Goal: Transaction & Acquisition: Purchase product/service

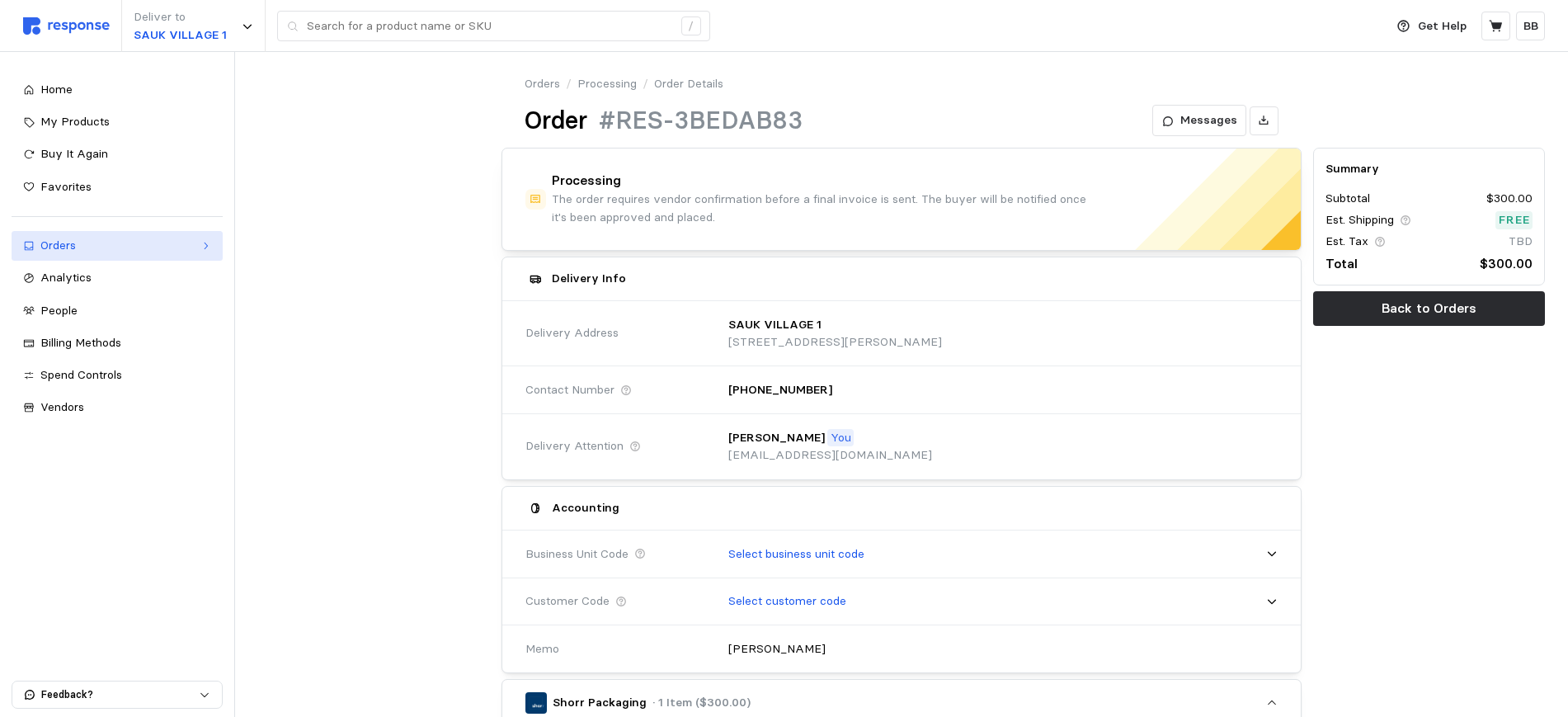
click at [86, 252] on div "Orders" at bounding box center [117, 246] width 154 height 18
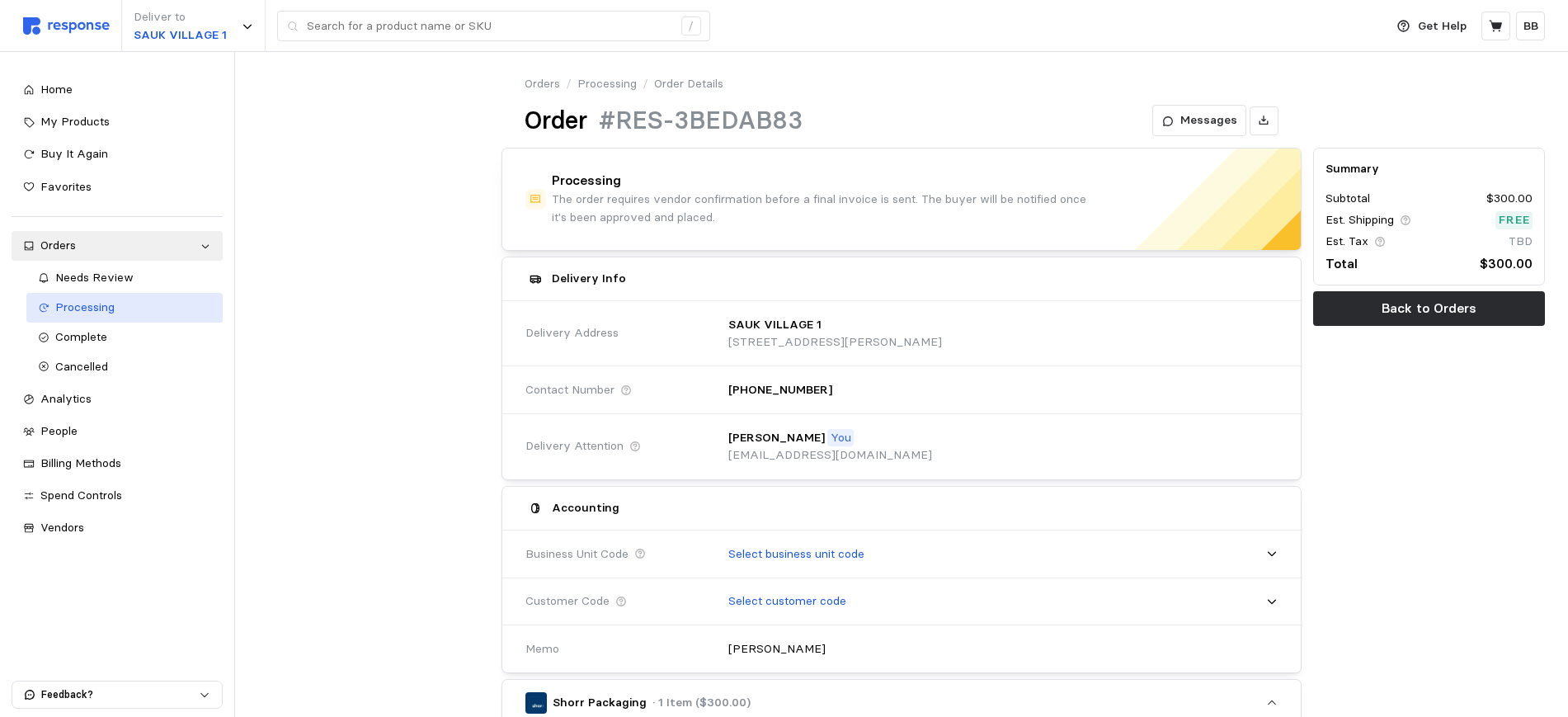
click at [88, 304] on span "Processing" at bounding box center [84, 306] width 59 height 15
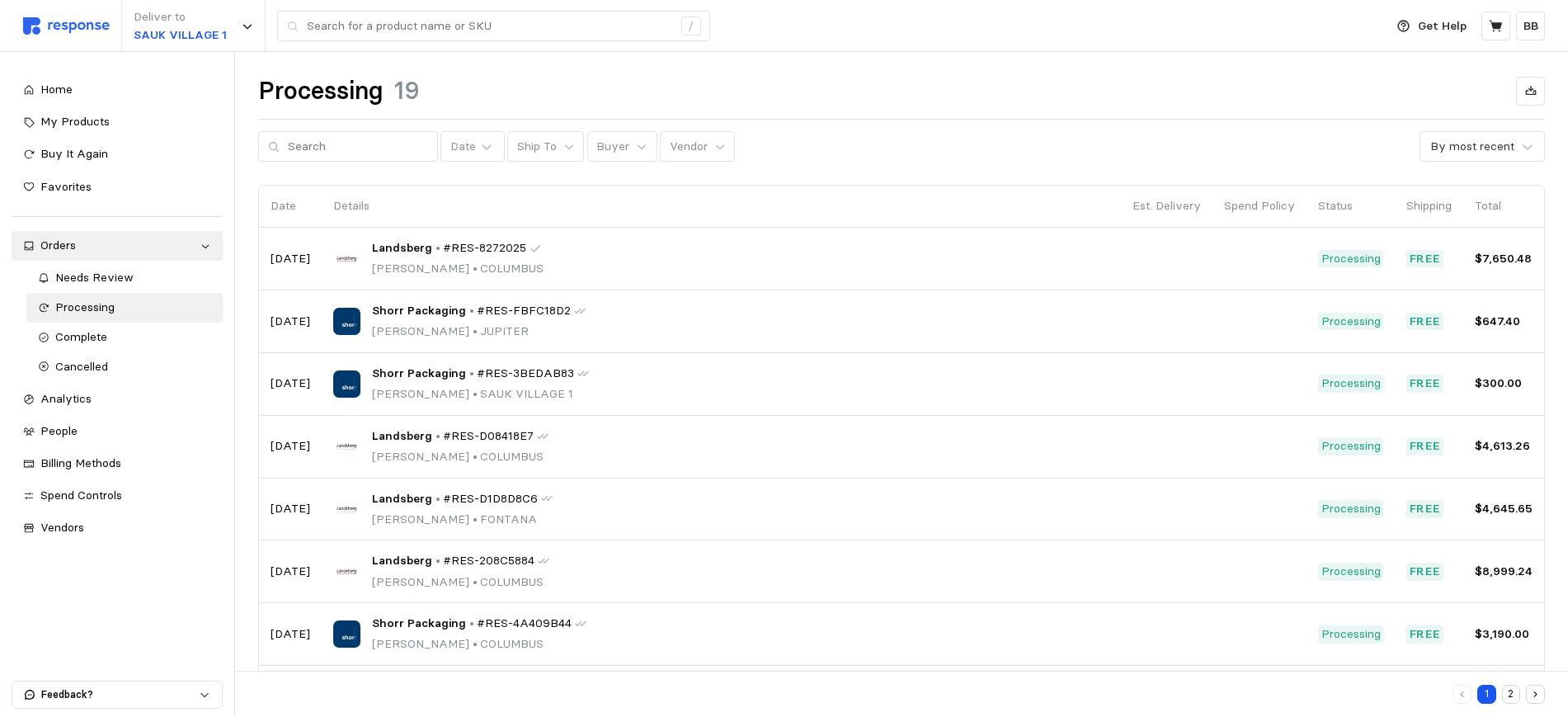
click at [746, 101] on div "Processing 19" at bounding box center [902, 91] width 1287 height 32
click at [100, 123] on span "My Products" at bounding box center [75, 121] width 69 height 15
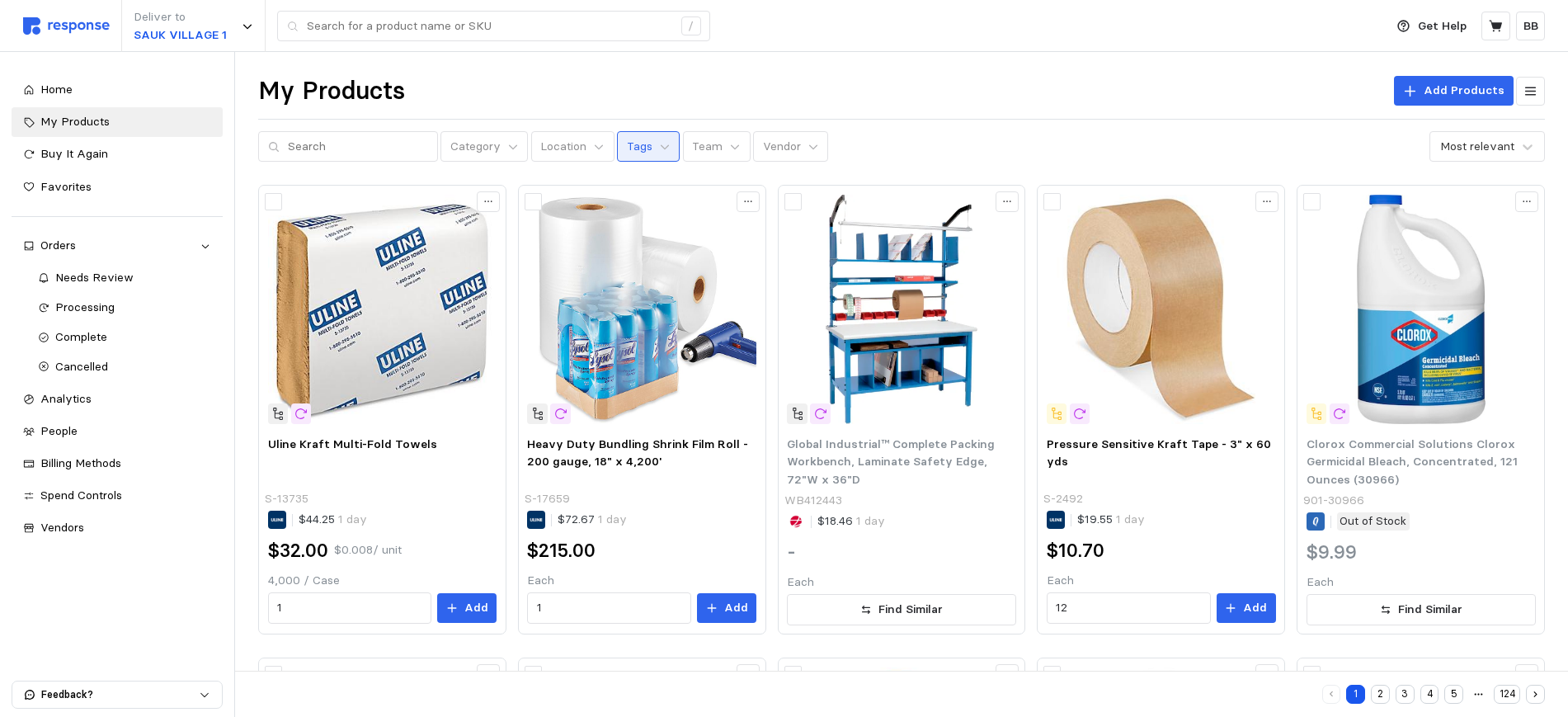
click at [629, 138] on p "Tags" at bounding box center [639, 146] width 26 height 18
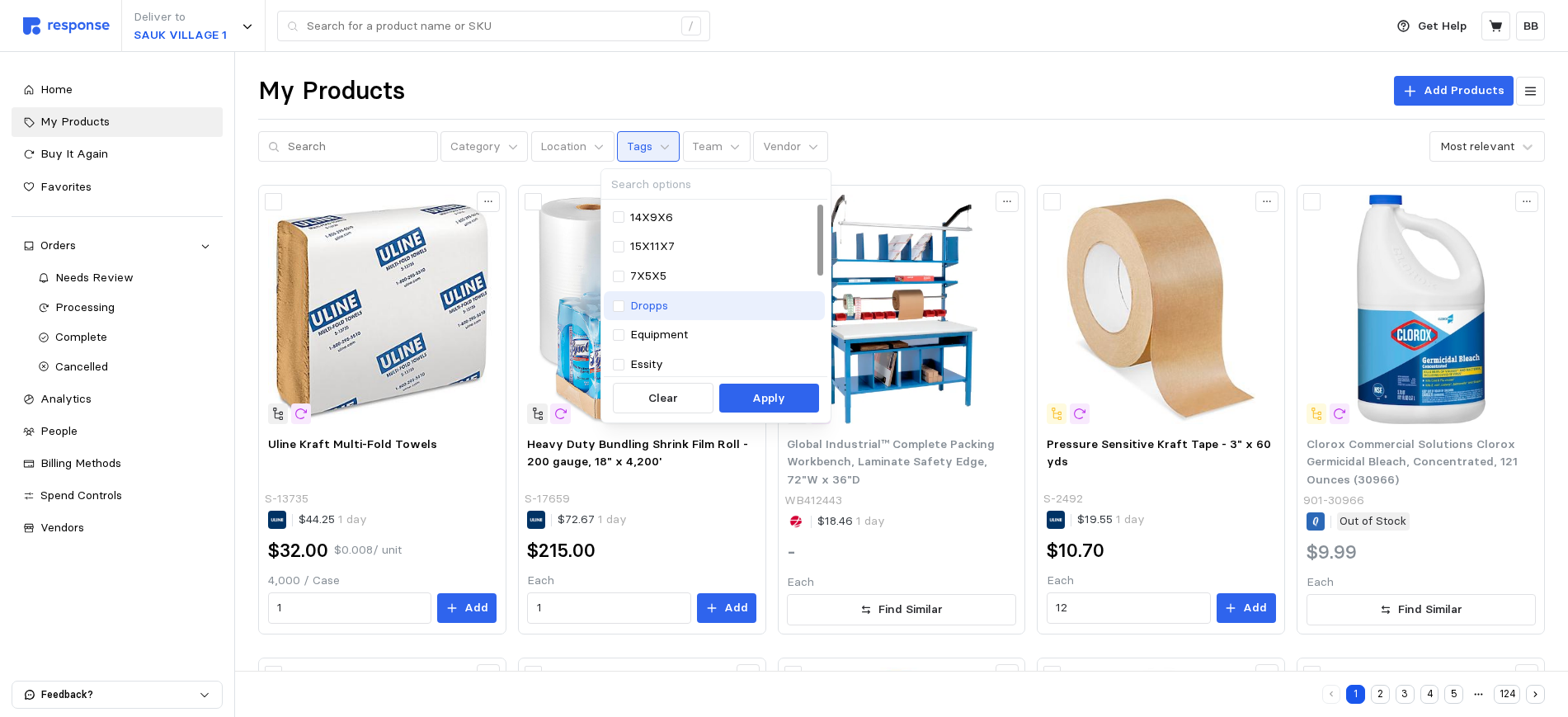
click at [663, 300] on p "Dropps" at bounding box center [649, 306] width 38 height 18
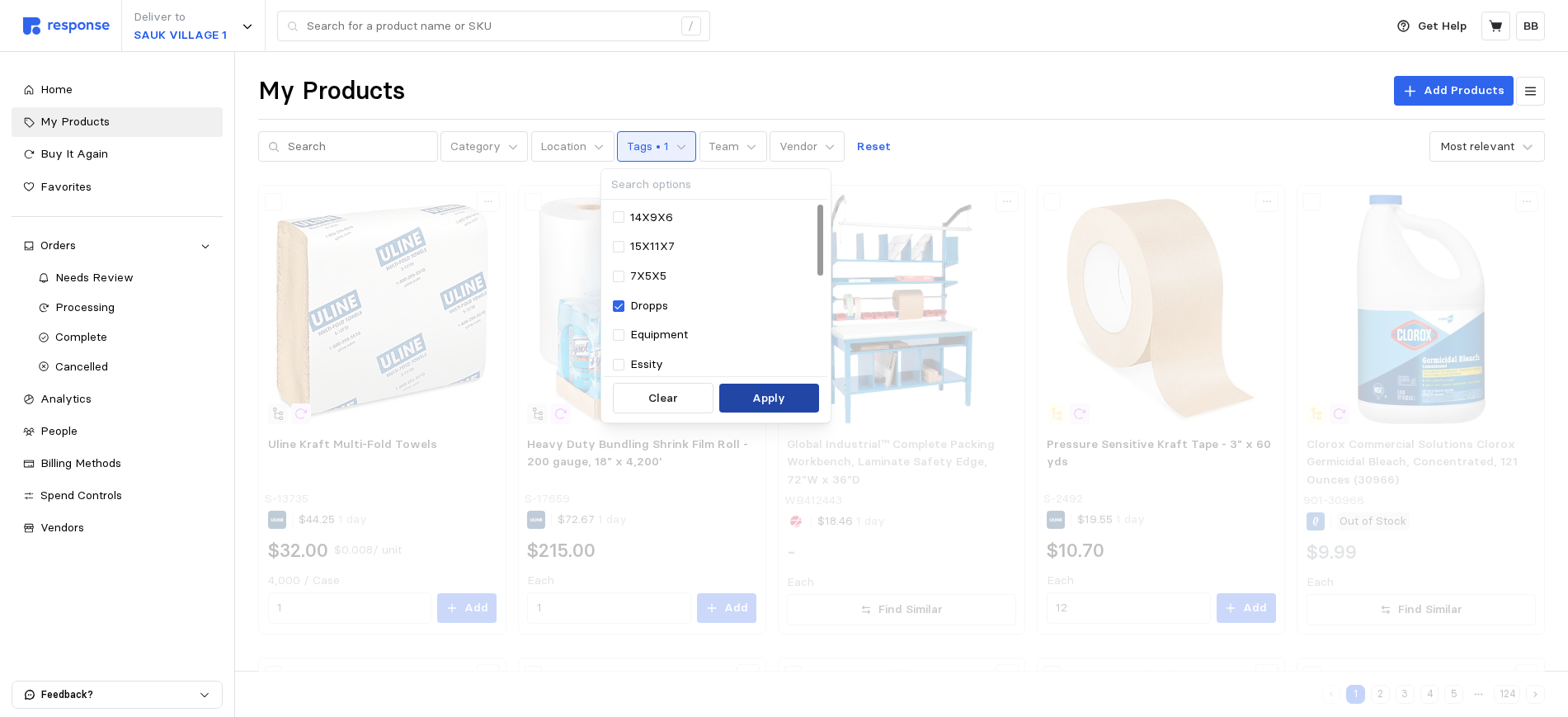
click at [752, 392] on button "Apply" at bounding box center [769, 398] width 99 height 29
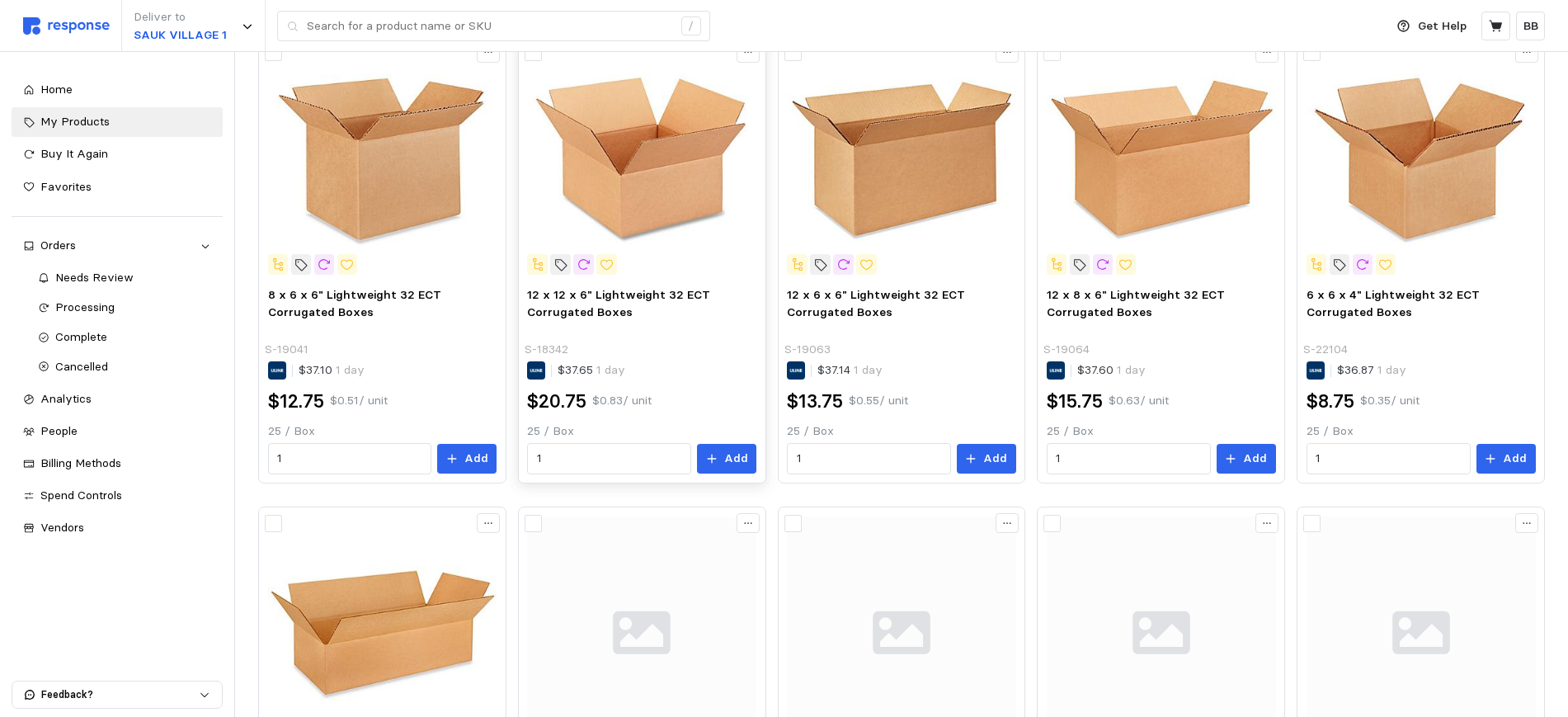
scroll to position [103, 0]
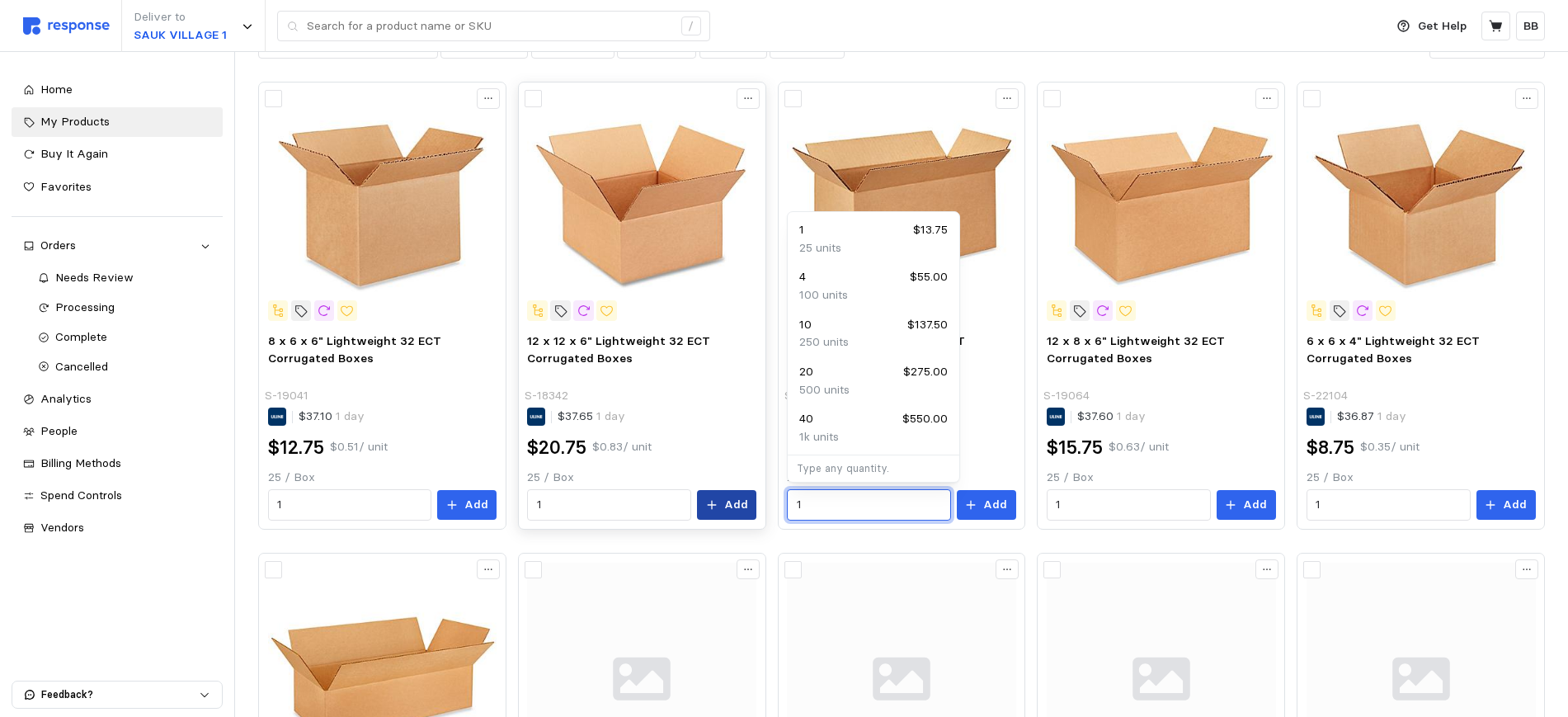
drag, startPoint x: 847, startPoint y: 502, endPoint x: 737, endPoint y: 496, distance: 110.2
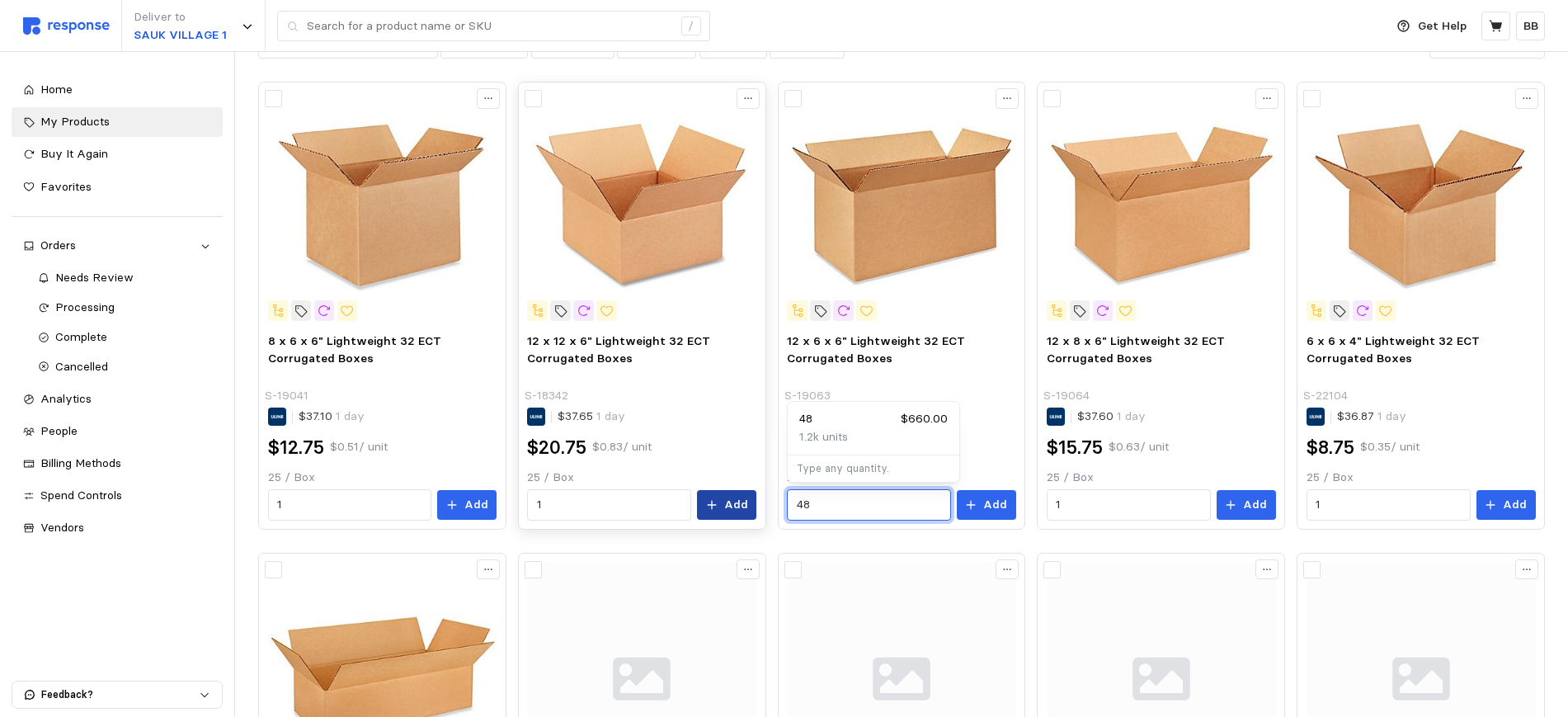
type input "48"
click at [985, 508] on button "Add" at bounding box center [986, 504] width 59 height 29
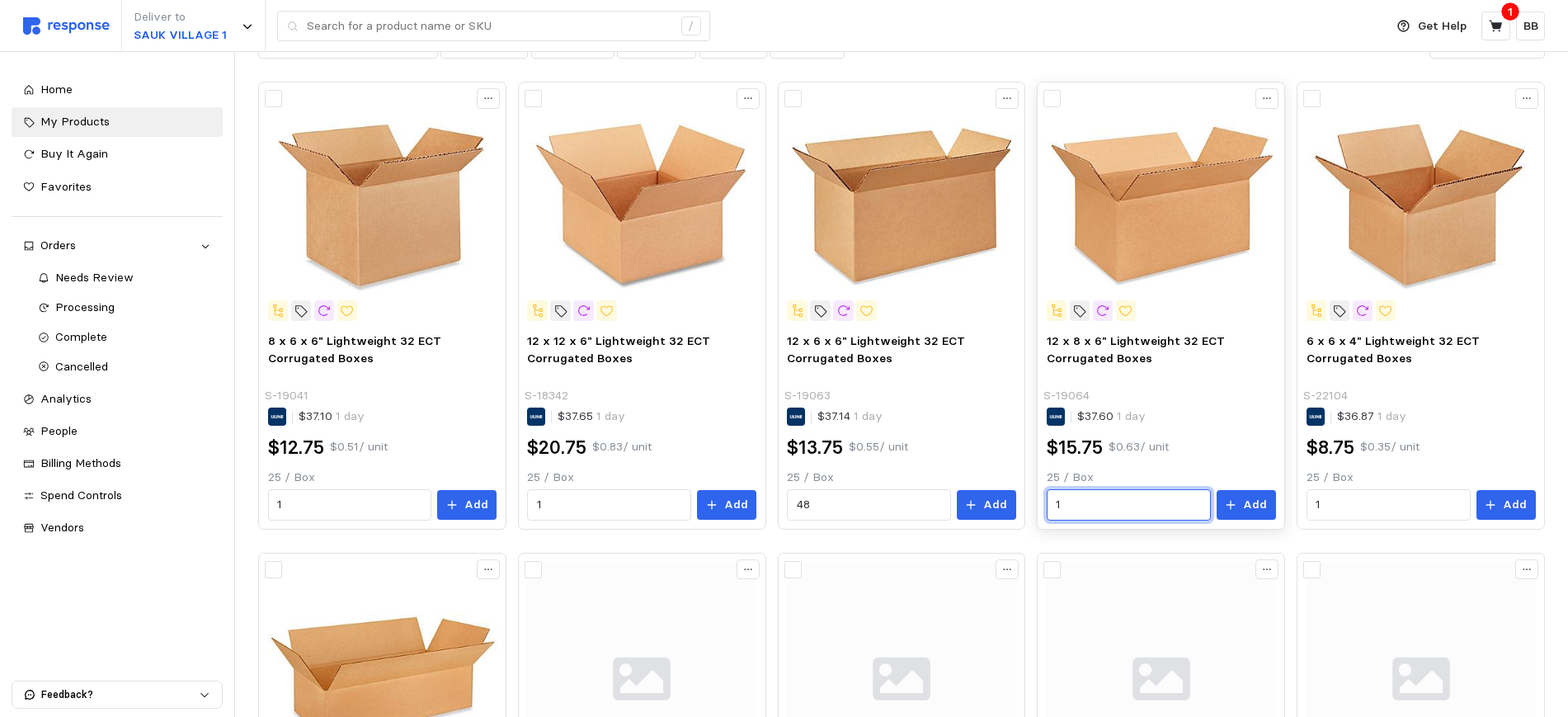
click at [1095, 503] on input "1" at bounding box center [1129, 504] width 146 height 29
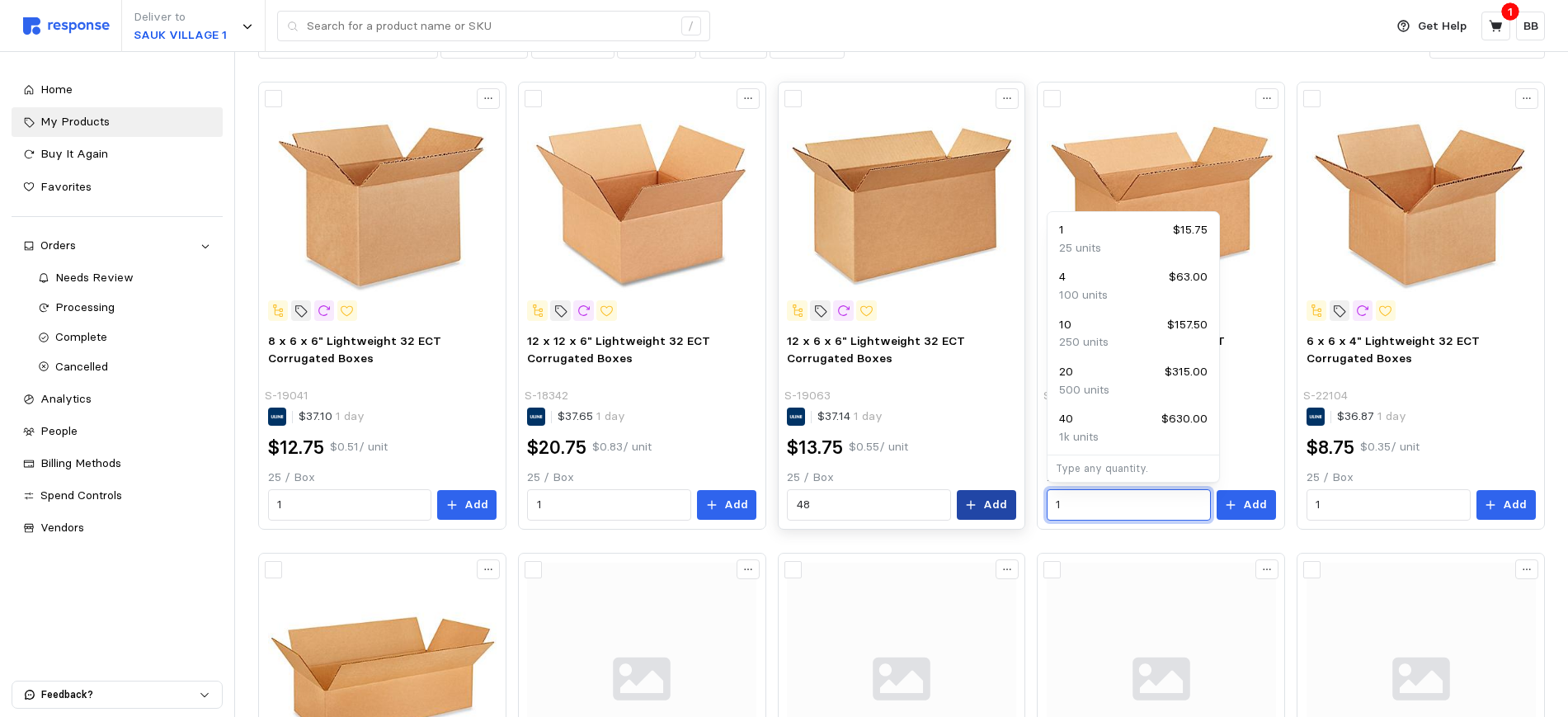
drag, startPoint x: 1095, startPoint y: 503, endPoint x: 986, endPoint y: 493, distance: 109.5
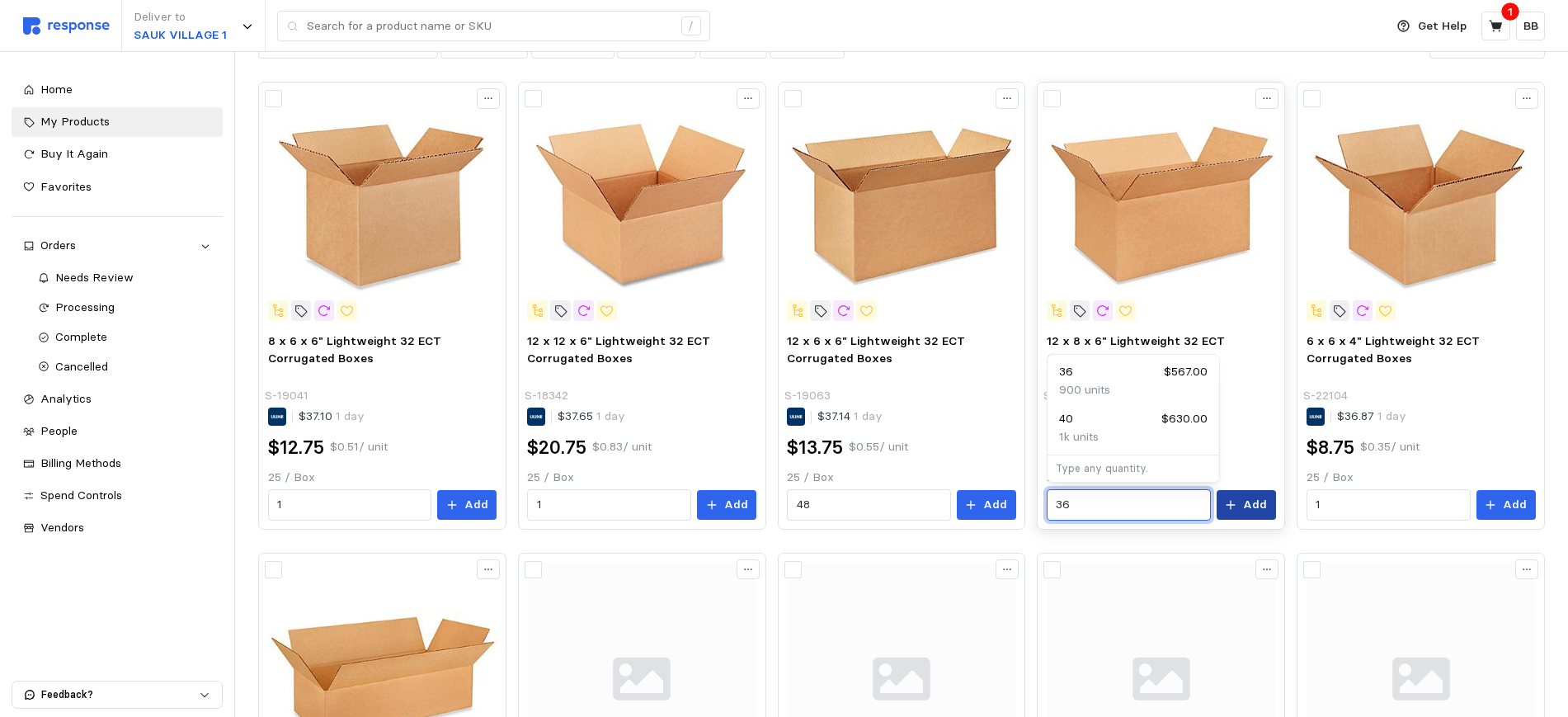
type input "36"
click at [1247, 504] on p "Add" at bounding box center [1255, 505] width 24 height 18
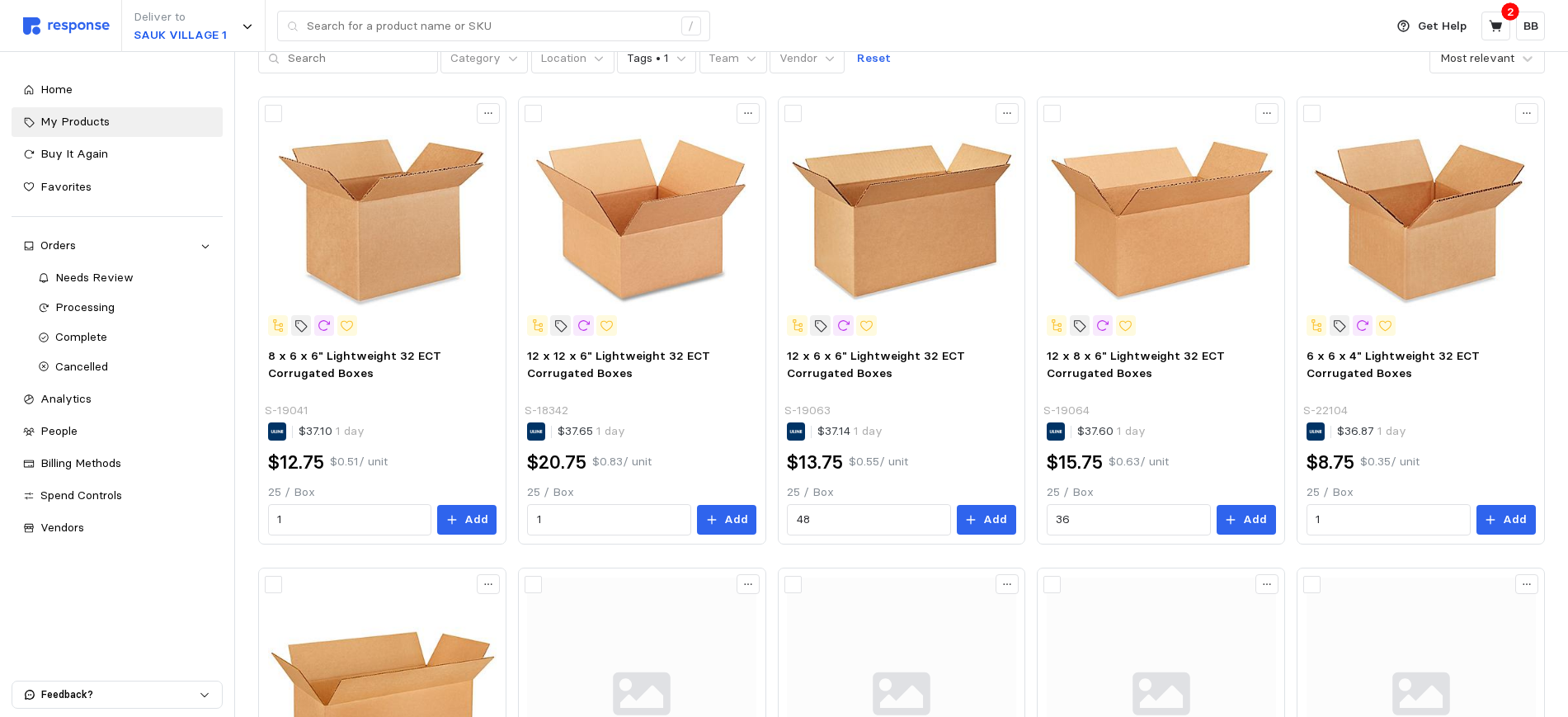
scroll to position [0, 0]
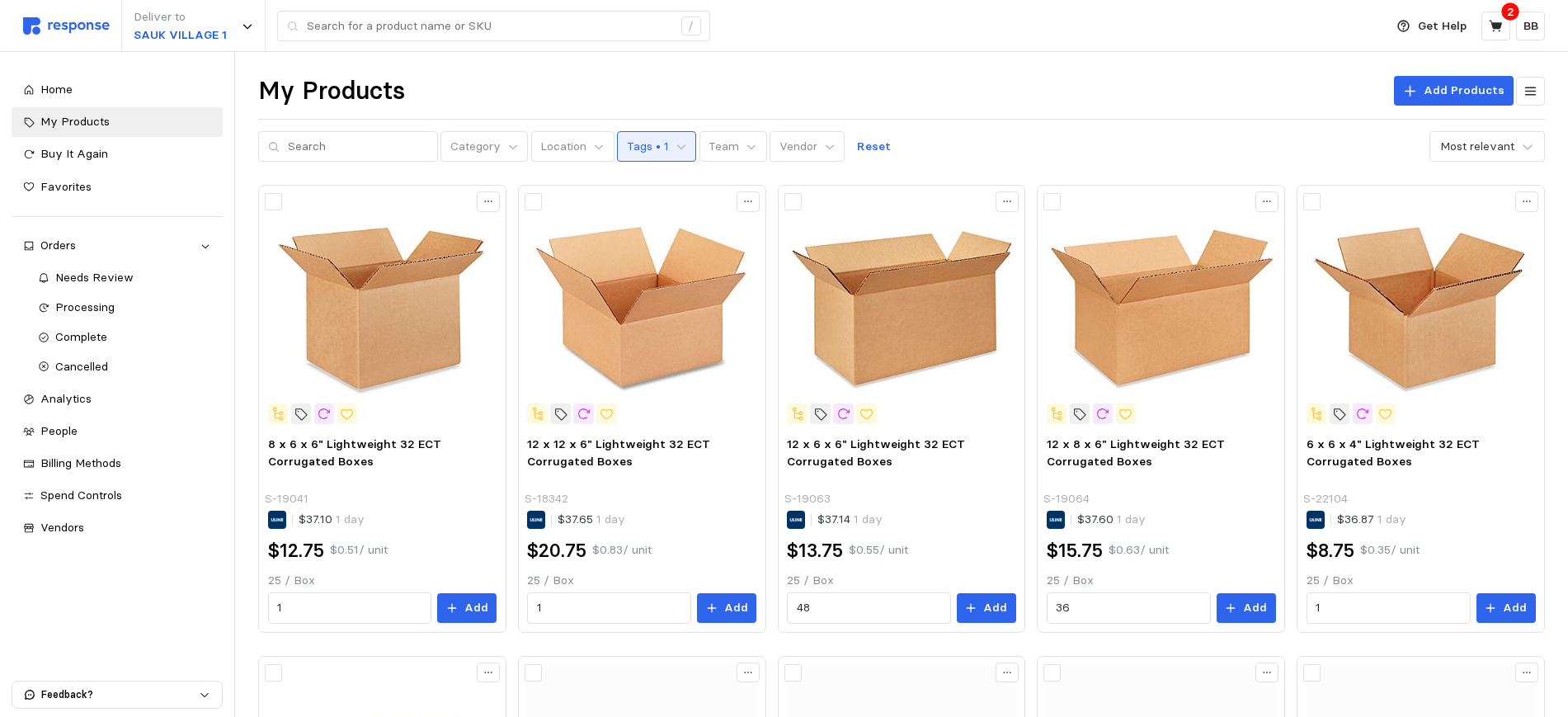
click at [655, 137] on button "Tags • 1" at bounding box center [656, 146] width 79 height 31
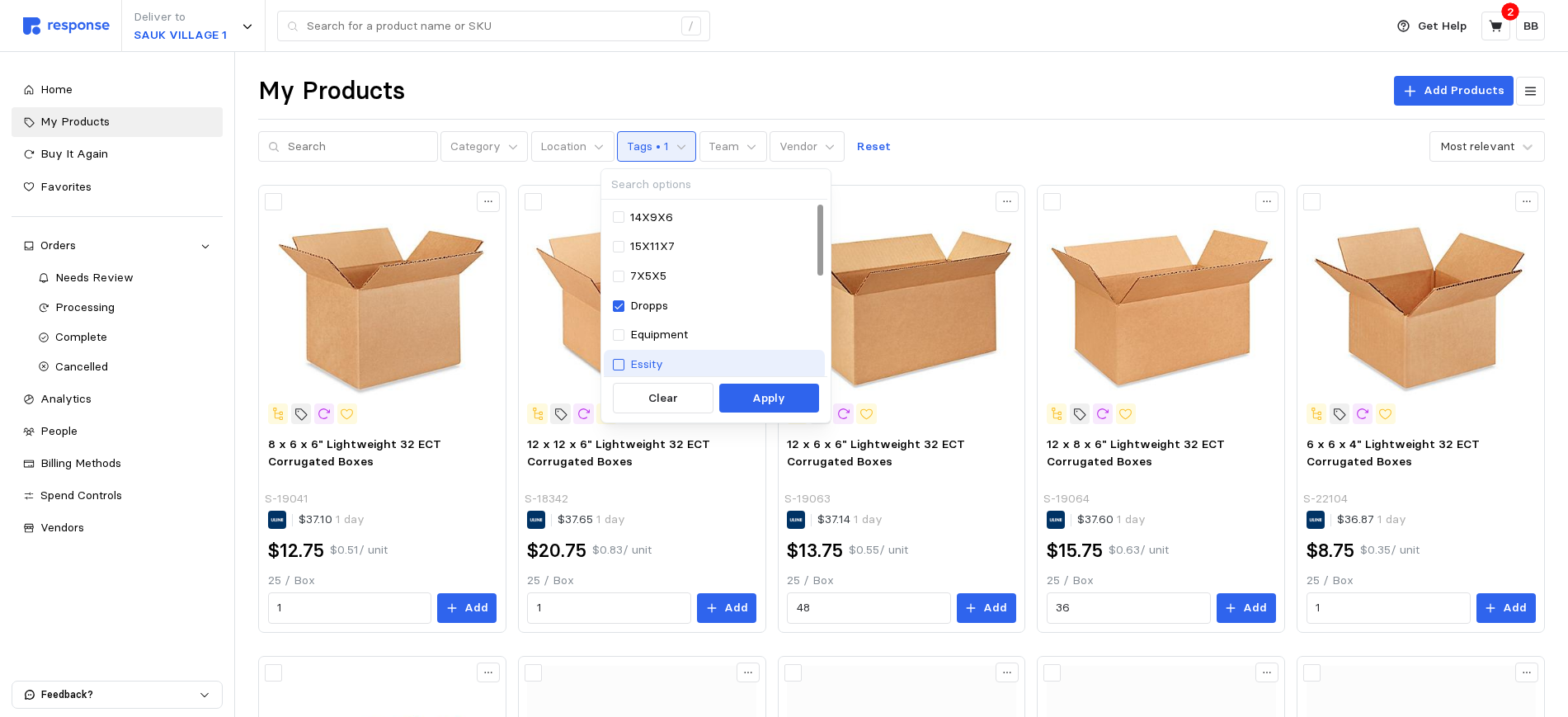
click at [622, 366] on div at bounding box center [619, 364] width 12 height 12
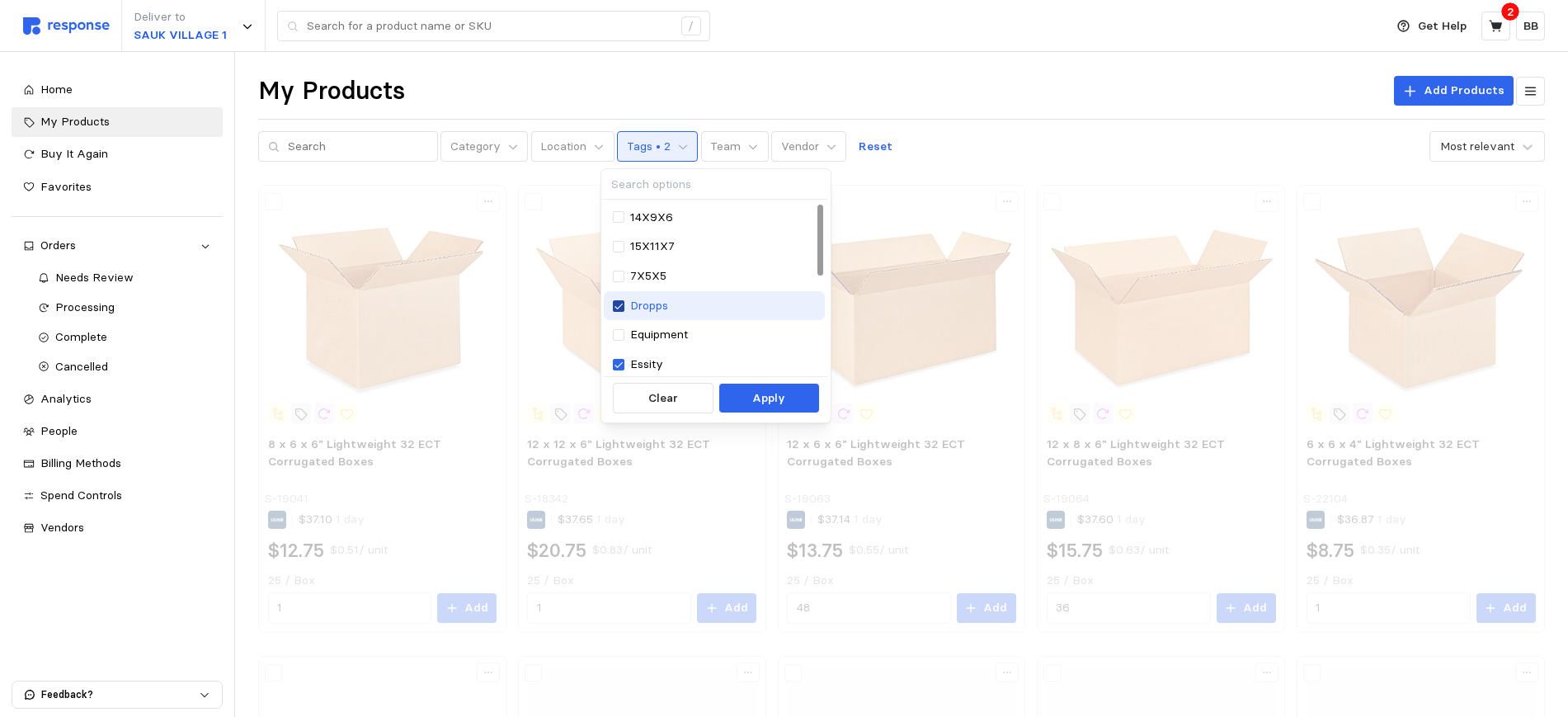
click at [619, 306] on icon at bounding box center [619, 305] width 10 height 12
click at [766, 398] on p "Apply" at bounding box center [768, 398] width 33 height 18
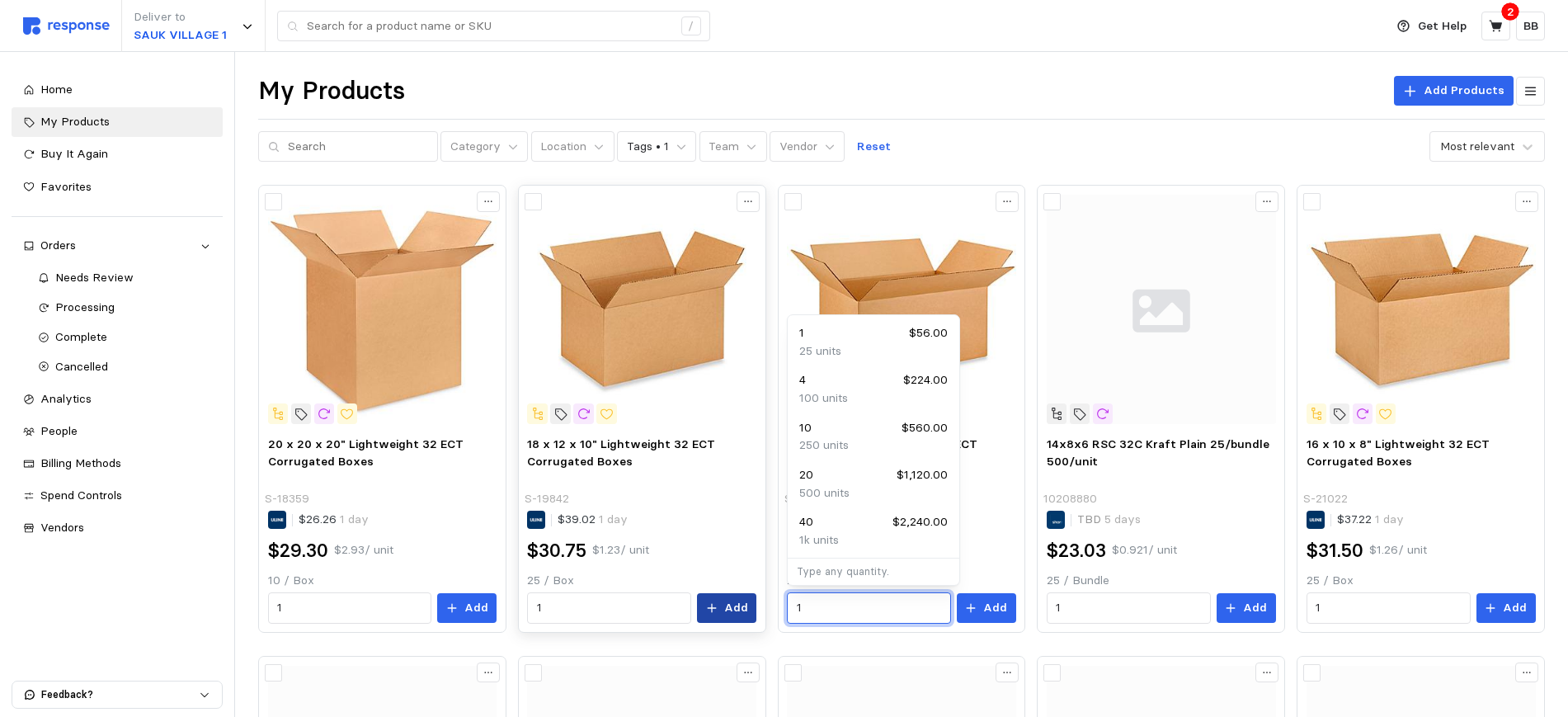
drag, startPoint x: 839, startPoint y: 600, endPoint x: 745, endPoint y: 603, distance: 94.0
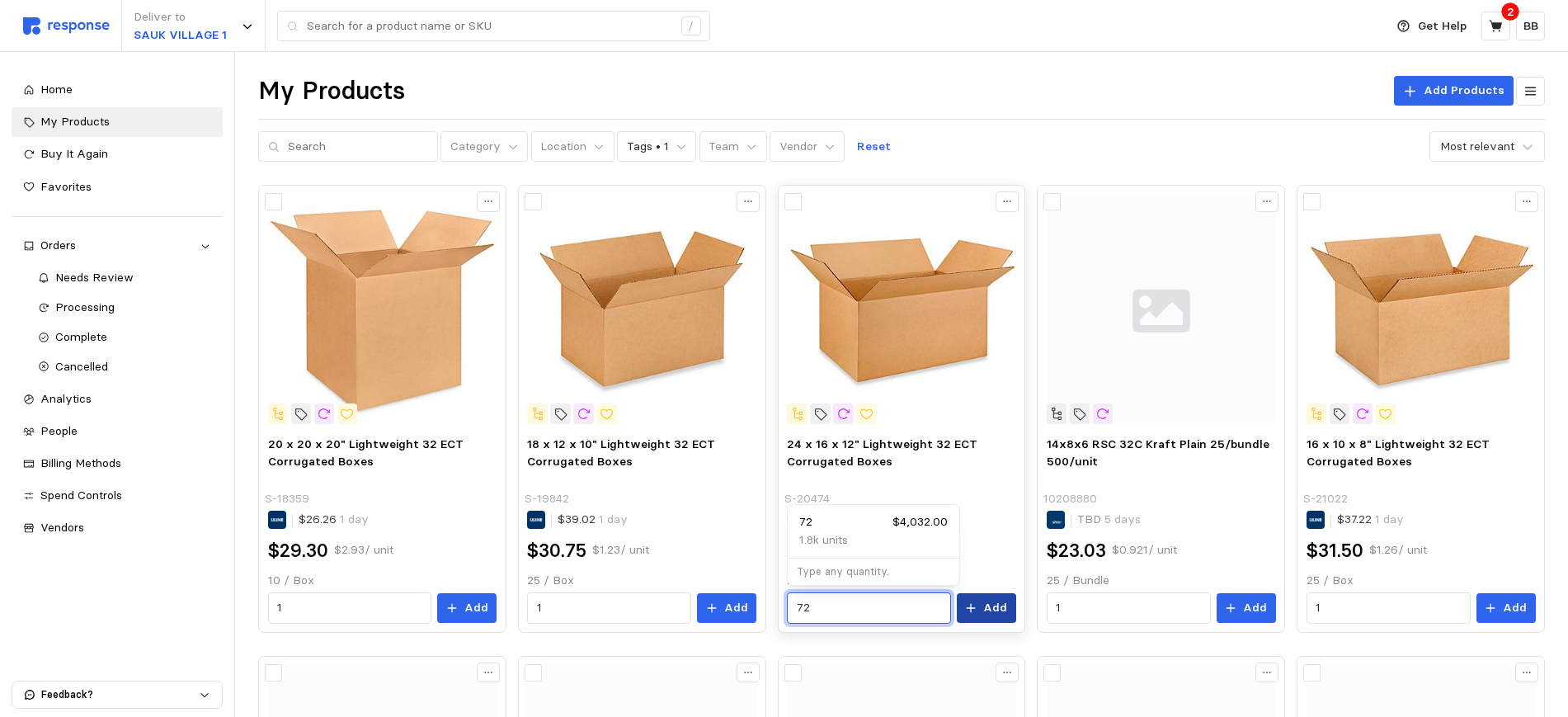
type input "72"
click at [985, 611] on button "Add" at bounding box center [986, 607] width 59 height 29
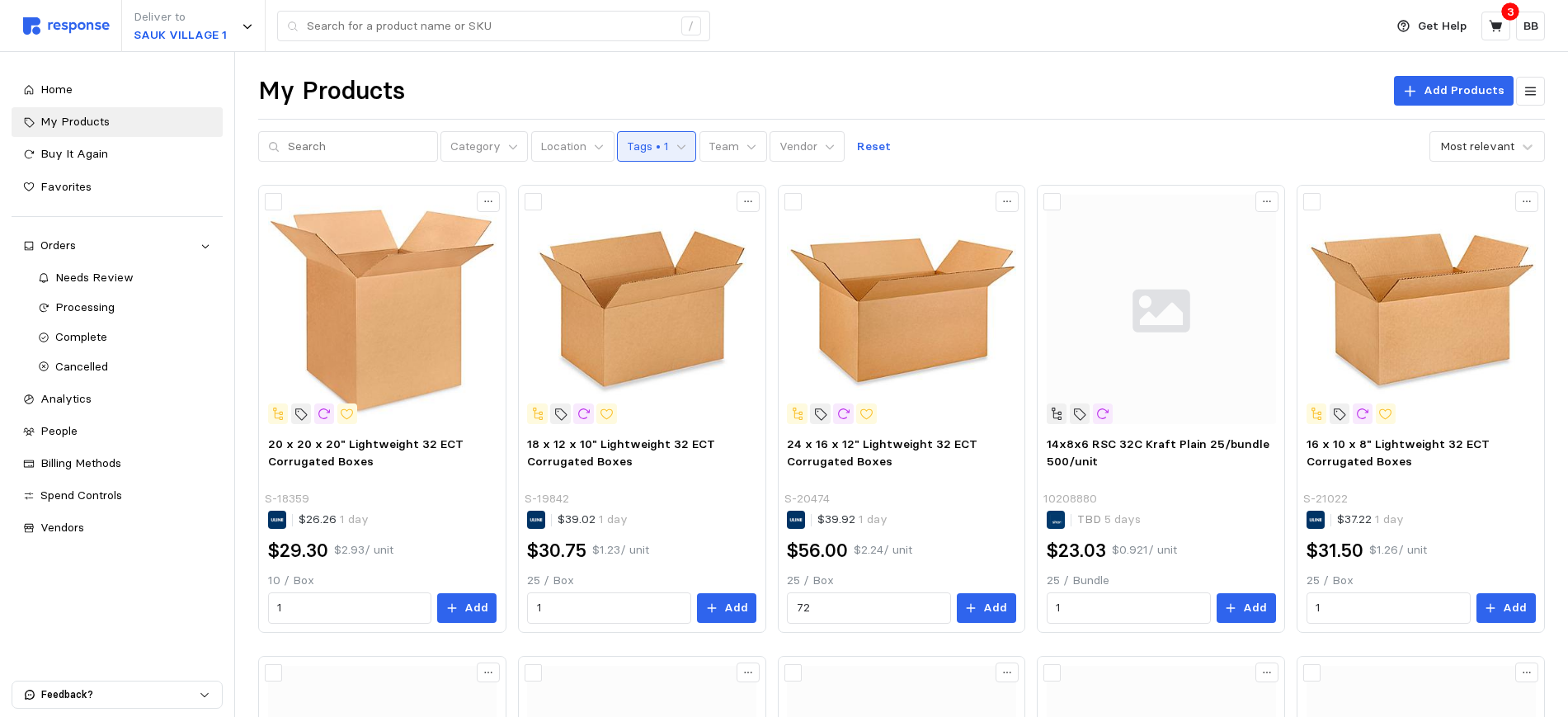
click at [635, 146] on p "Tags • 1" at bounding box center [647, 146] width 42 height 18
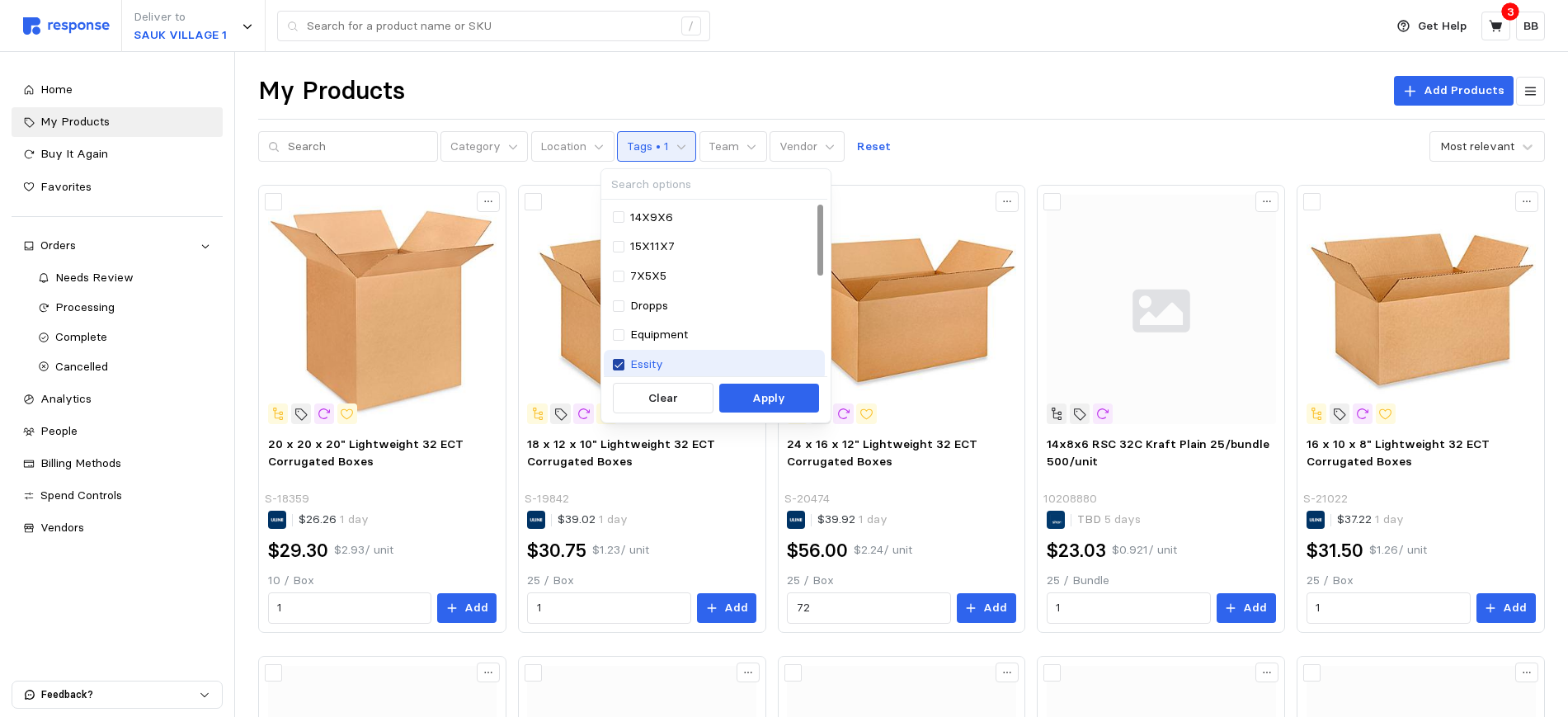
click at [619, 364] on icon at bounding box center [619, 364] width 10 height 12
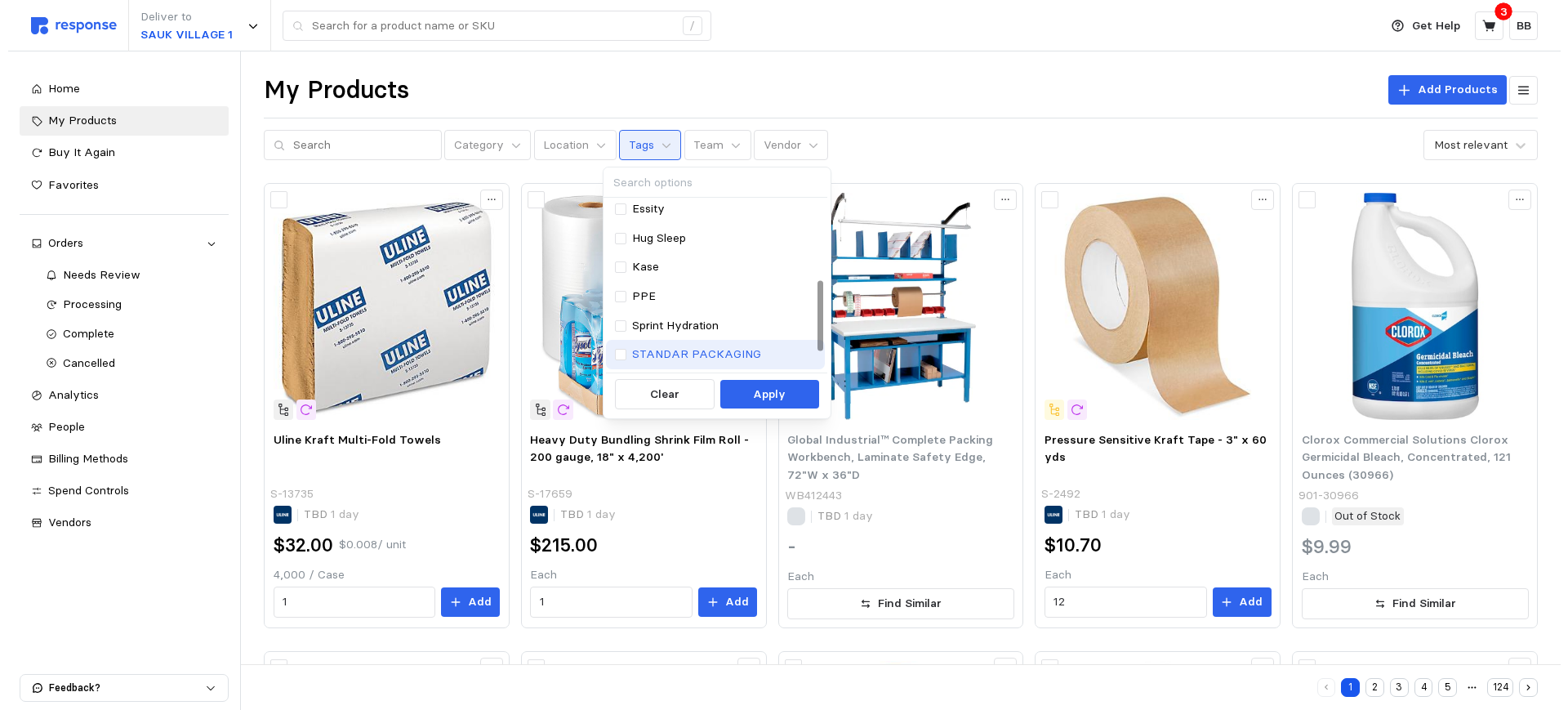
scroll to position [204, 0]
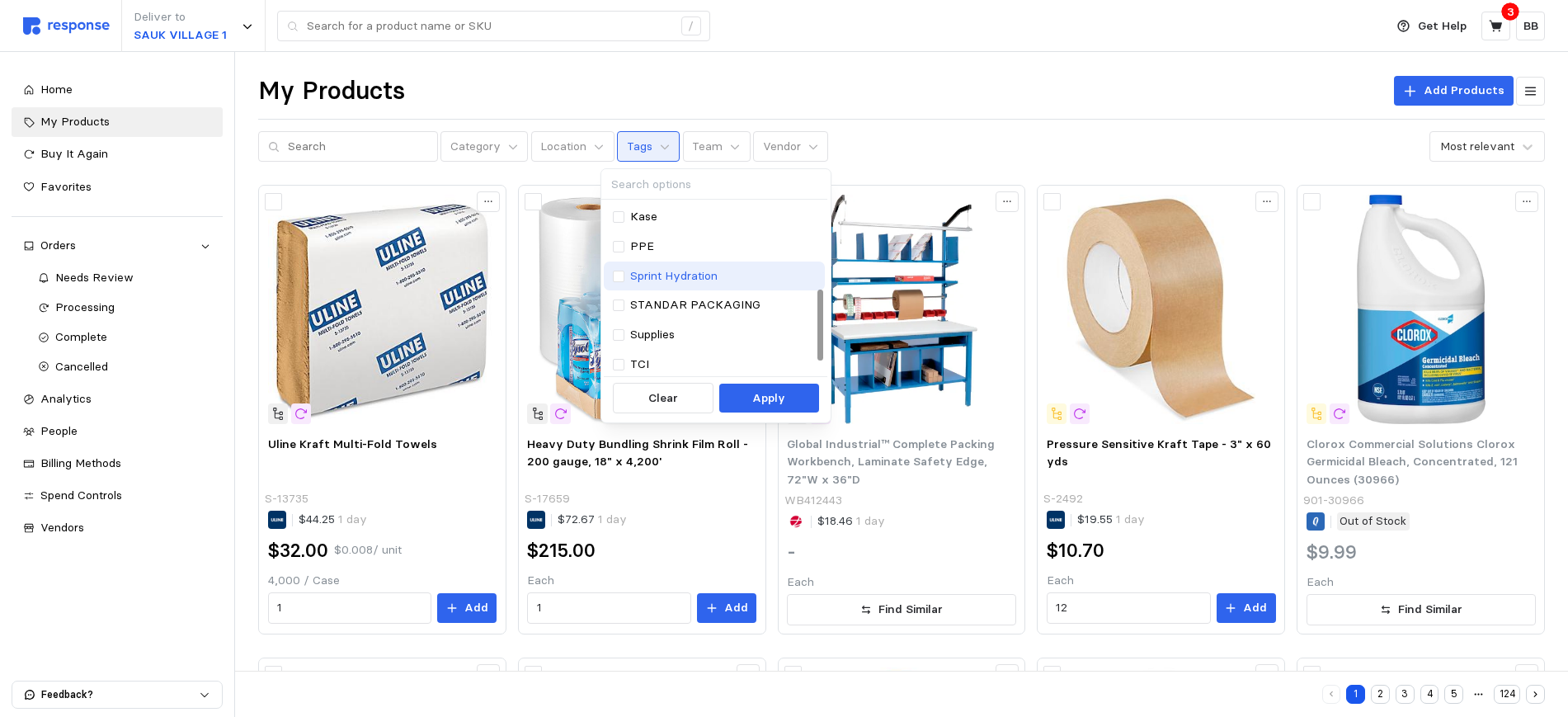
click at [673, 276] on p "Sprint Hydration" at bounding box center [674, 276] width 88 height 18
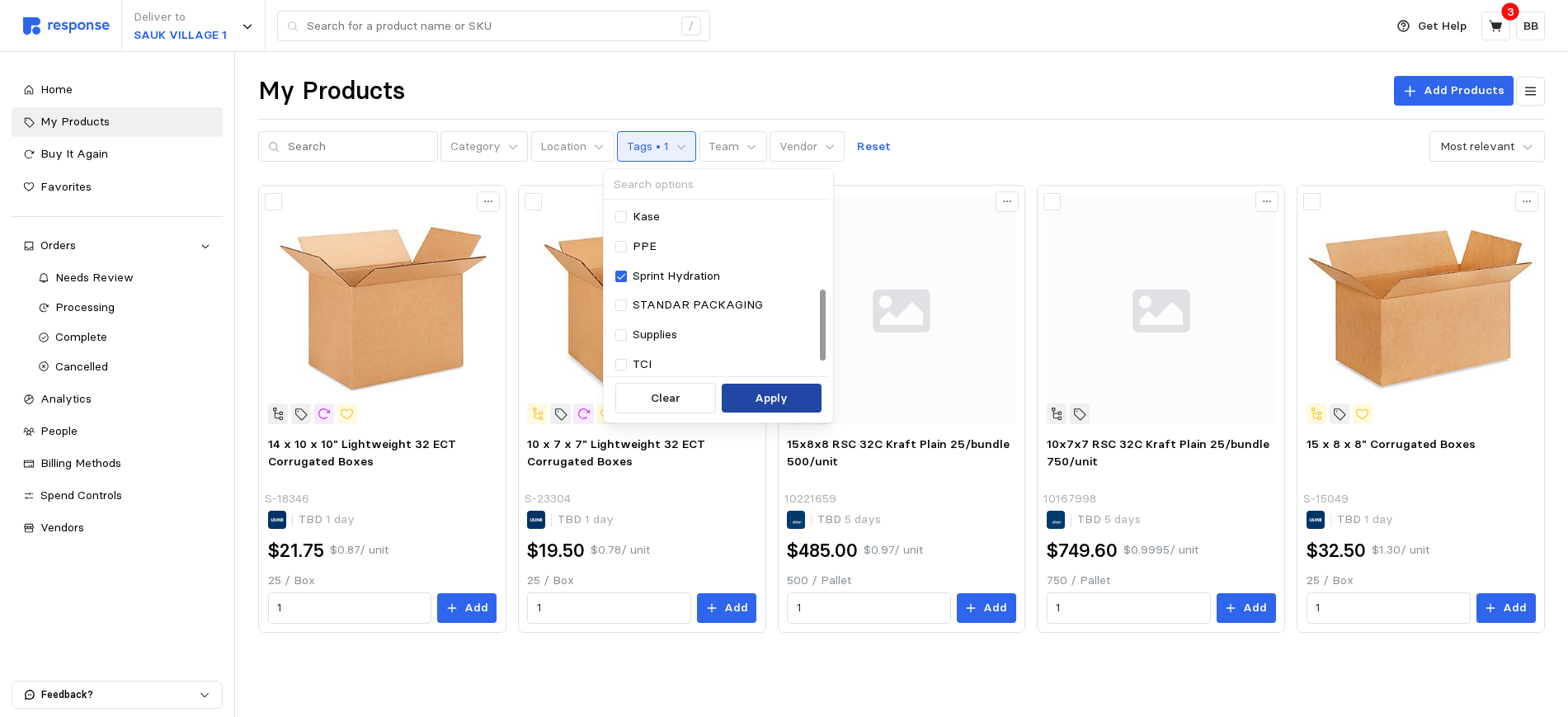
click at [755, 406] on p "Apply" at bounding box center [771, 398] width 33 height 18
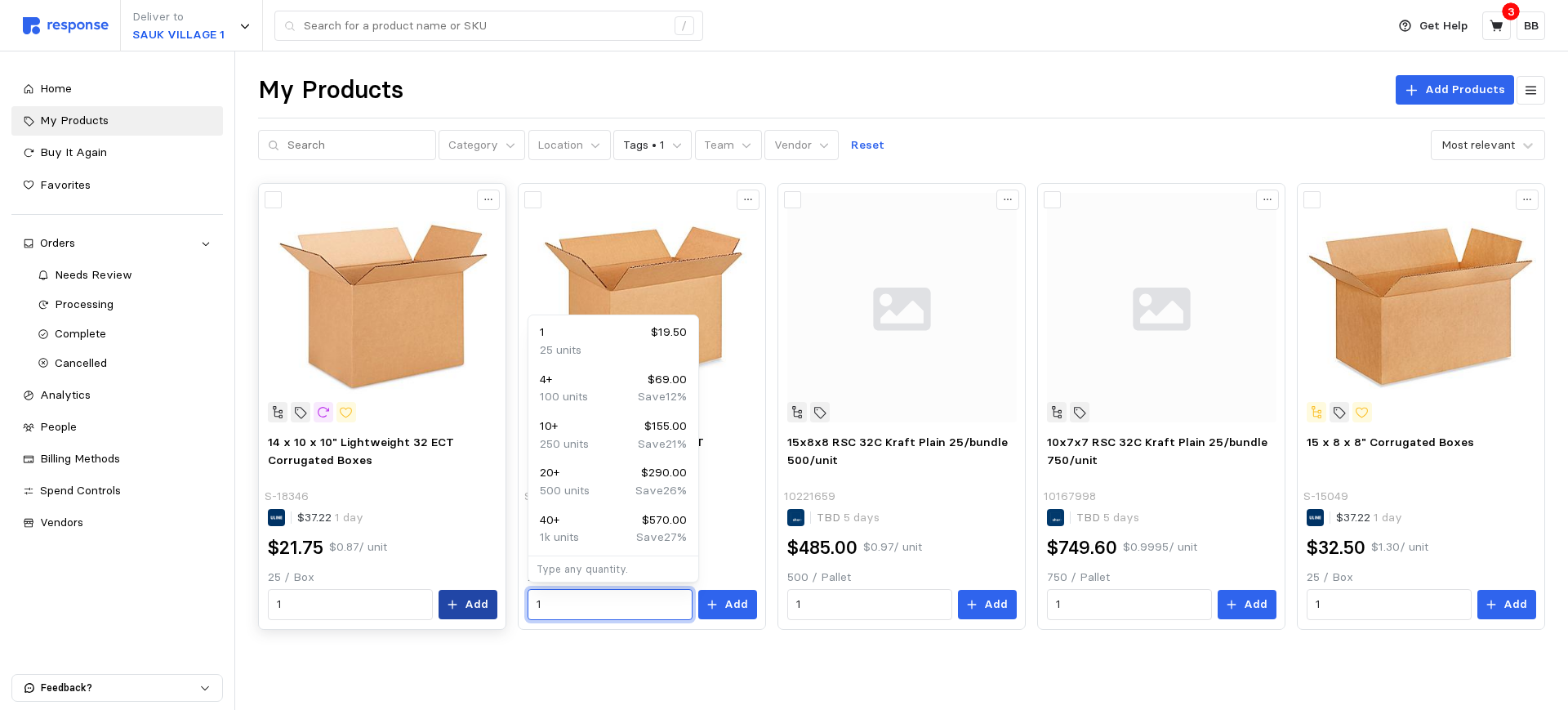
drag, startPoint x: 567, startPoint y: 604, endPoint x: 491, endPoint y: 597, distance: 76.3
click at [491, 597] on div "14 x 10 x 10" Lightweight 32 ECT Corrugated Boxes S-18346 $37.22 1 day $21.75 $…" at bounding box center [901, 406] width 1287 height 446
type input "2"
click at [719, 610] on button "Add" at bounding box center [727, 604] width 59 height 29
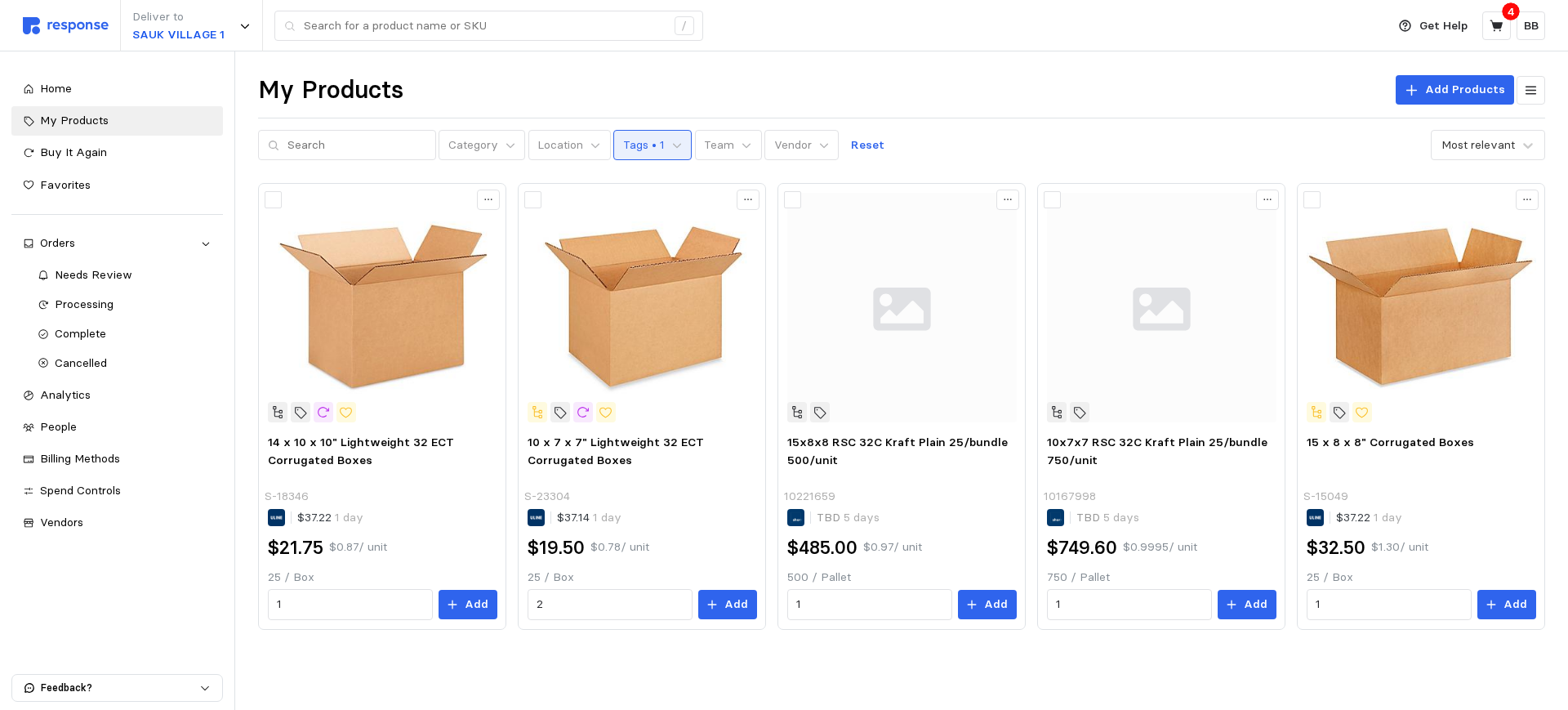
click at [639, 145] on p "Tags • 1" at bounding box center [643, 145] width 41 height 18
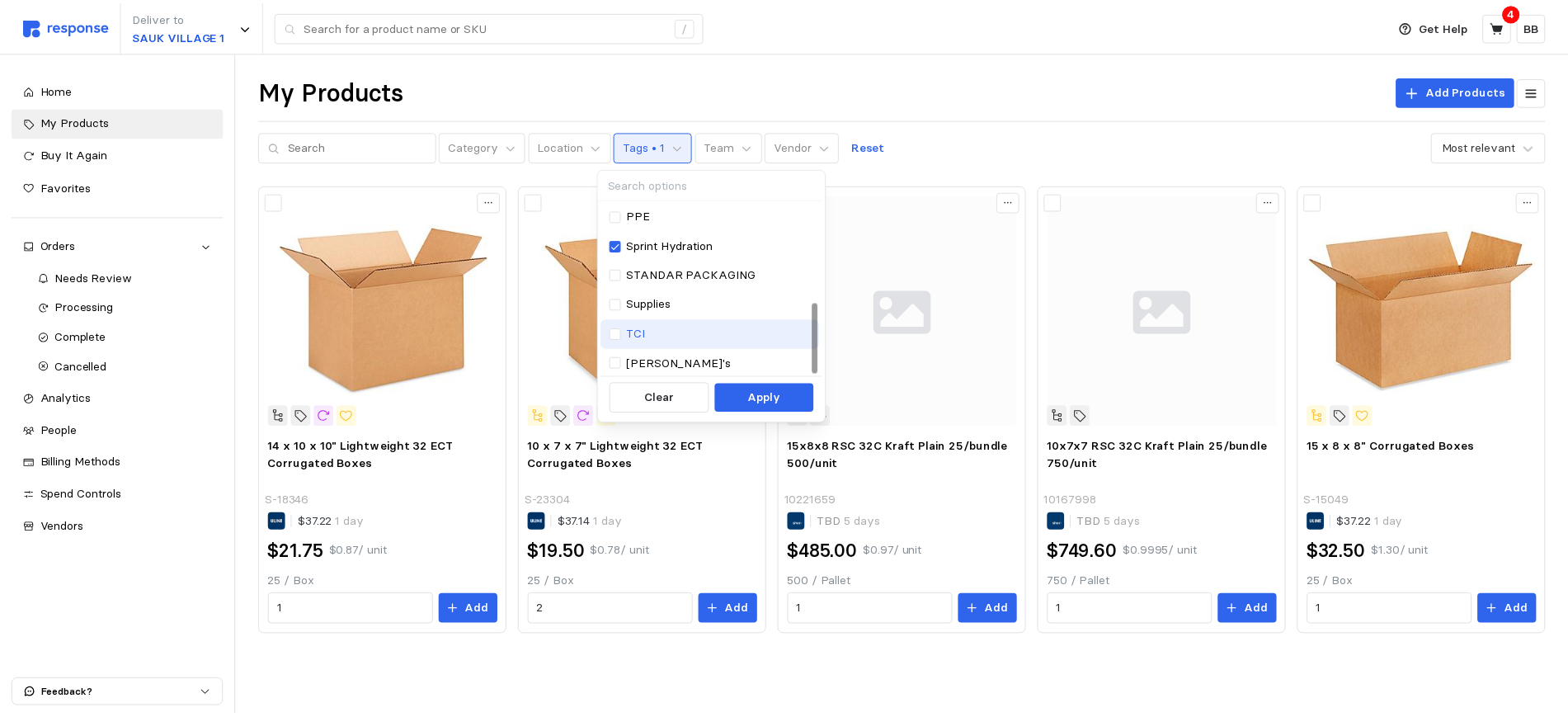
scroll to position [239, 0]
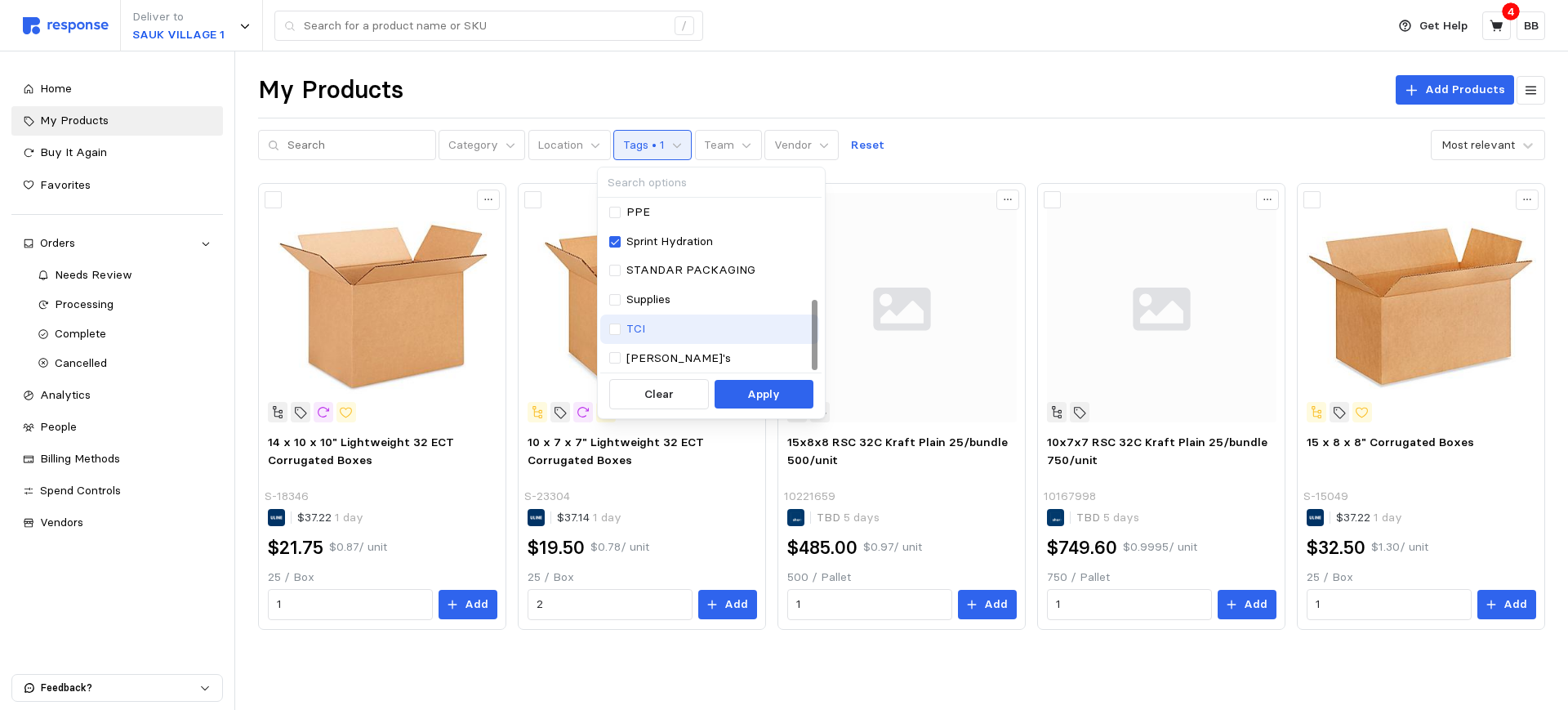
click at [631, 324] on p "TCI" at bounding box center [635, 329] width 18 height 18
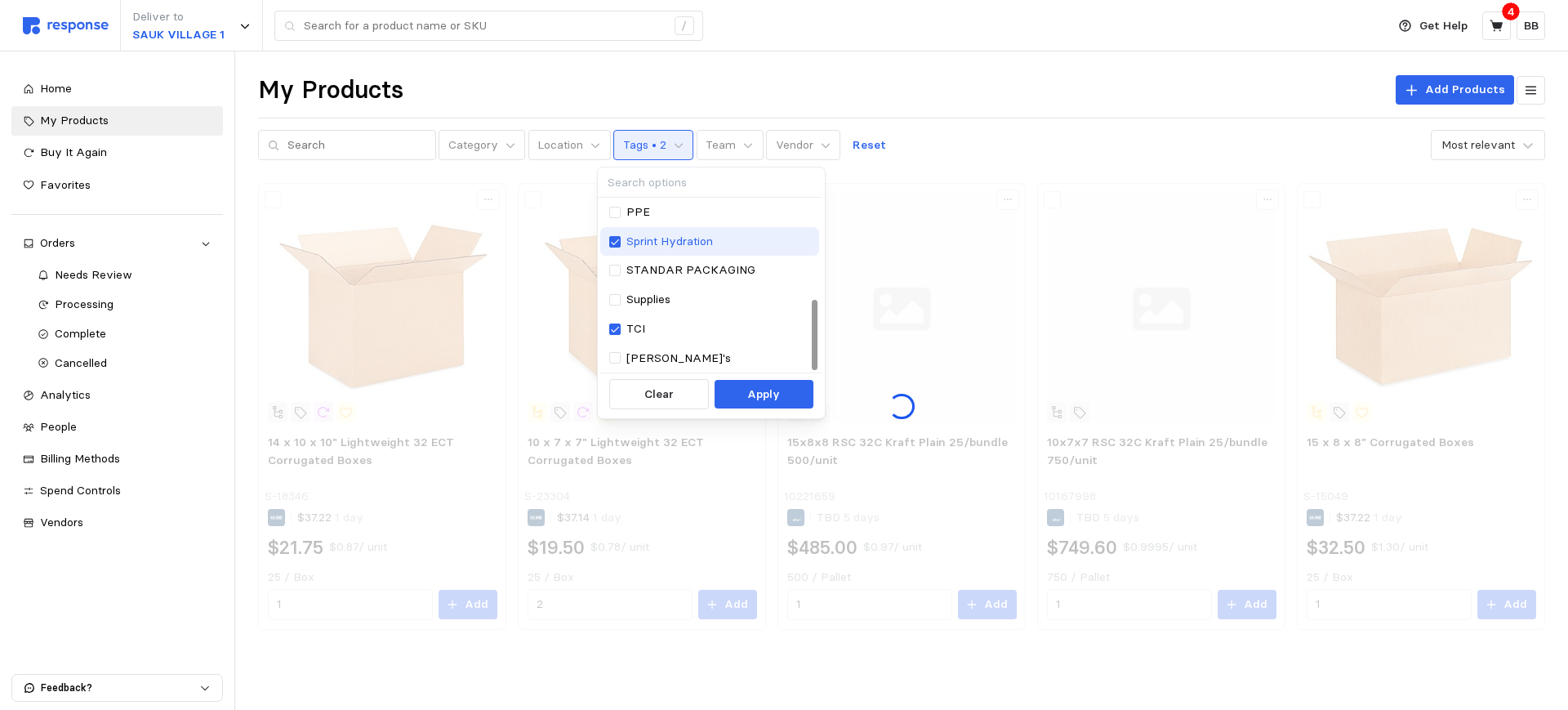
click at [654, 237] on p "Sprint Hydration" at bounding box center [669, 242] width 87 height 18
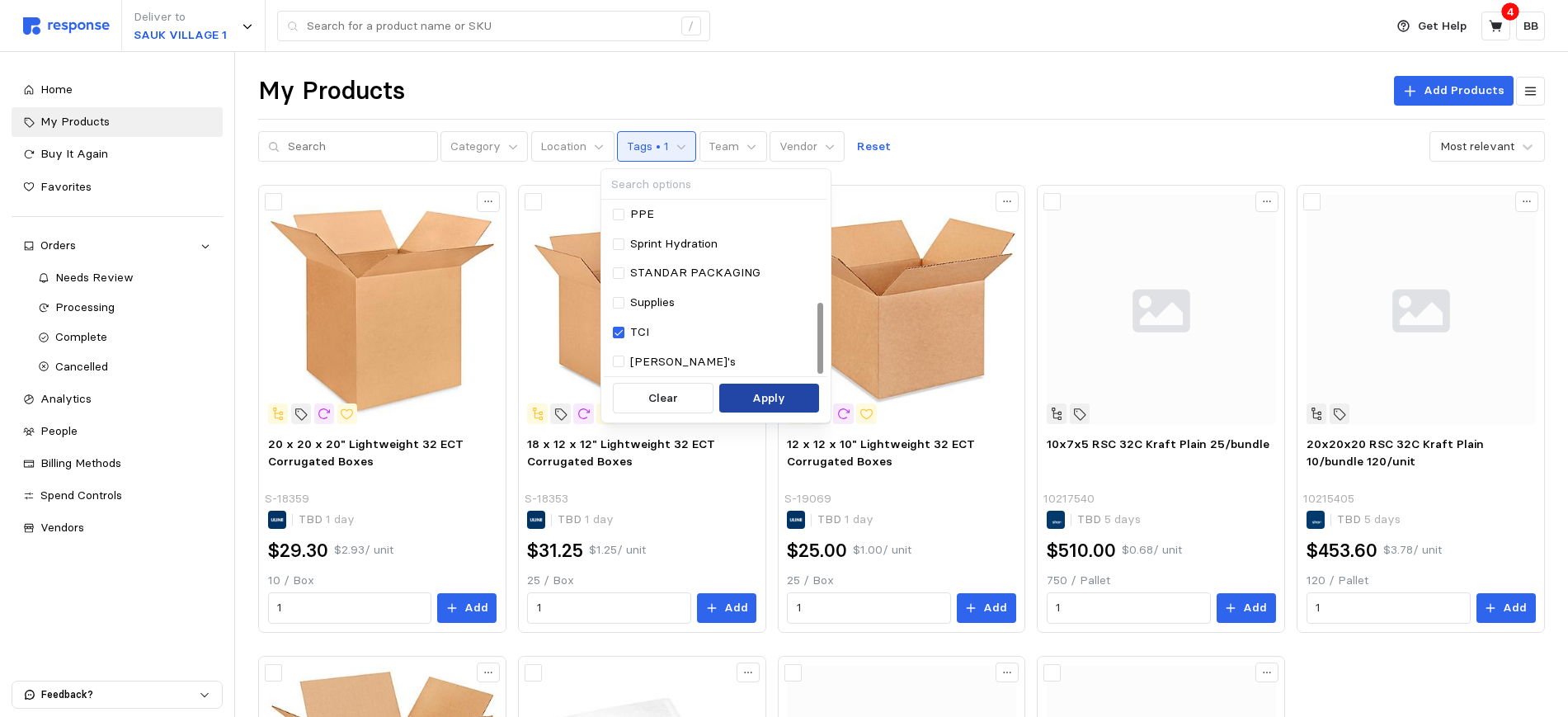
click at [769, 396] on p "Apply" at bounding box center [768, 398] width 33 height 18
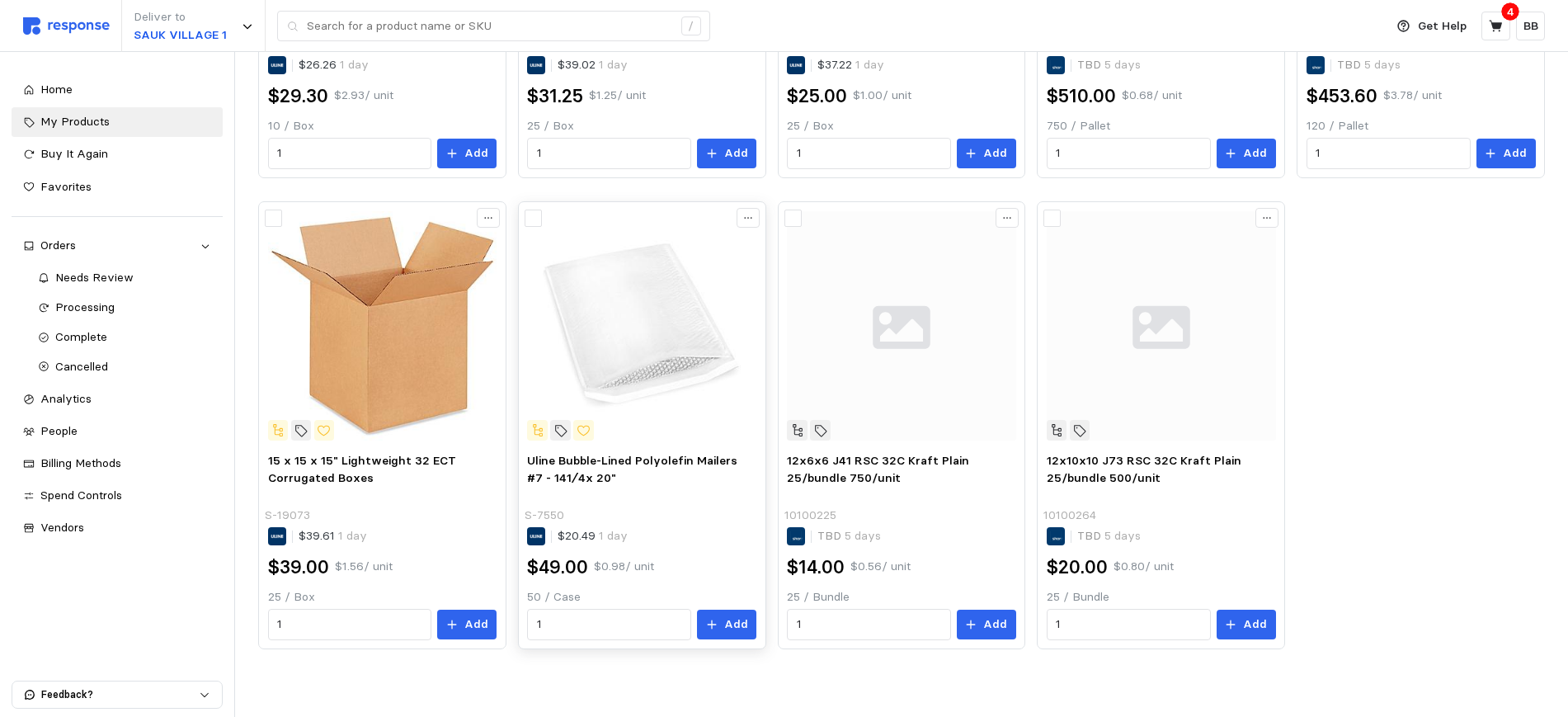
scroll to position [456, 0]
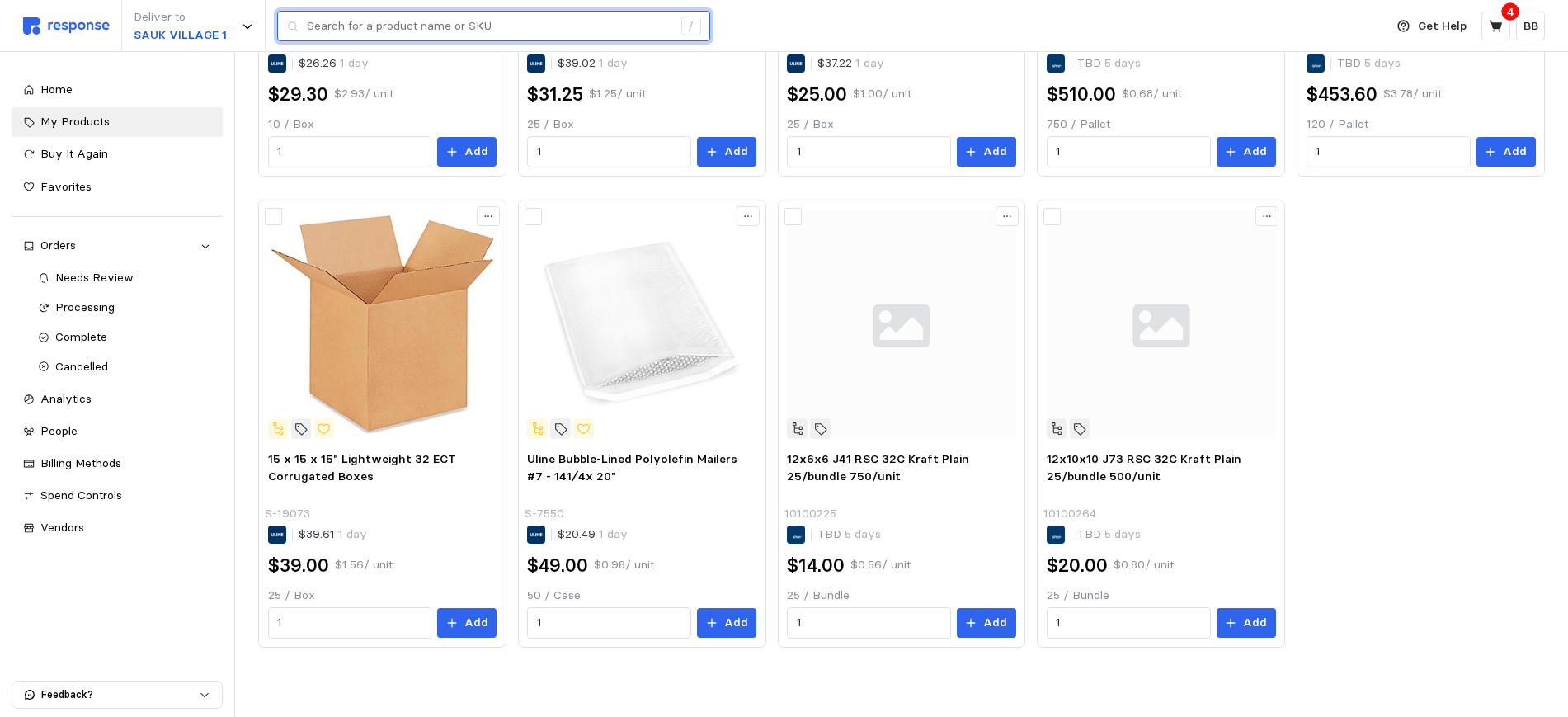
drag, startPoint x: 381, startPoint y: 15, endPoint x: 382, endPoint y: 26, distance: 11.0
click at [381, 16] on input "text" at bounding box center [490, 26] width 366 height 29
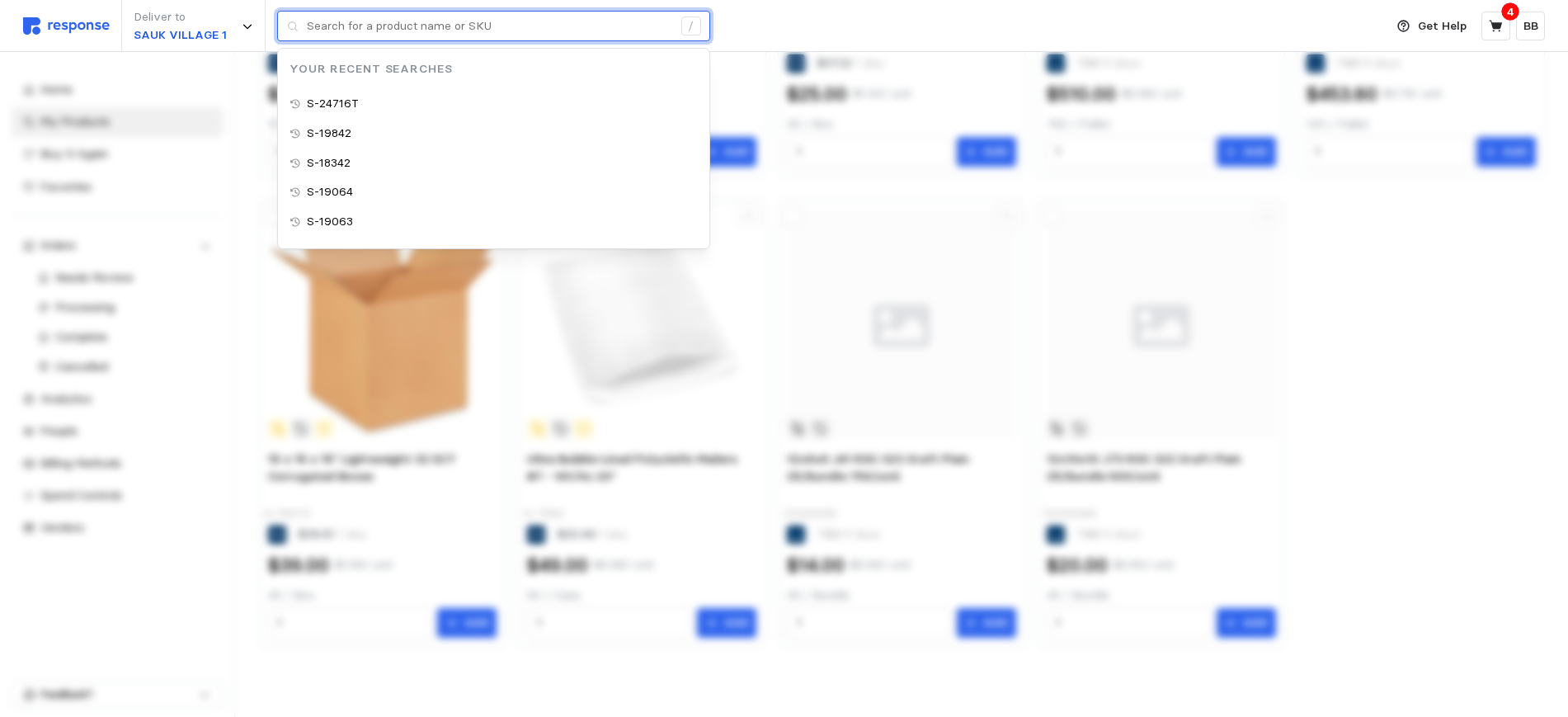
paste input "26160039"
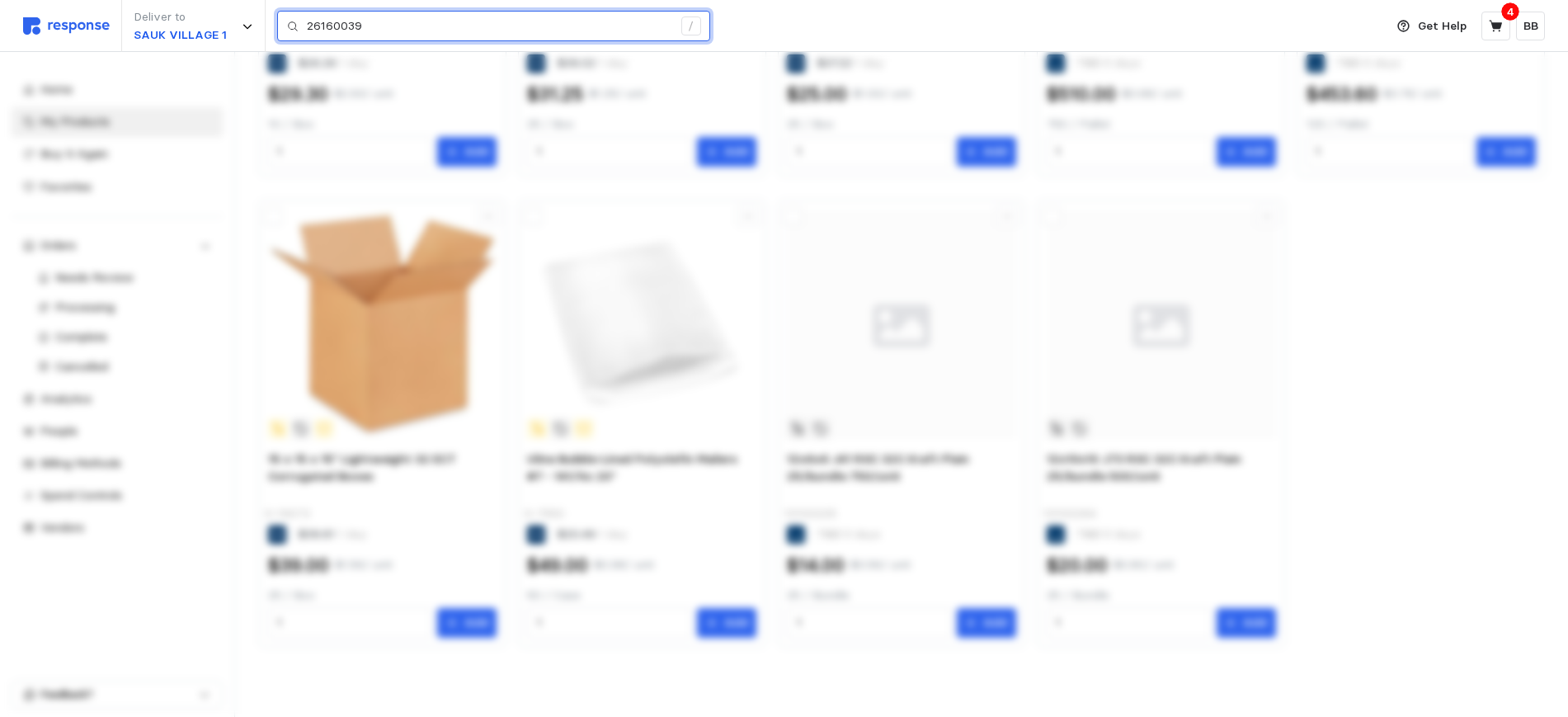
type input "26160039"
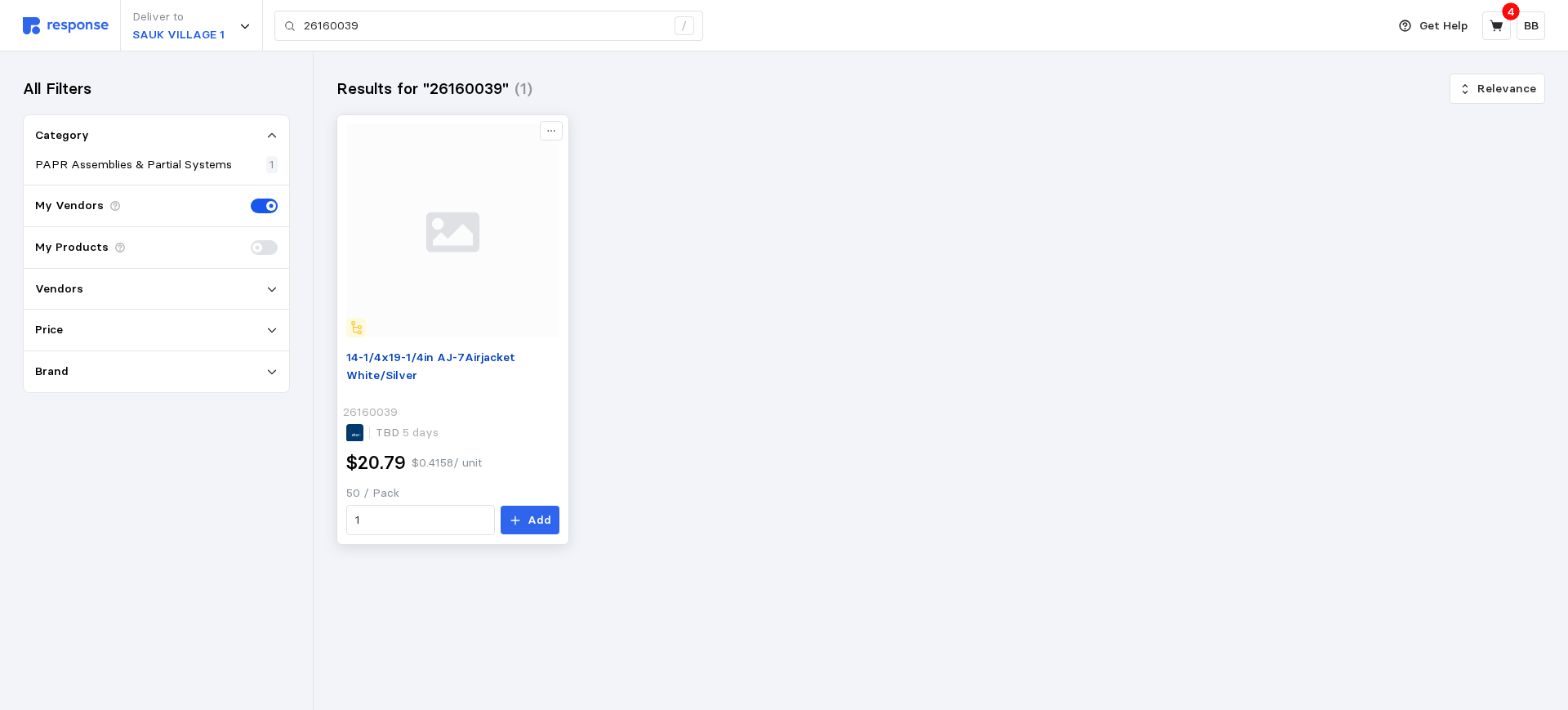
click at [399, 364] on span "14-1/4x19-1/4in AJ-7Airjacket White/Silver" at bounding box center [430, 366] width 169 height 33
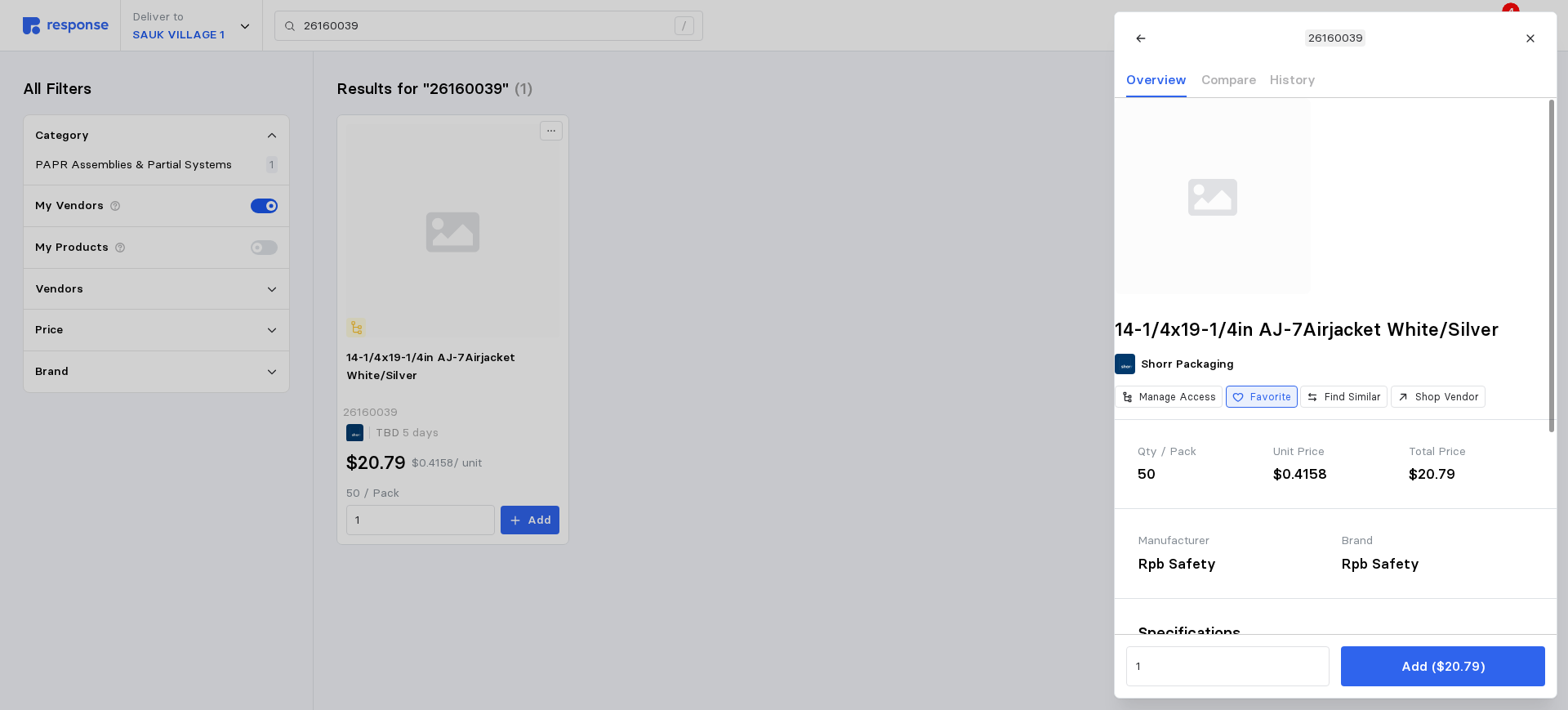
click at [1290, 404] on p "Favorite" at bounding box center [1269, 396] width 40 height 15
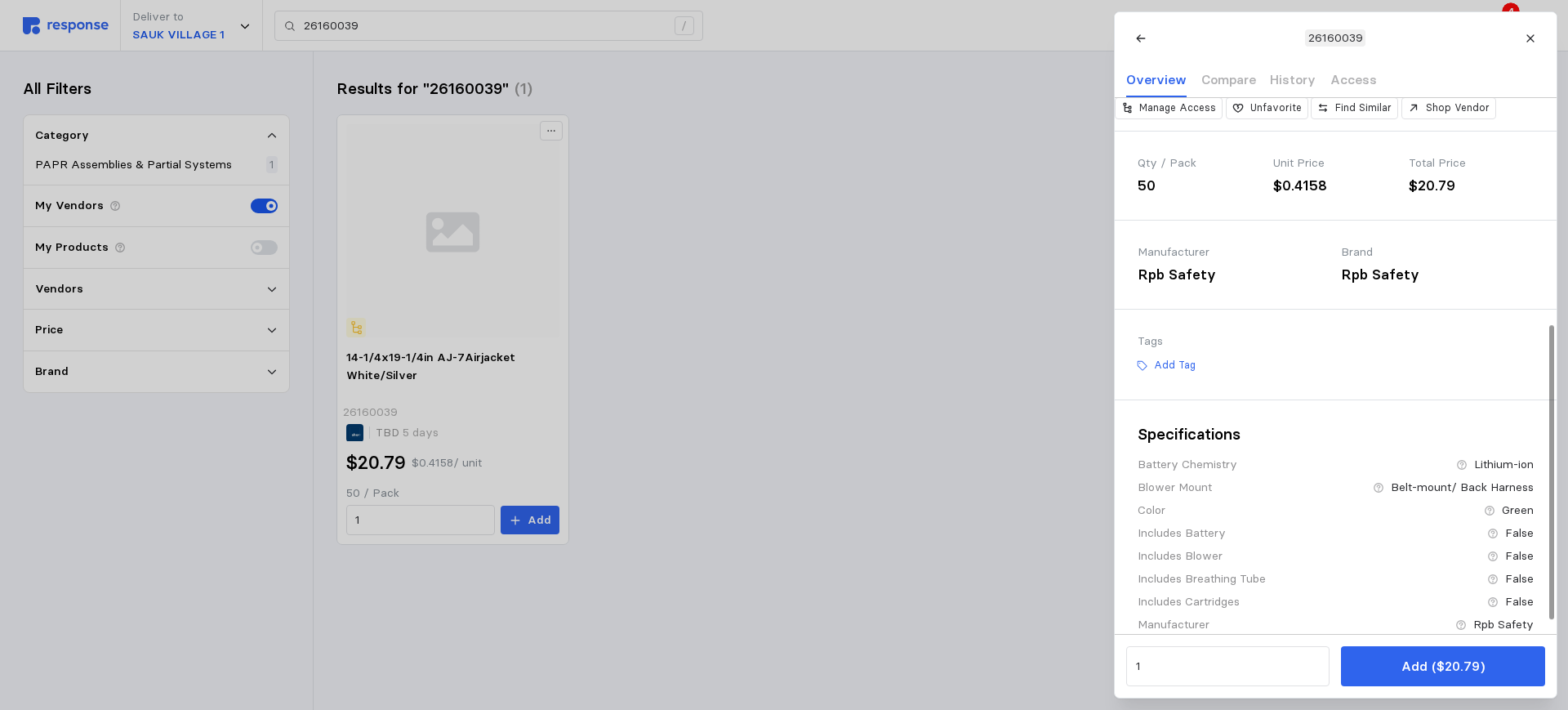
scroll to position [436, 0]
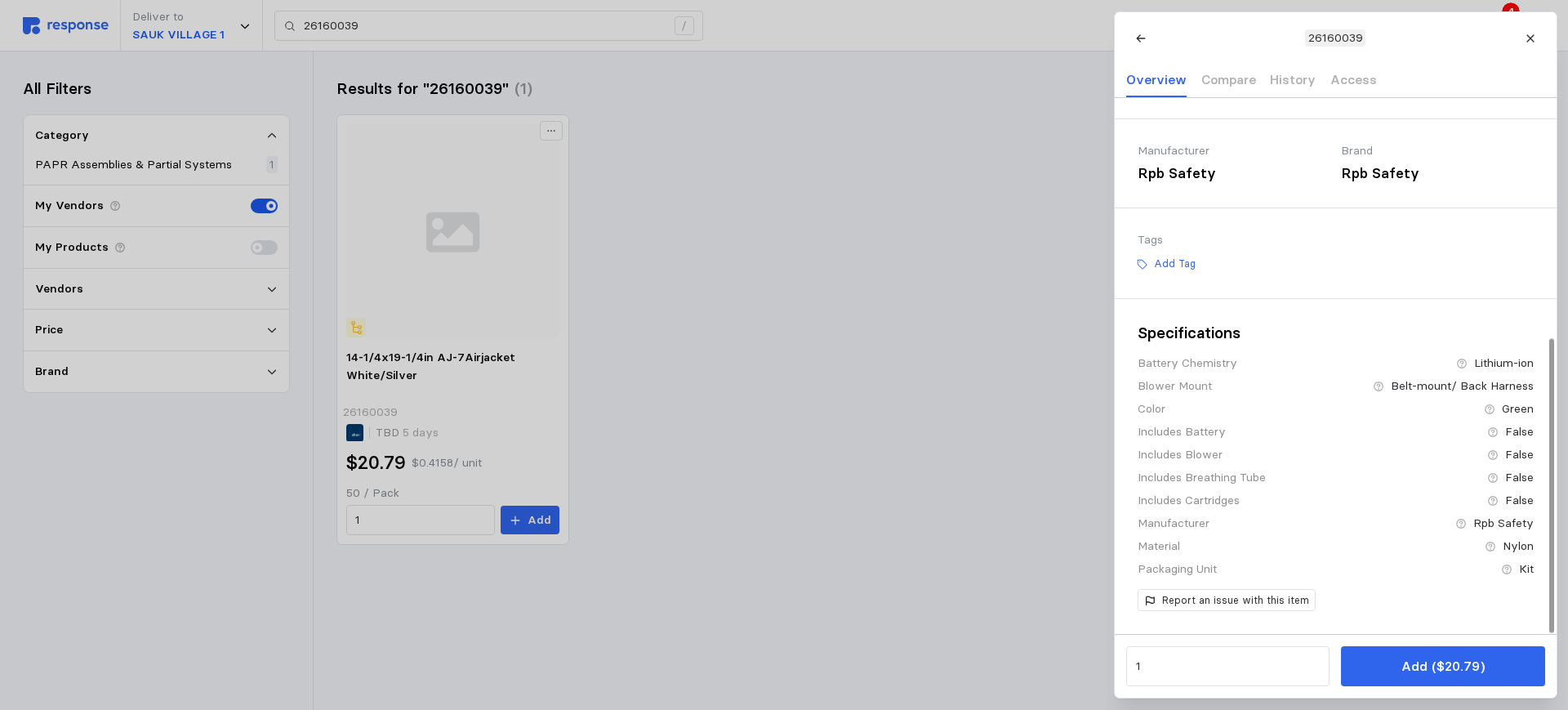
click at [896, 255] on div at bounding box center [784, 355] width 1568 height 710
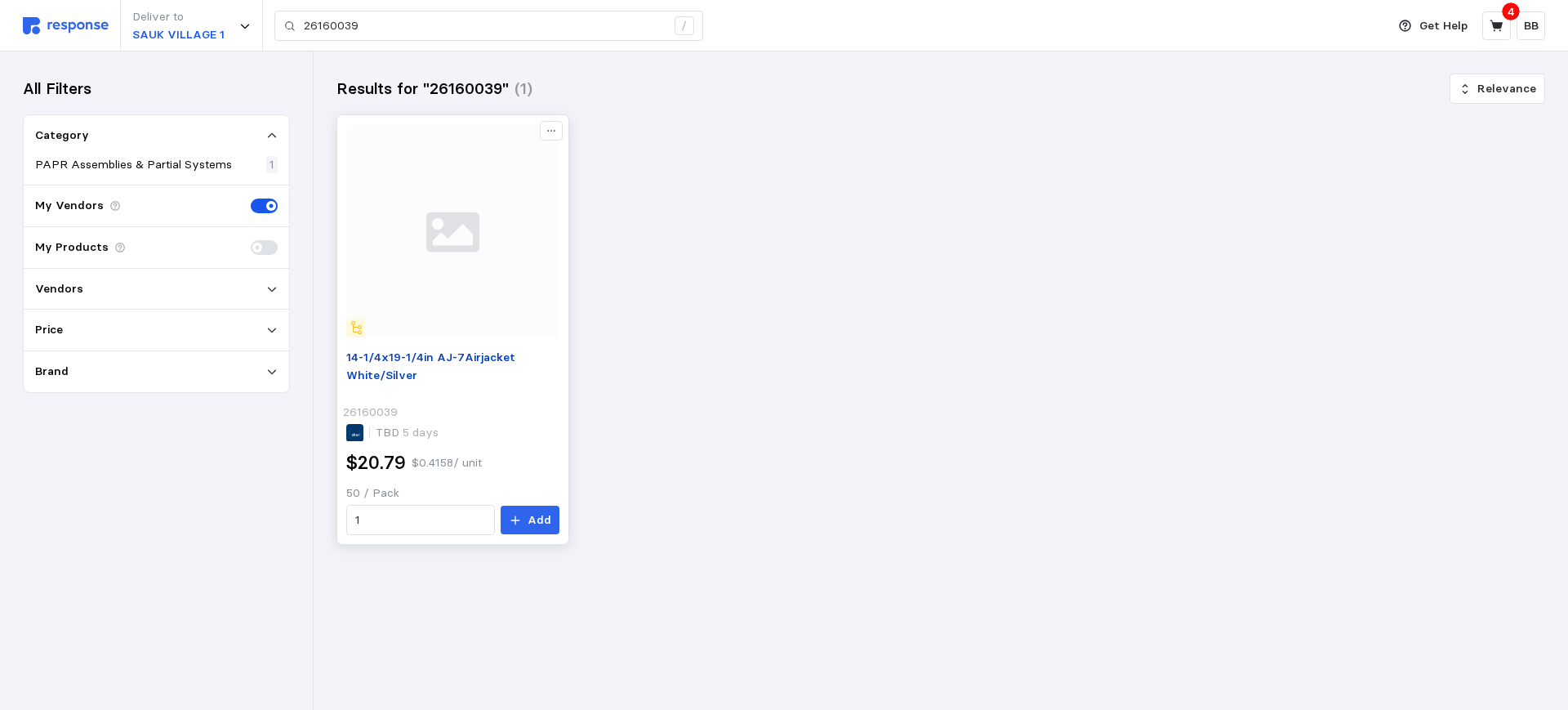
click at [412, 361] on span "14-1/4x19-1/4in AJ-7Airjacket White/Silver" at bounding box center [430, 366] width 169 height 33
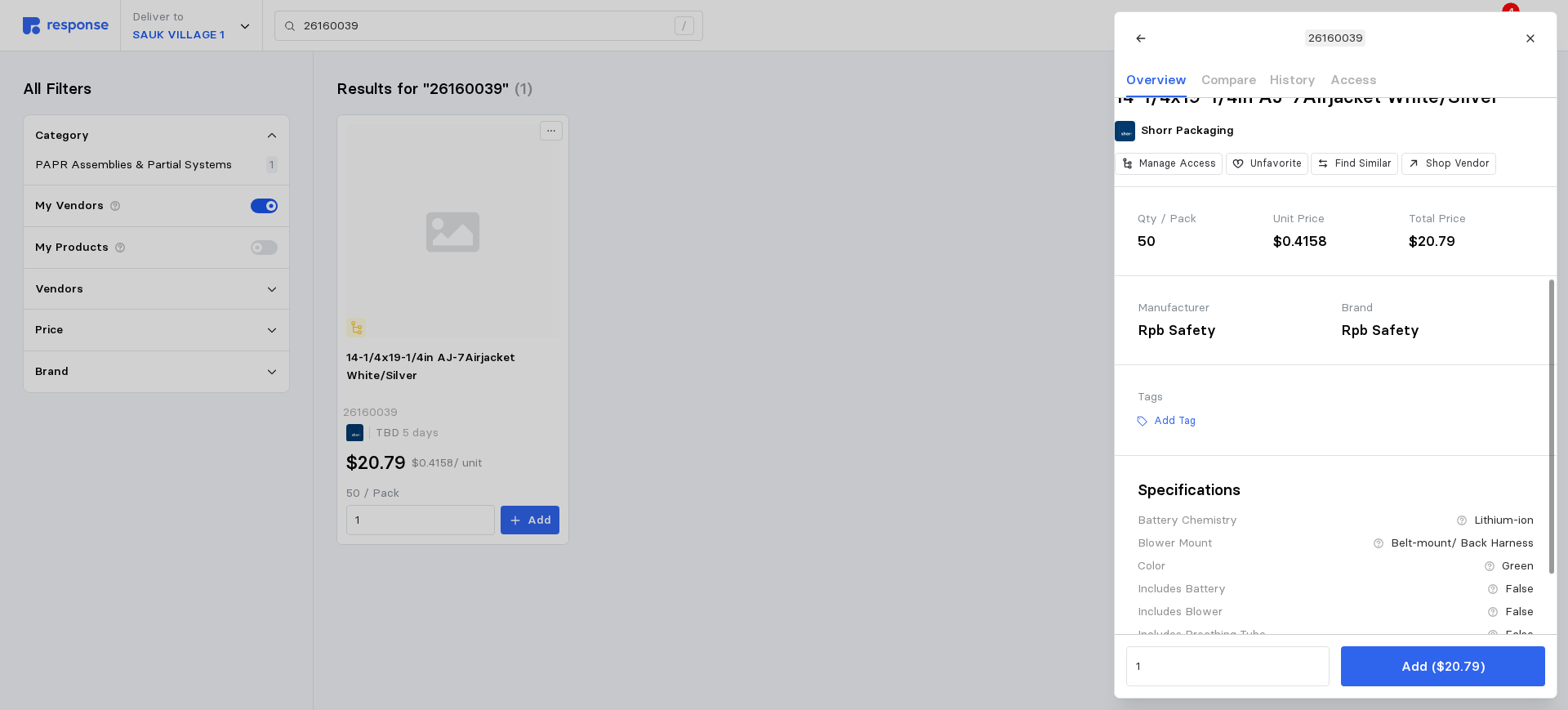
scroll to position [409, 0]
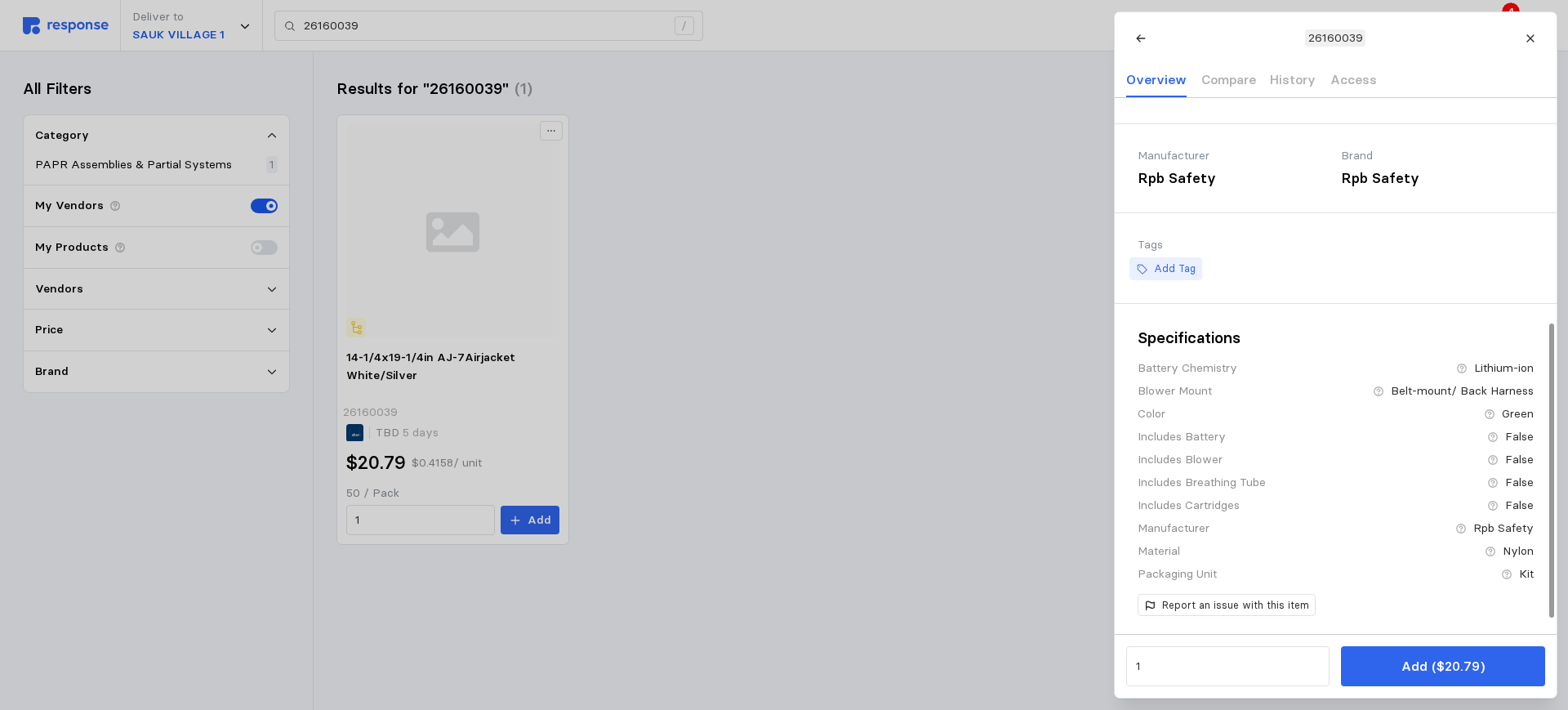
click at [1168, 276] on p "Add Tag" at bounding box center [1173, 268] width 41 height 15
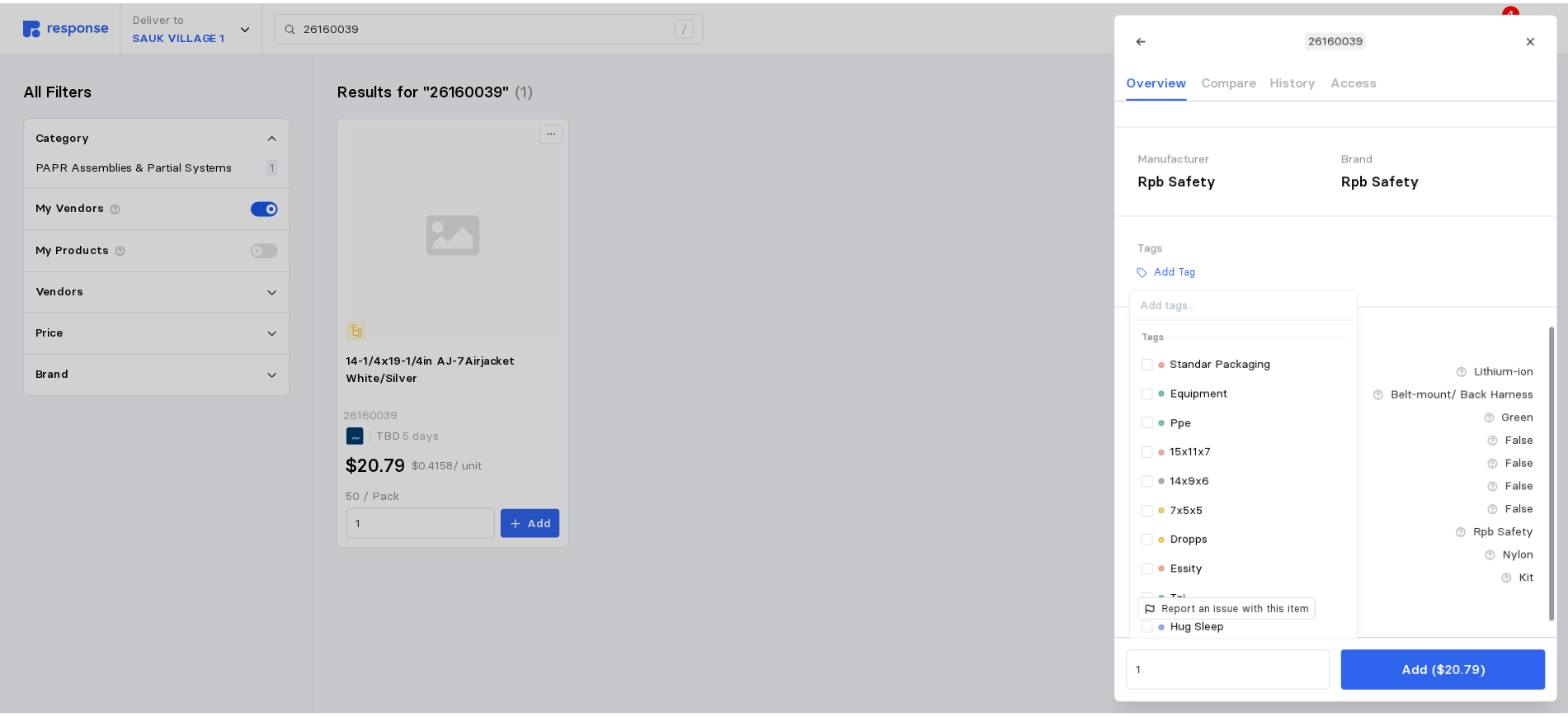
scroll to position [588, 0]
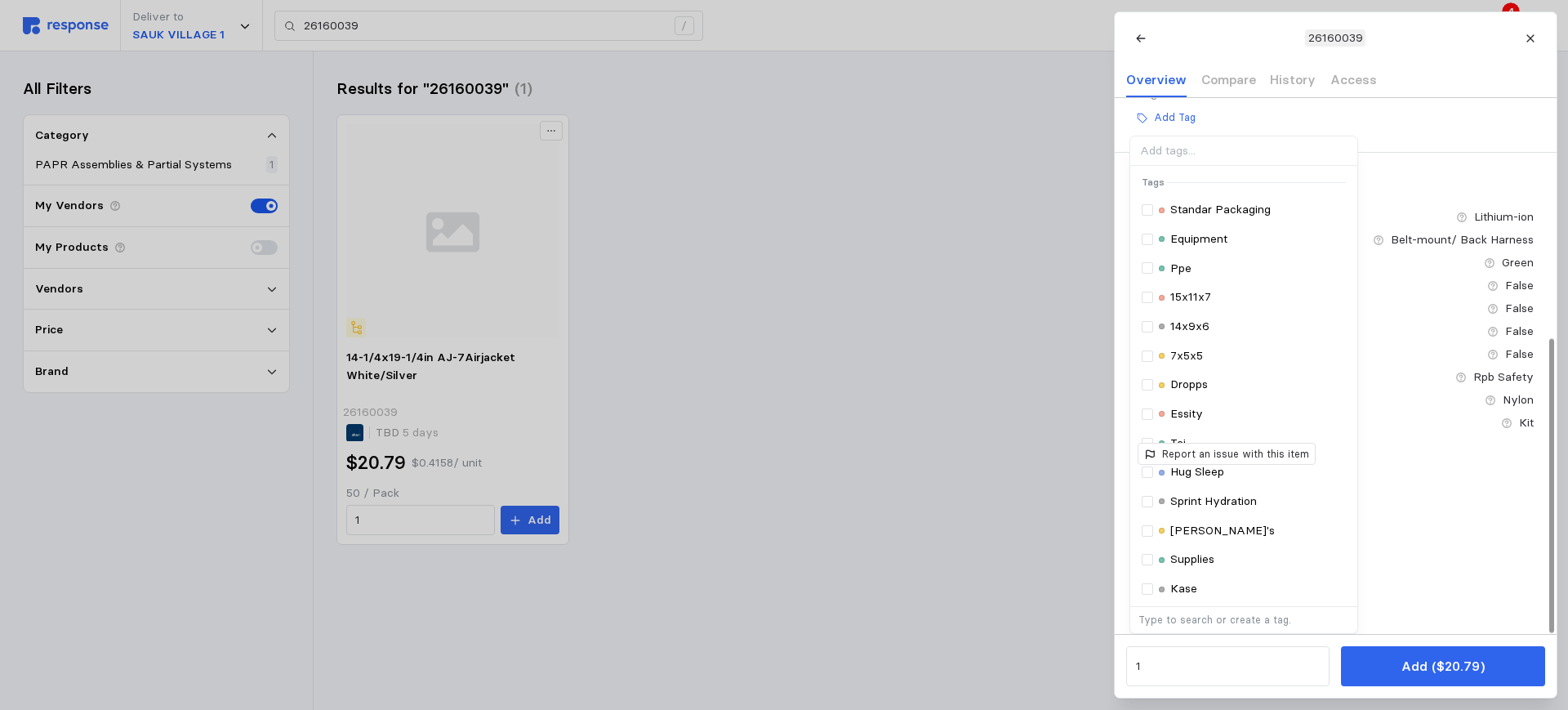
click at [1186, 438] on div "Tci" at bounding box center [1243, 444] width 204 height 18
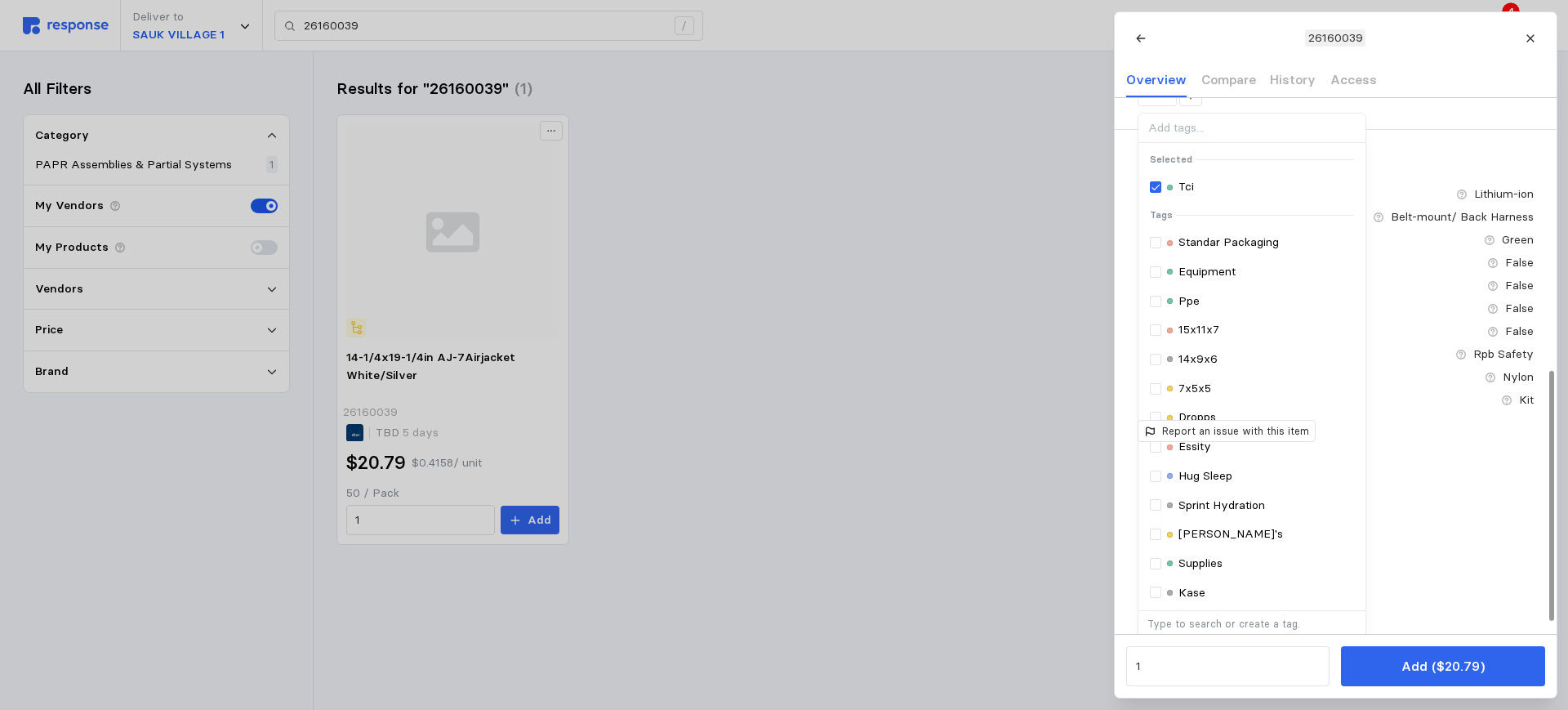
drag, startPoint x: 1534, startPoint y: 40, endPoint x: 1511, endPoint y: 46, distance: 23.8
click at [1534, 40] on icon at bounding box center [1529, 38] width 11 height 11
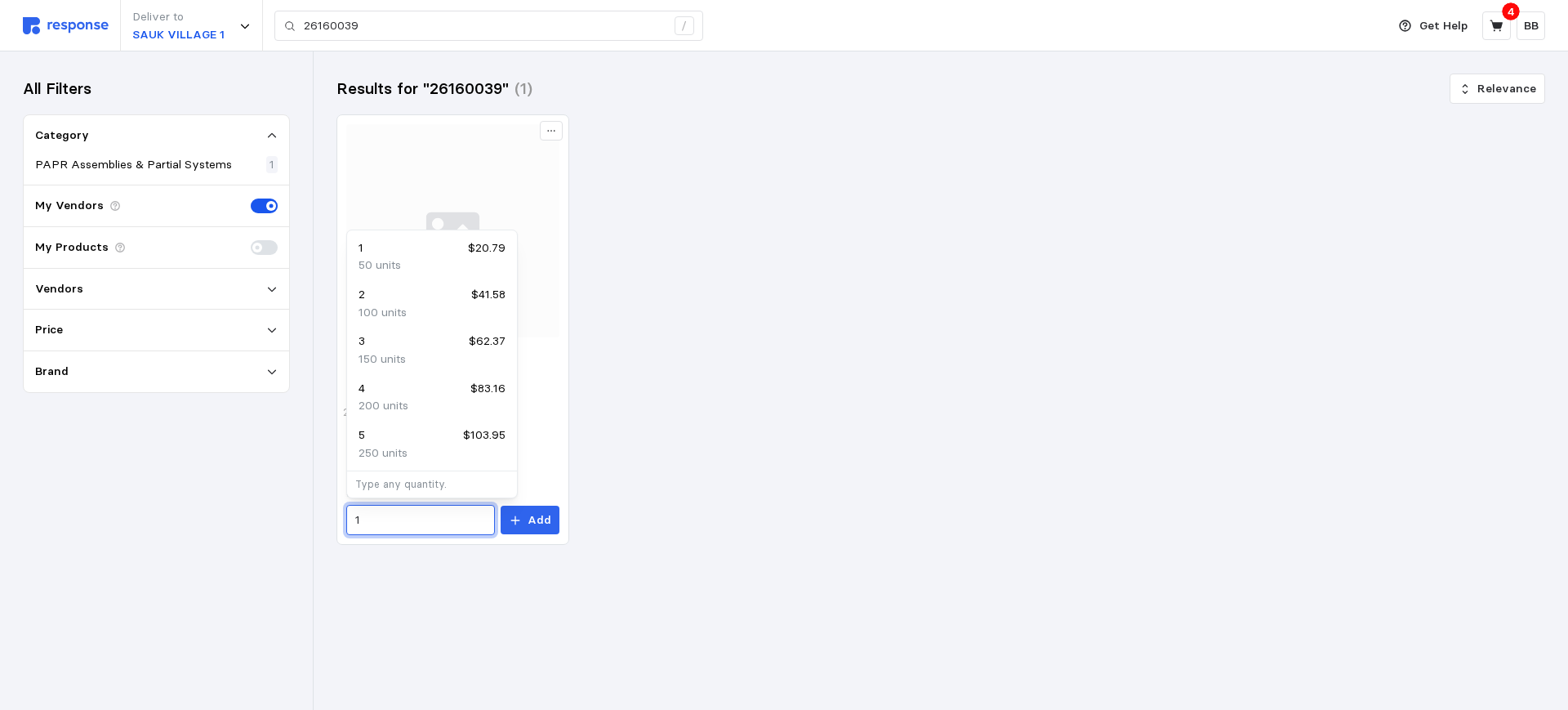
drag, startPoint x: 362, startPoint y: 520, endPoint x: 299, endPoint y: 519, distance: 63.0
click at [299, 519] on div "Deliver to SAUK VILLAGE 1 26160039 / Get Help 4 BB 26160039 / Home My Products …" at bounding box center [784, 355] width 1568 height 710
click at [393, 395] on div "4 $83.16" at bounding box center [431, 388] width 147 height 18
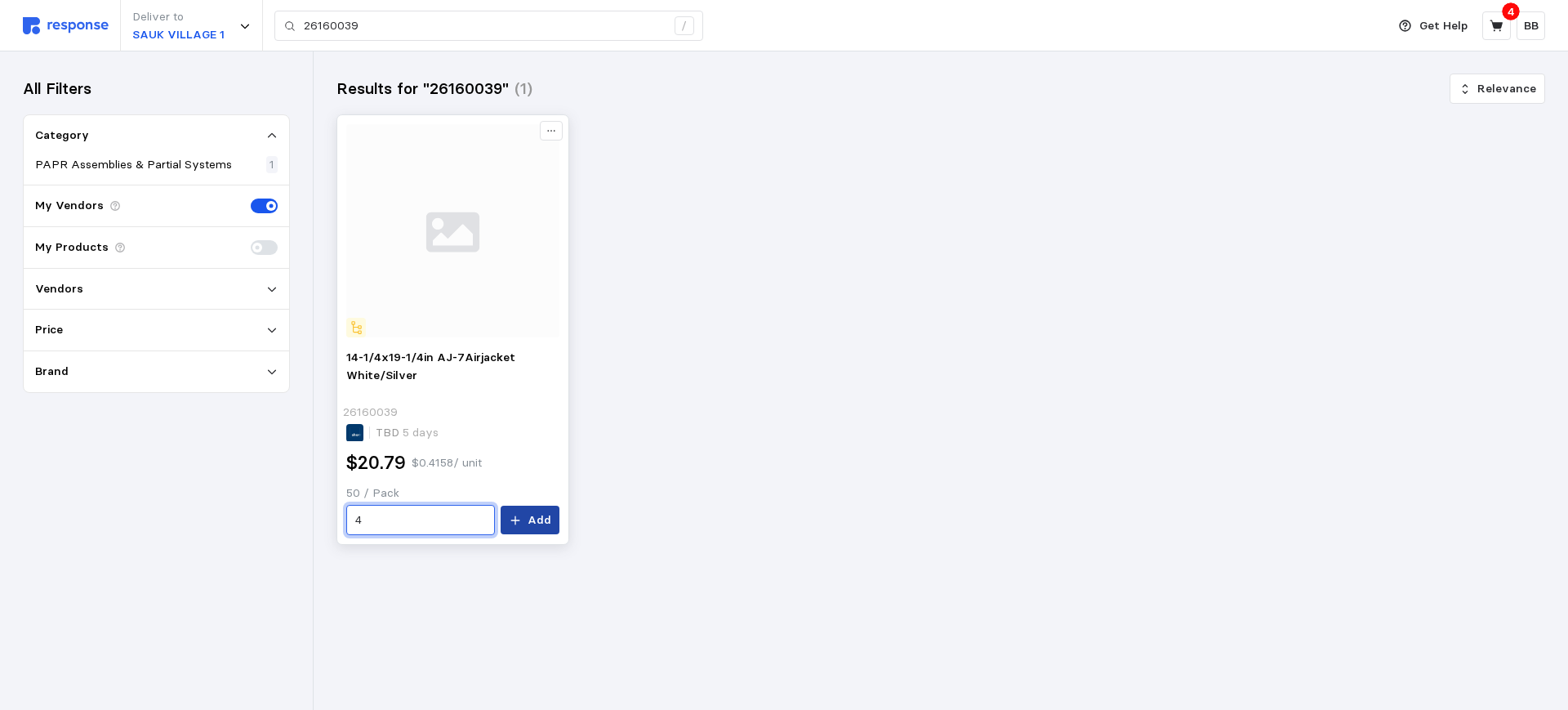
type input "4"
click at [538, 527] on p "Add" at bounding box center [538, 520] width 24 height 18
click at [1489, 23] on icon at bounding box center [1496, 25] width 15 height 15
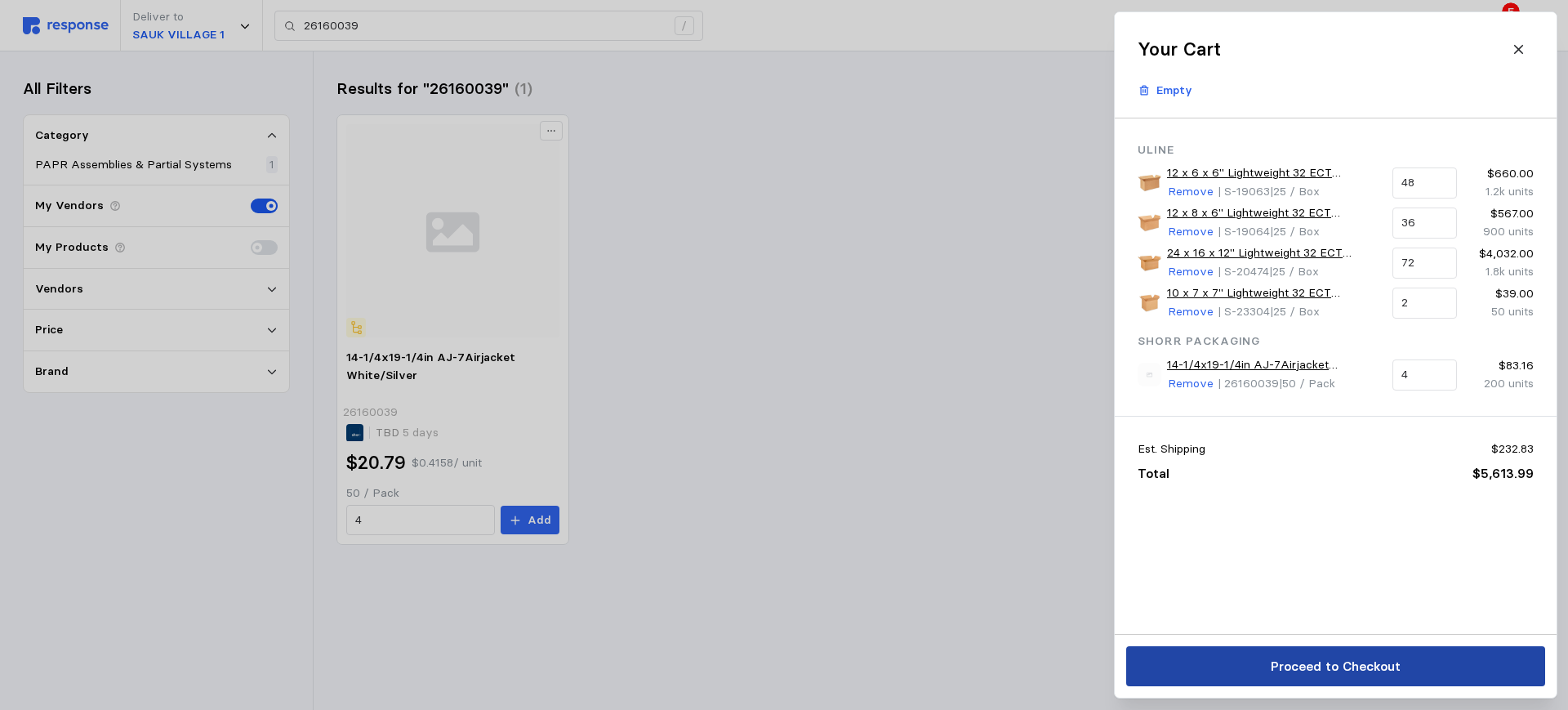
click at [1328, 662] on p "Proceed to Checkout" at bounding box center [1334, 665] width 130 height 20
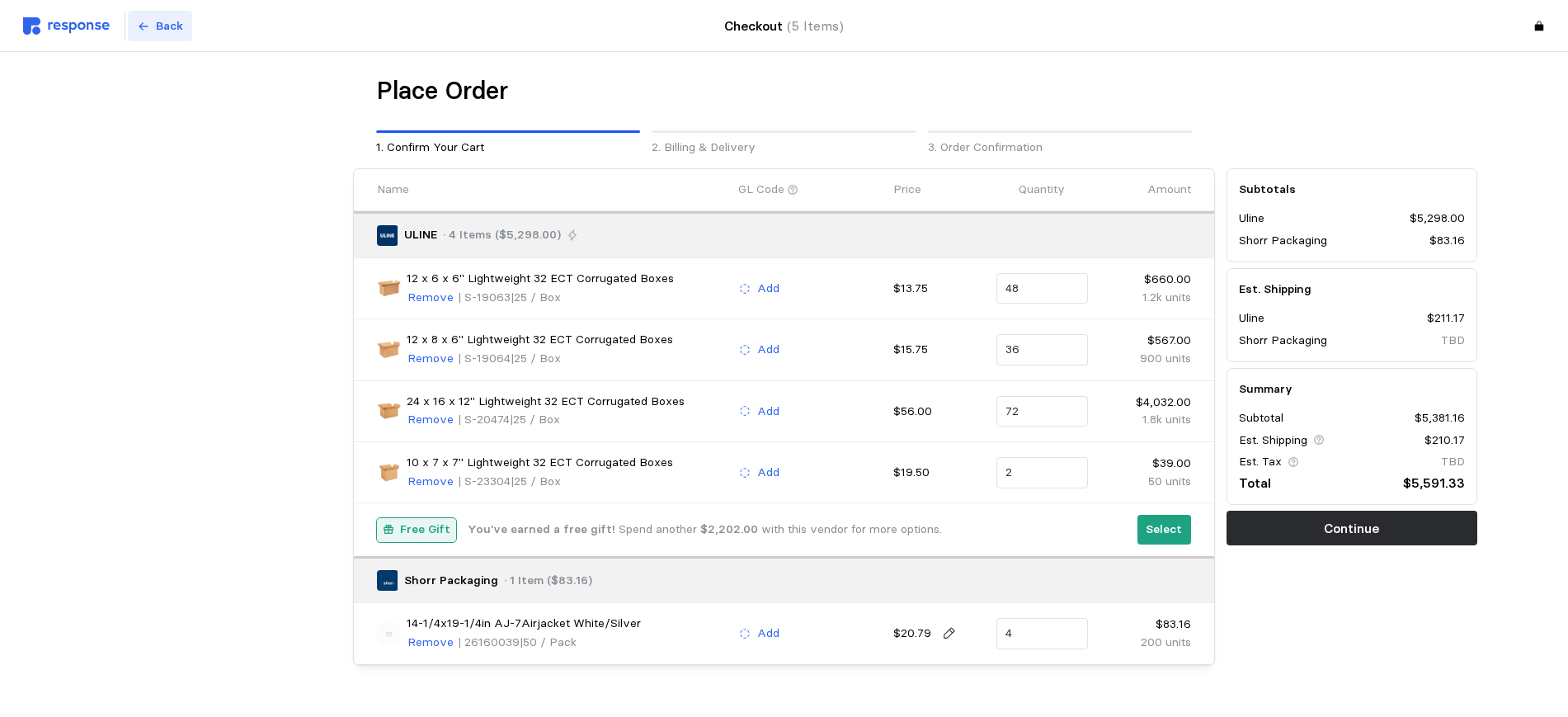
click at [164, 29] on p "Back" at bounding box center [169, 27] width 28 height 18
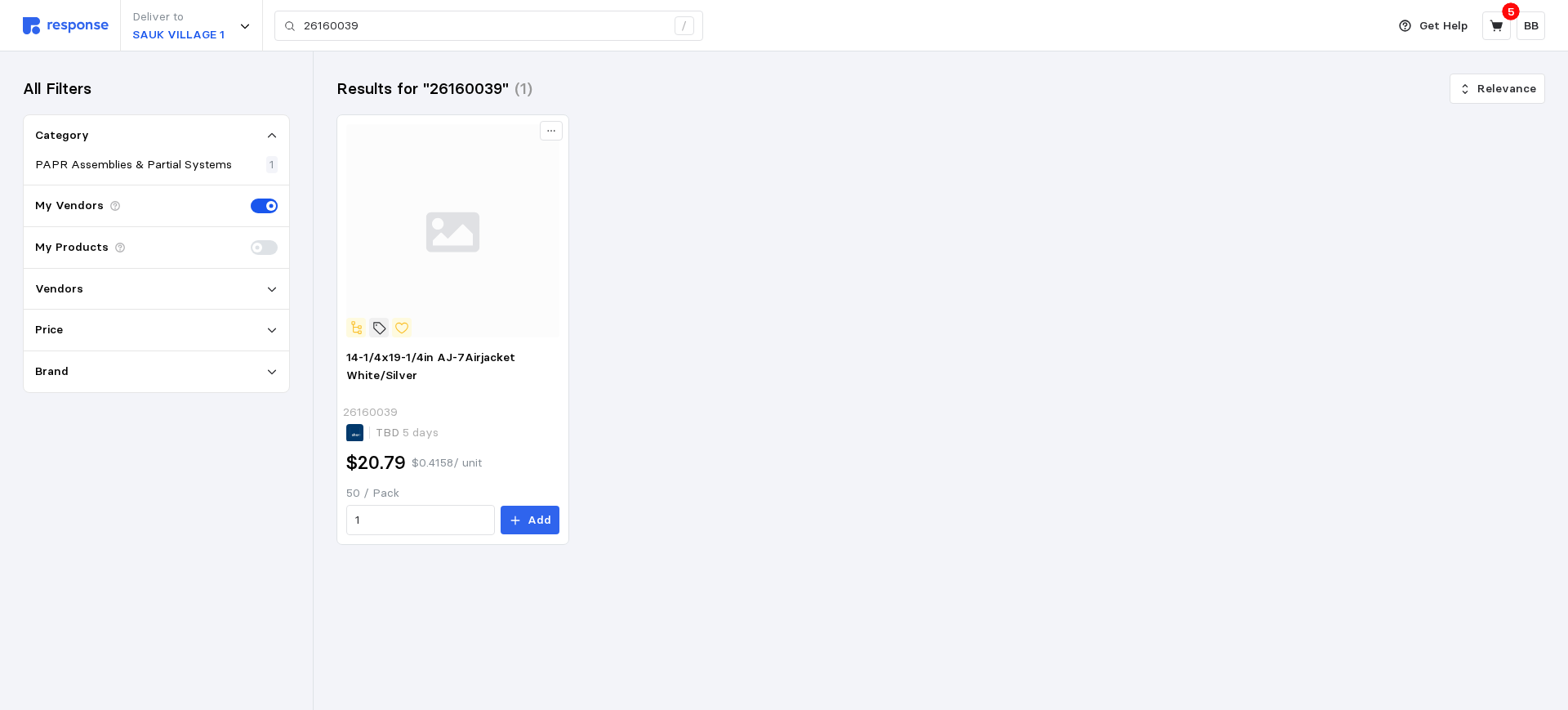
click at [73, 29] on img at bounding box center [66, 26] width 86 height 18
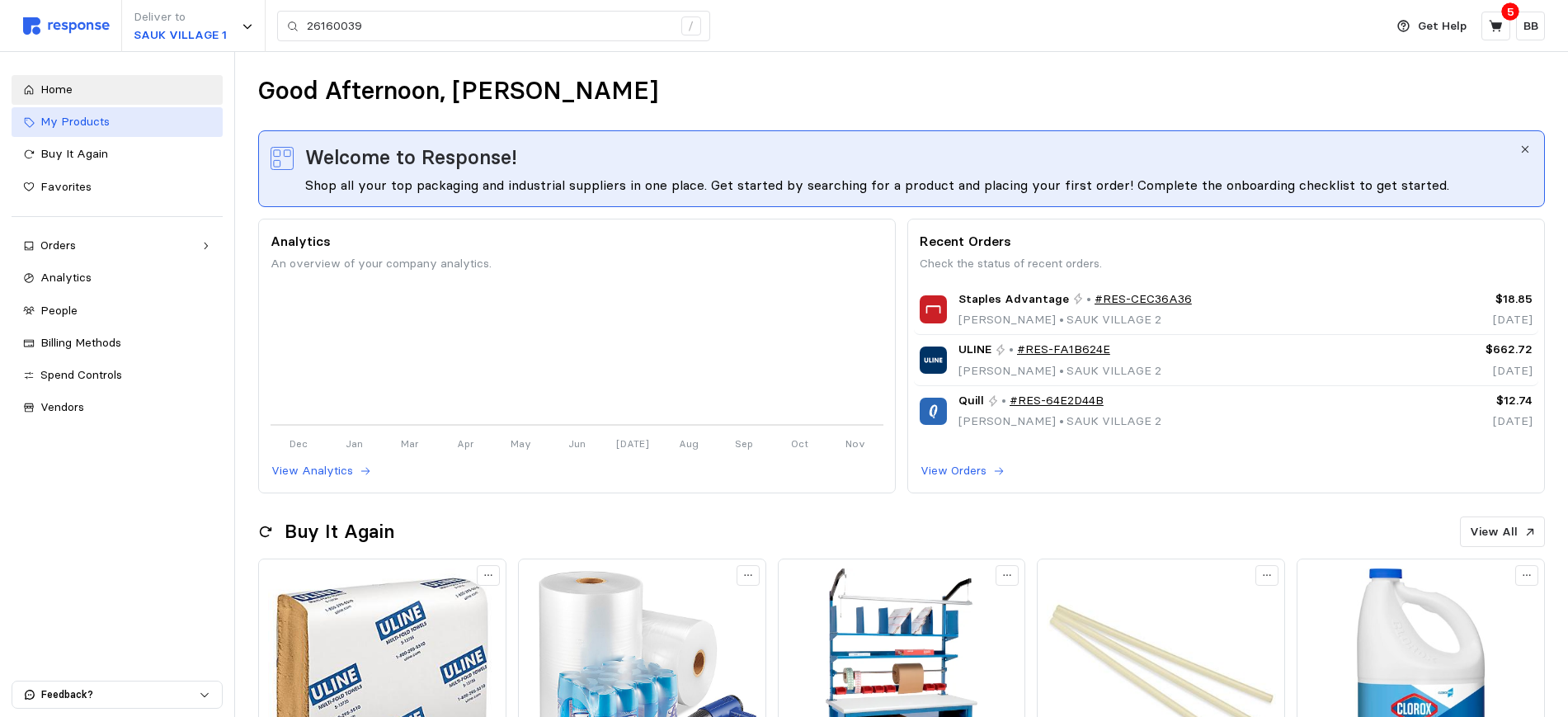
click at [75, 131] on link "My Products" at bounding box center [117, 122] width 211 height 29
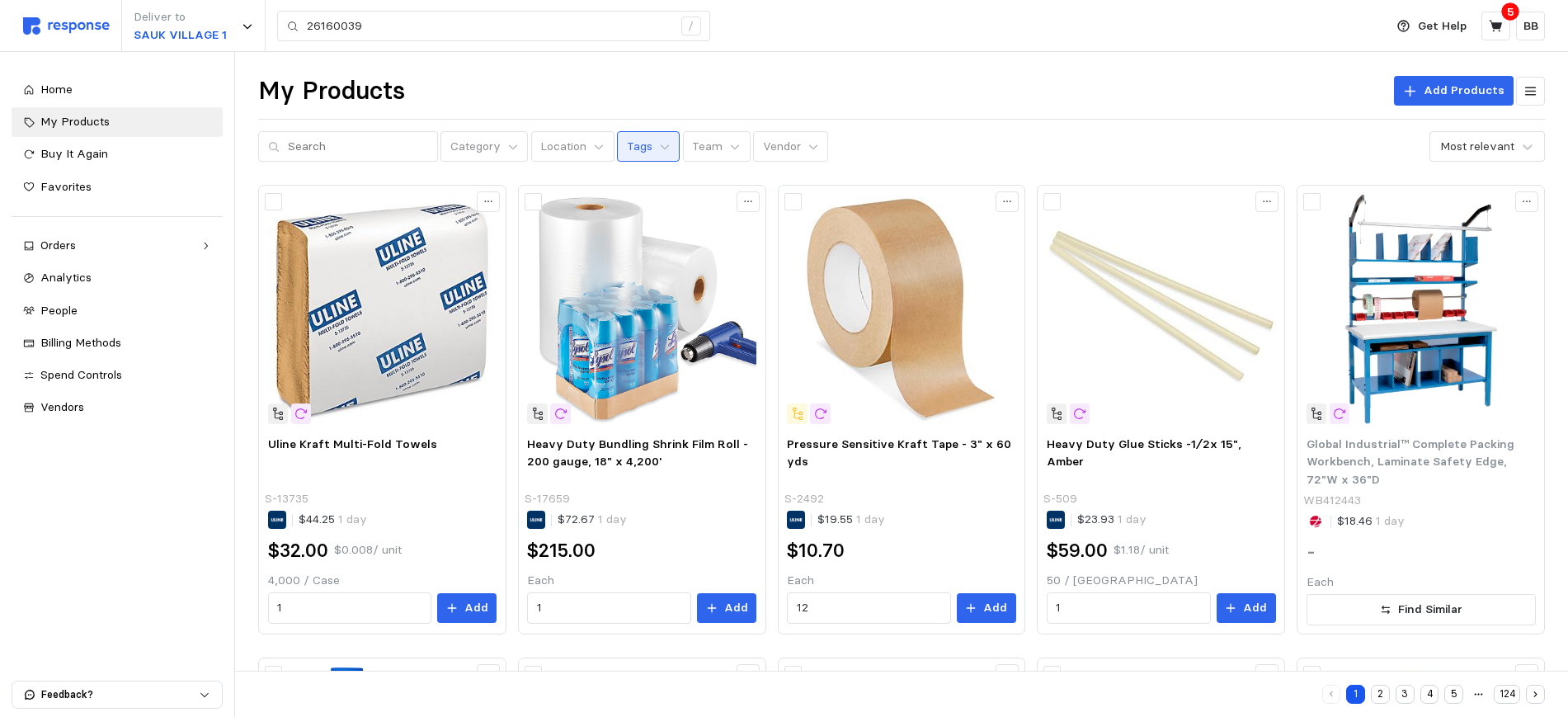
click at [626, 145] on p "Tags" at bounding box center [639, 146] width 26 height 18
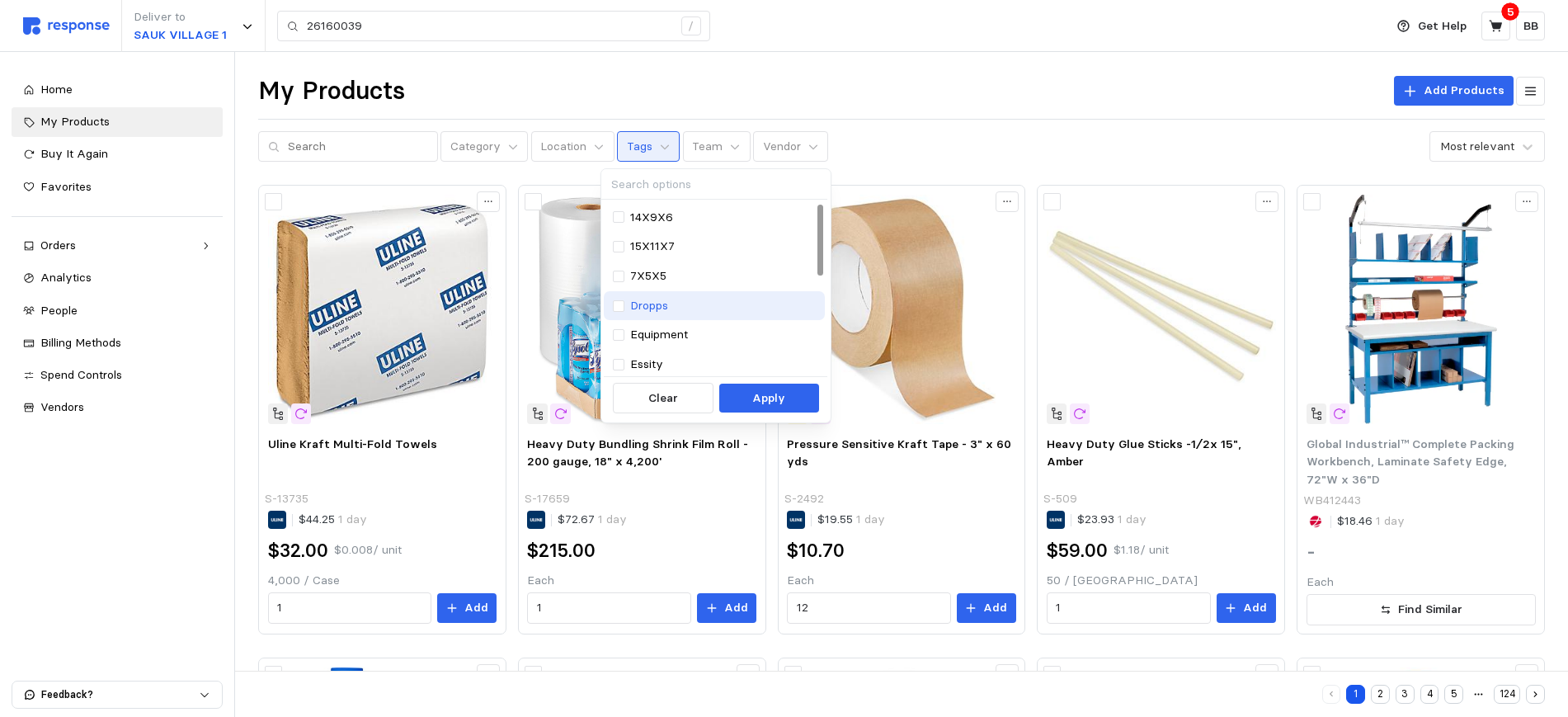
click at [660, 304] on p "Dropps" at bounding box center [649, 306] width 38 height 18
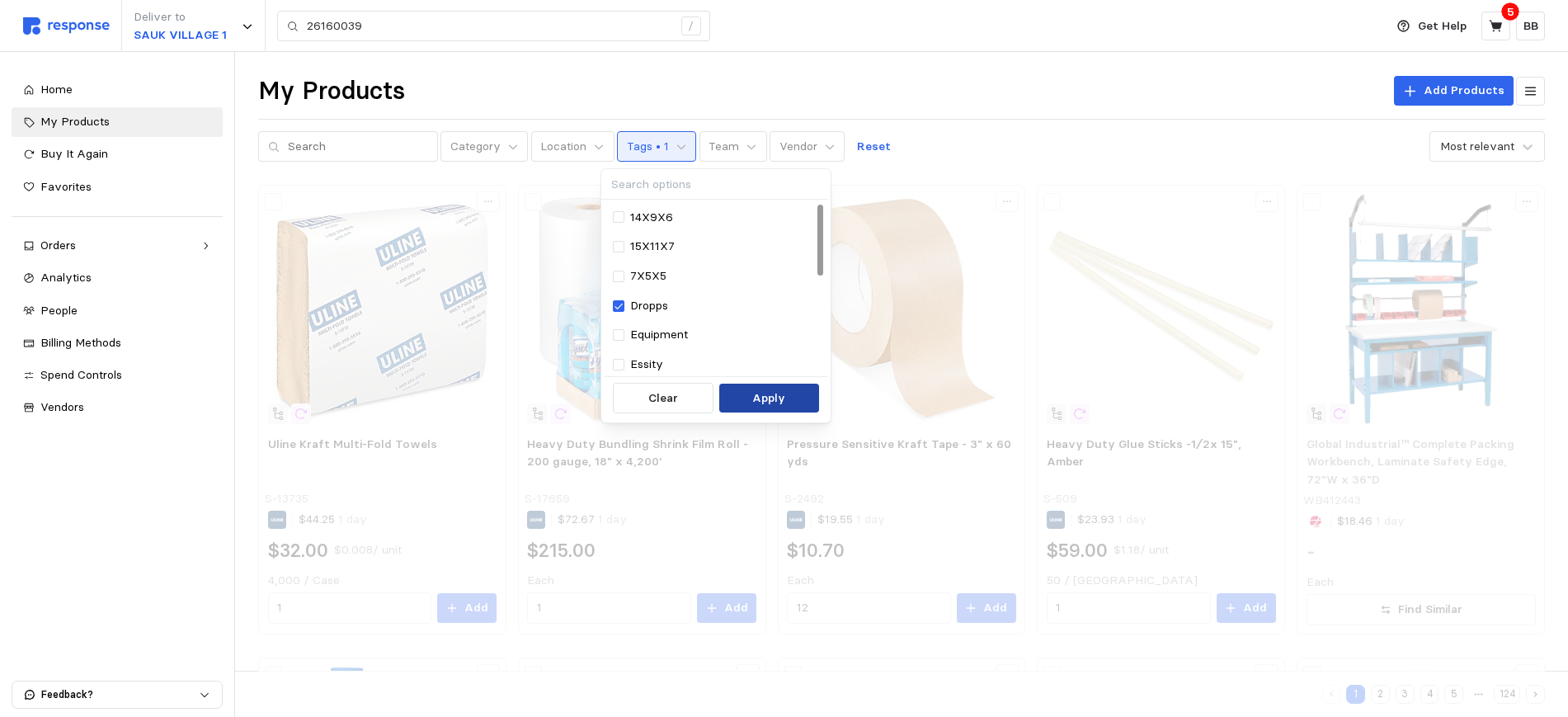
click at [780, 406] on p "Apply" at bounding box center [768, 398] width 33 height 18
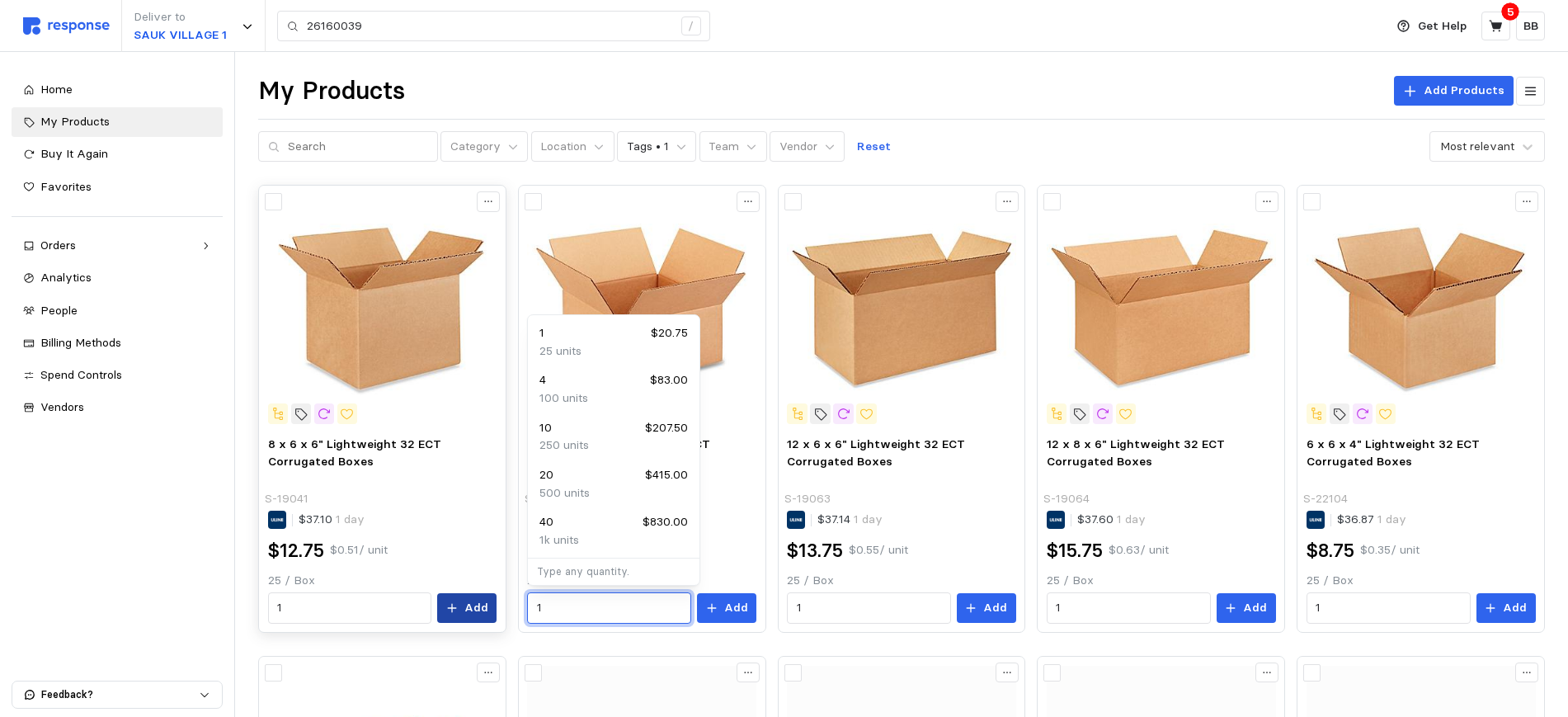
drag, startPoint x: 574, startPoint y: 609, endPoint x: 483, endPoint y: 607, distance: 91.0
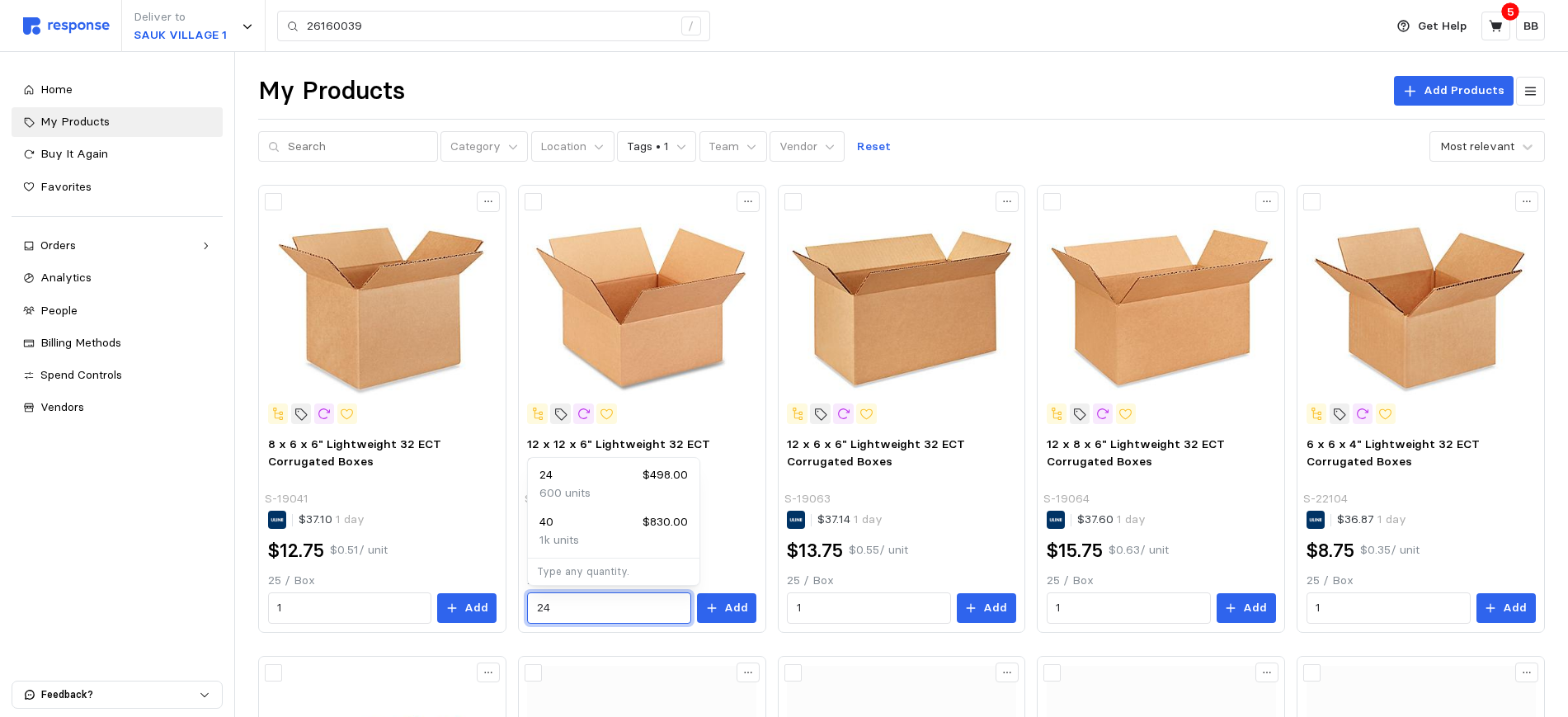
click at [595, 477] on div "24 $498.00" at bounding box center [613, 475] width 148 height 18
type input "24"
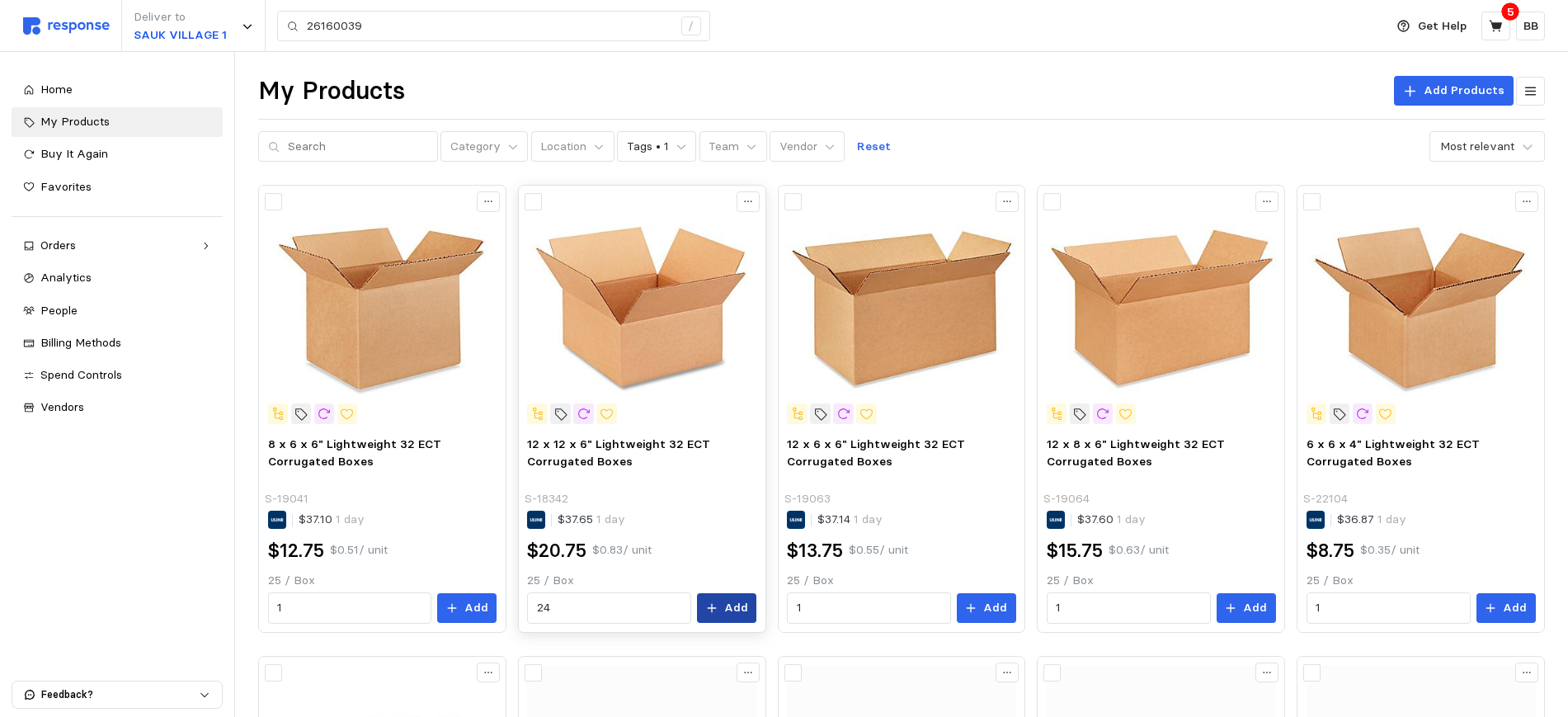
click at [738, 612] on p "Add" at bounding box center [736, 608] width 24 height 18
click at [648, 138] on p "Tags • 1" at bounding box center [647, 146] width 42 height 18
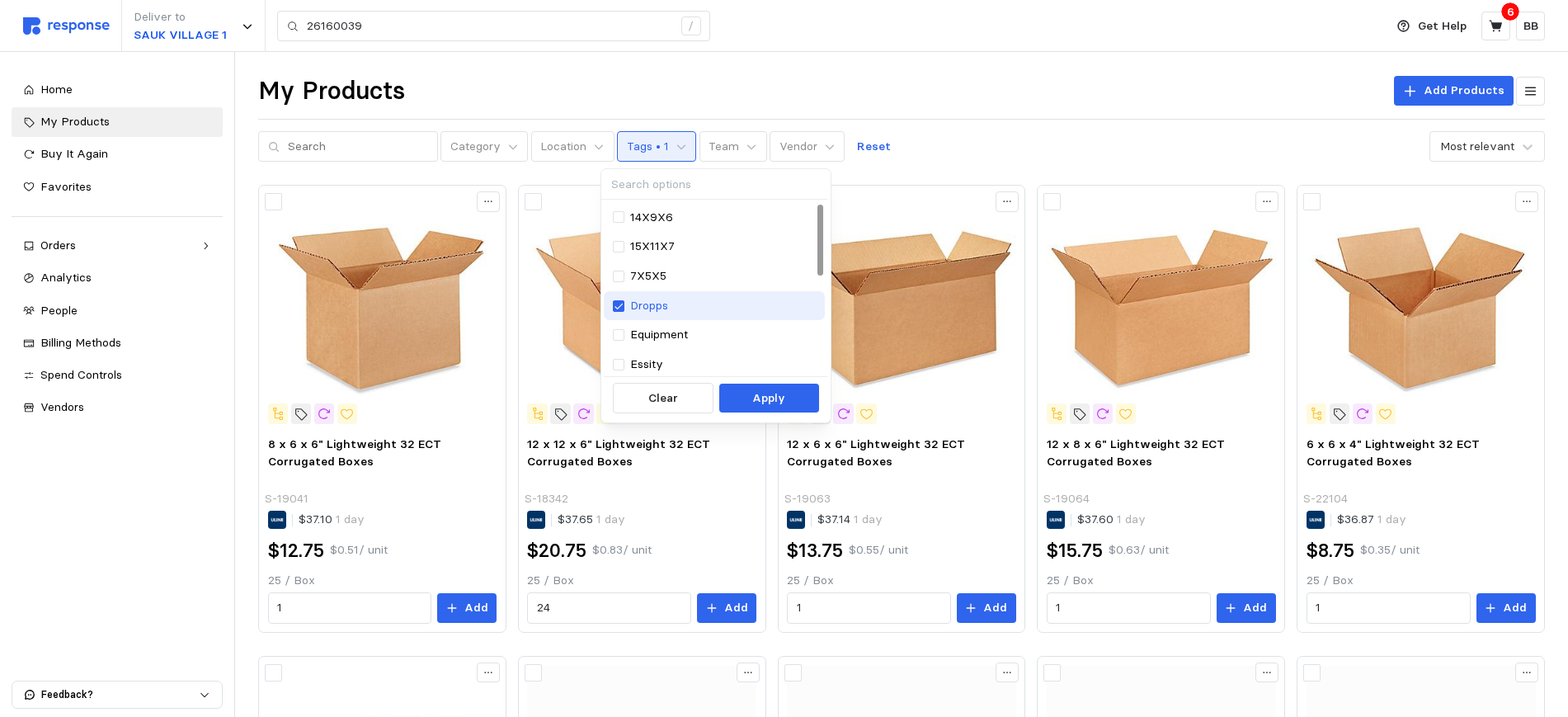
click at [627, 307] on div "Dropps" at bounding box center [715, 306] width 204 height 18
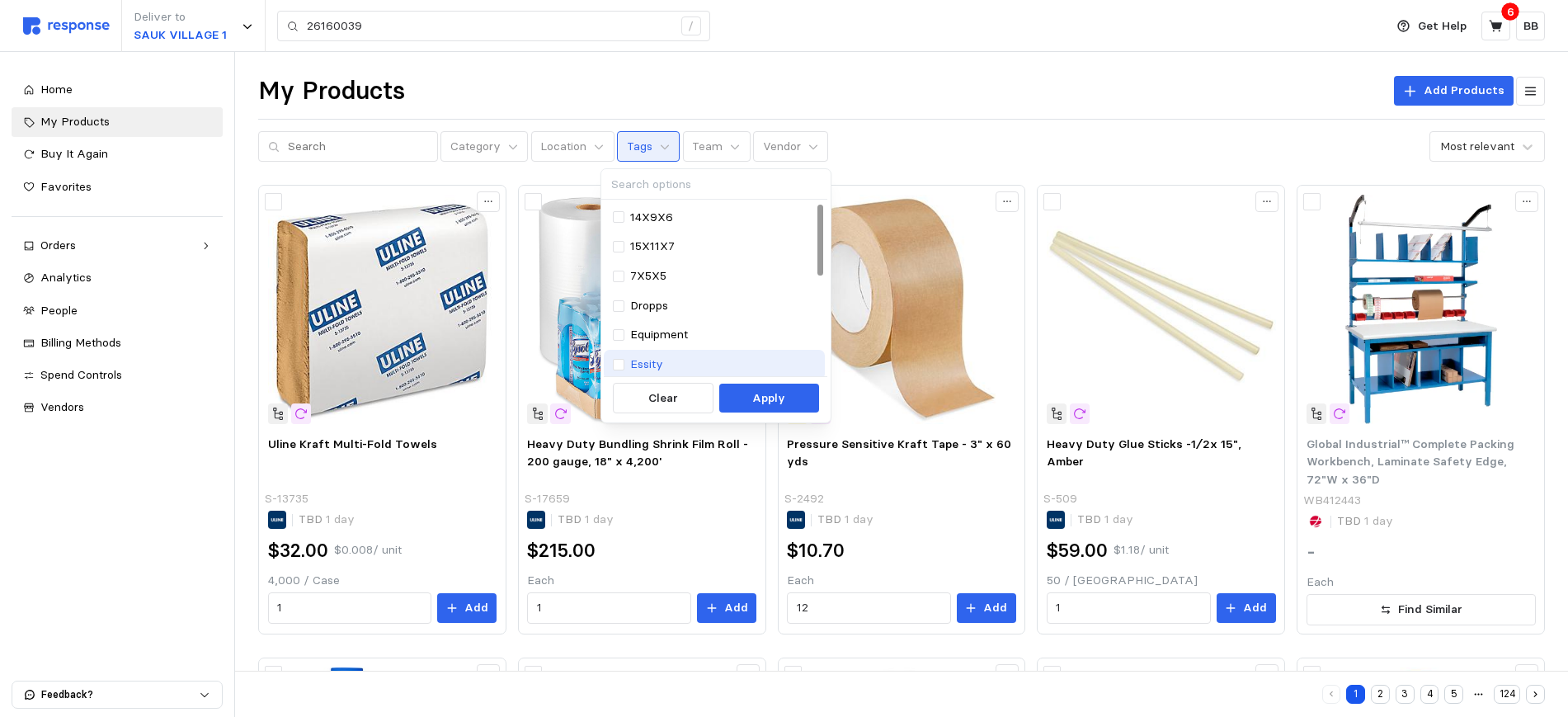
click at [626, 358] on div "Essity" at bounding box center [715, 365] width 204 height 18
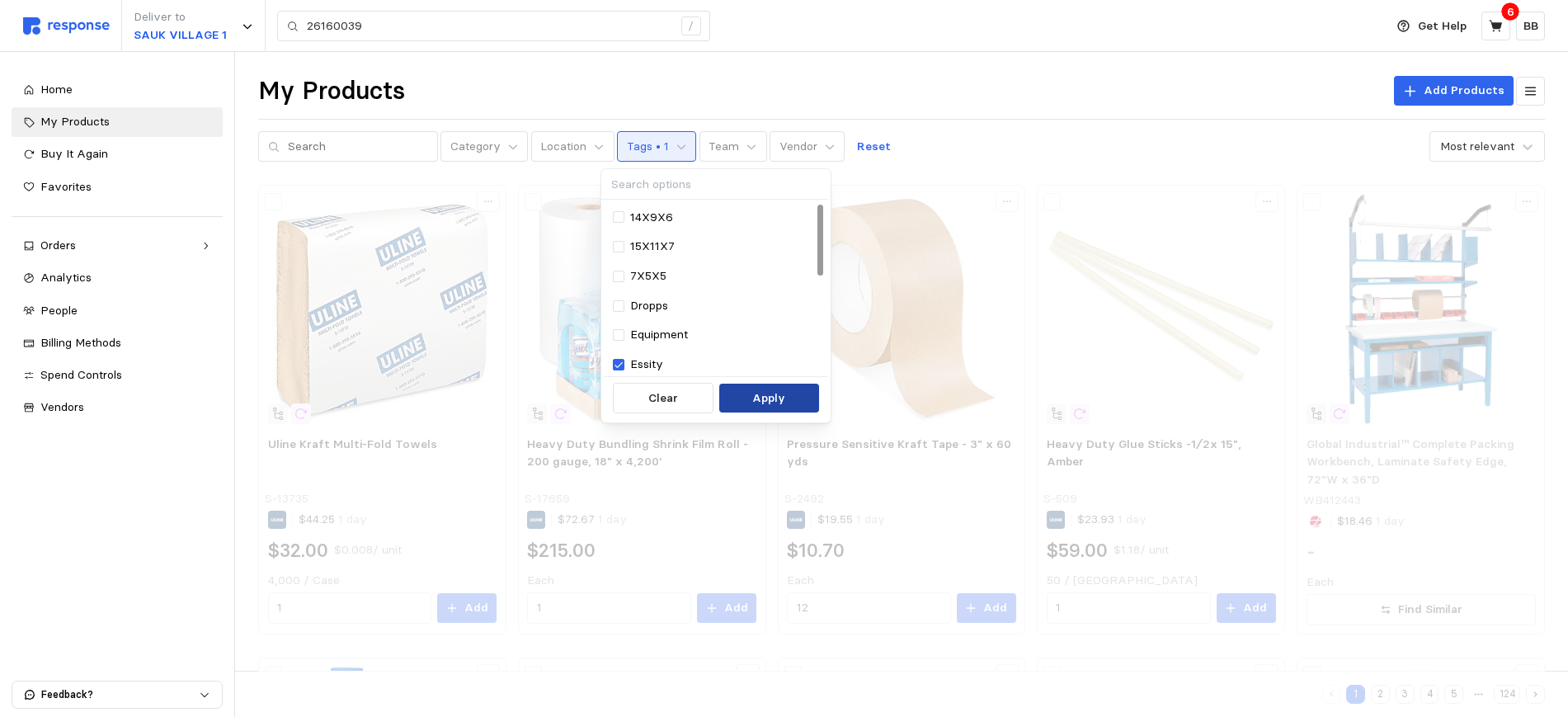
click at [775, 399] on p "Apply" at bounding box center [768, 398] width 33 height 18
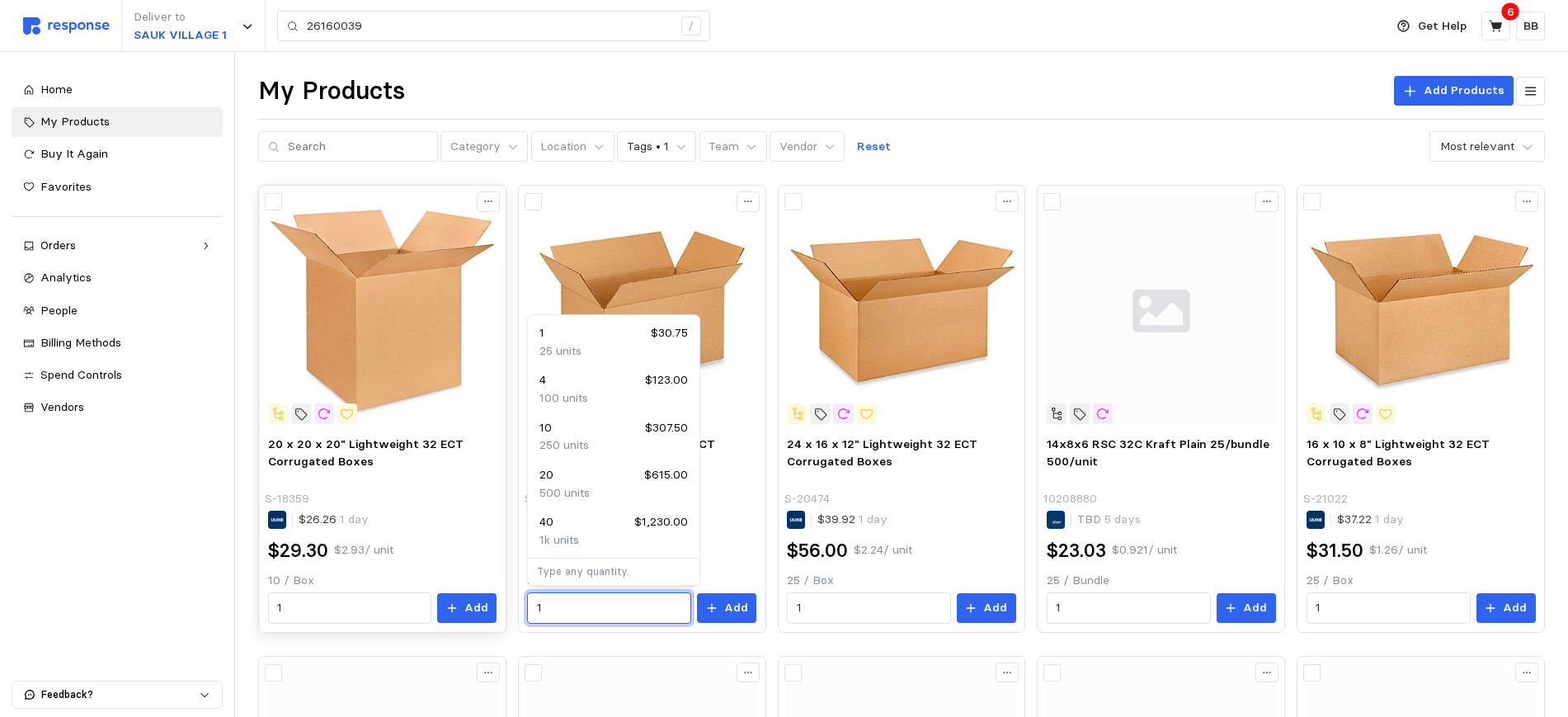
drag, startPoint x: 576, startPoint y: 606, endPoint x: 503, endPoint y: 603, distance: 73.1
click at [567, 430] on div "12 $369.00" at bounding box center [613, 428] width 148 height 18
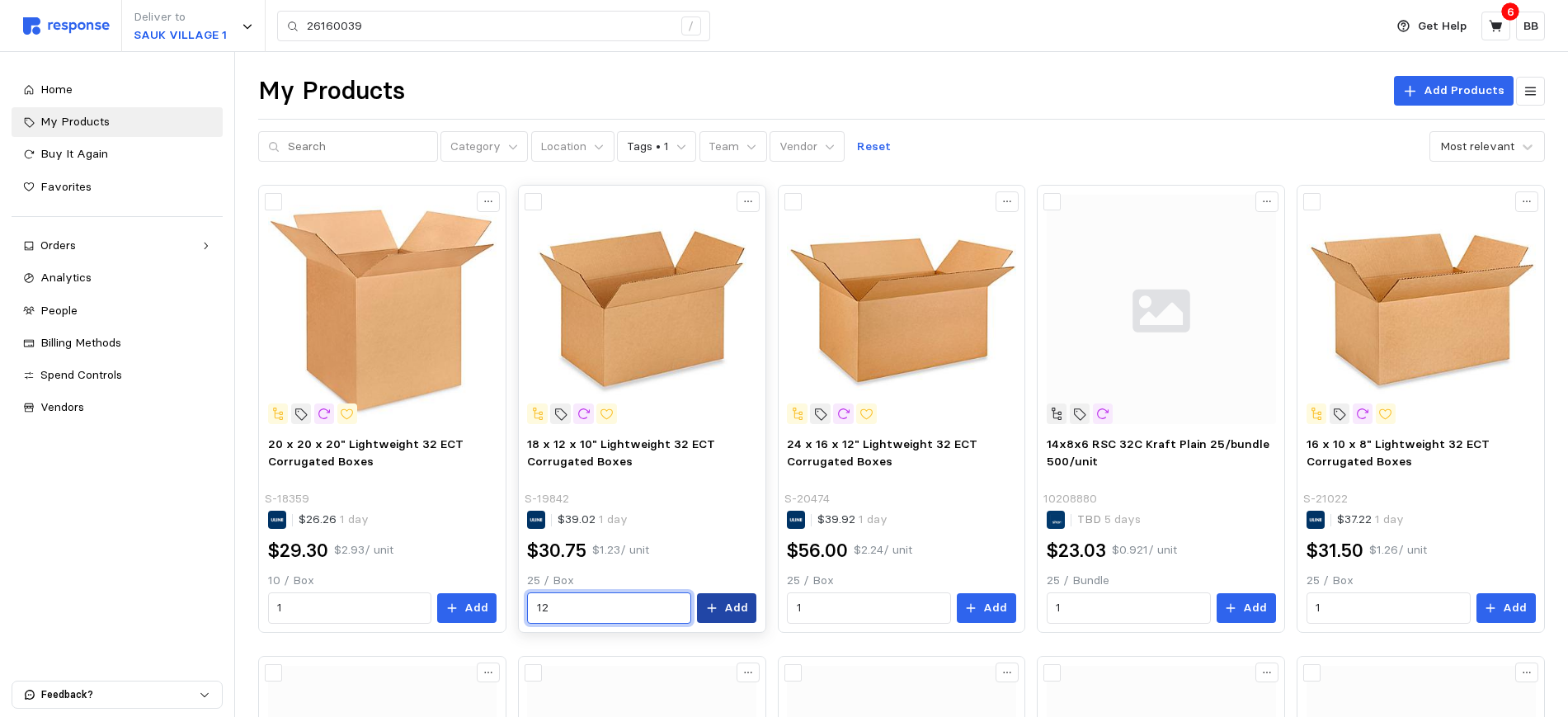
type input "12"
click at [724, 614] on button "Add" at bounding box center [726, 607] width 59 height 29
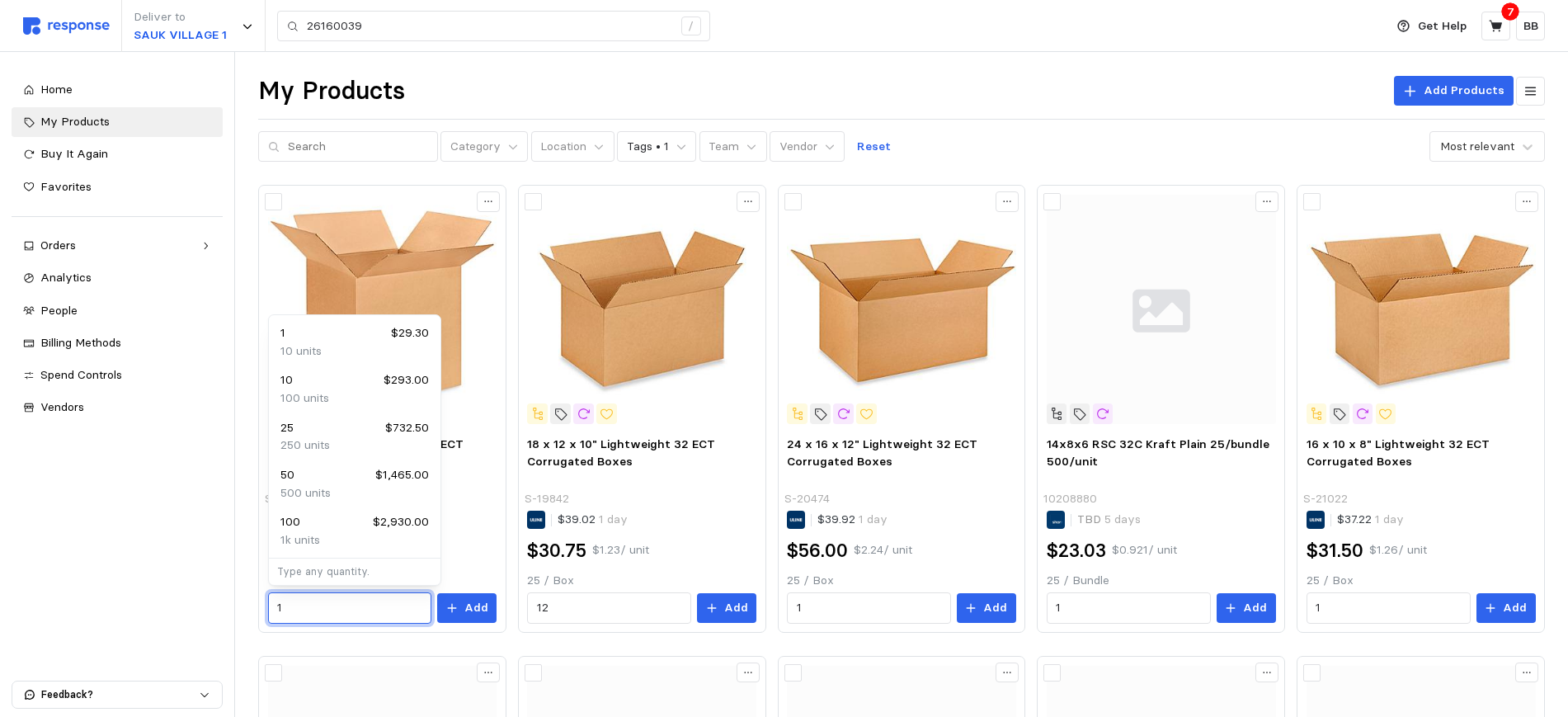
drag, startPoint x: 292, startPoint y: 608, endPoint x: 232, endPoint y: 601, distance: 60.4
click at [135, 587] on div "Home My Products Buy It Again Favorites Orders Needs Review Processing Complete…" at bounding box center [117, 384] width 234 height 665
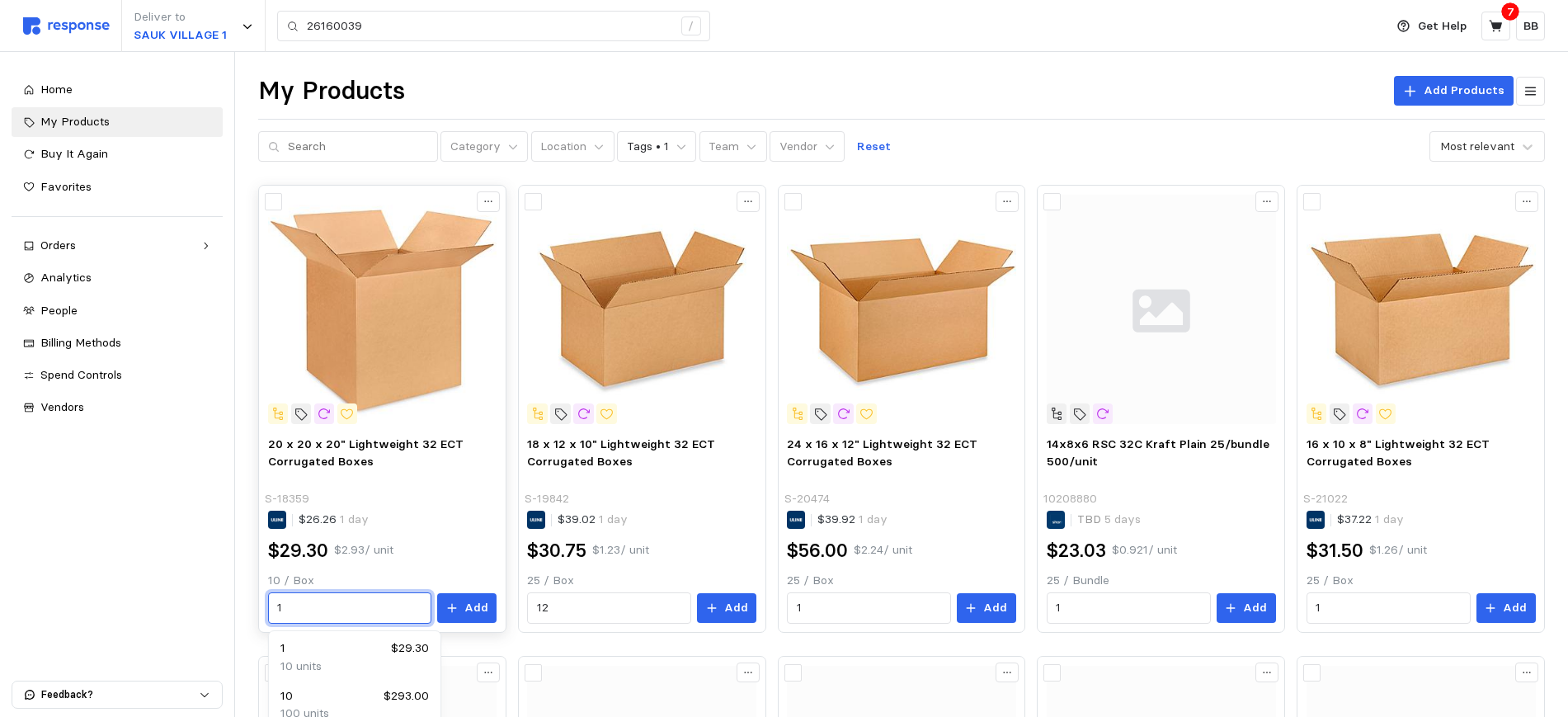
drag, startPoint x: 306, startPoint y: 605, endPoint x: 272, endPoint y: 607, distance: 34.1
click at [264, 604] on div "20 x 20 x 20" Lightweight 32 ECT Corrugated Boxes S-18359 $26.26 1 day $29.30 $…" at bounding box center [382, 529] width 240 height 200
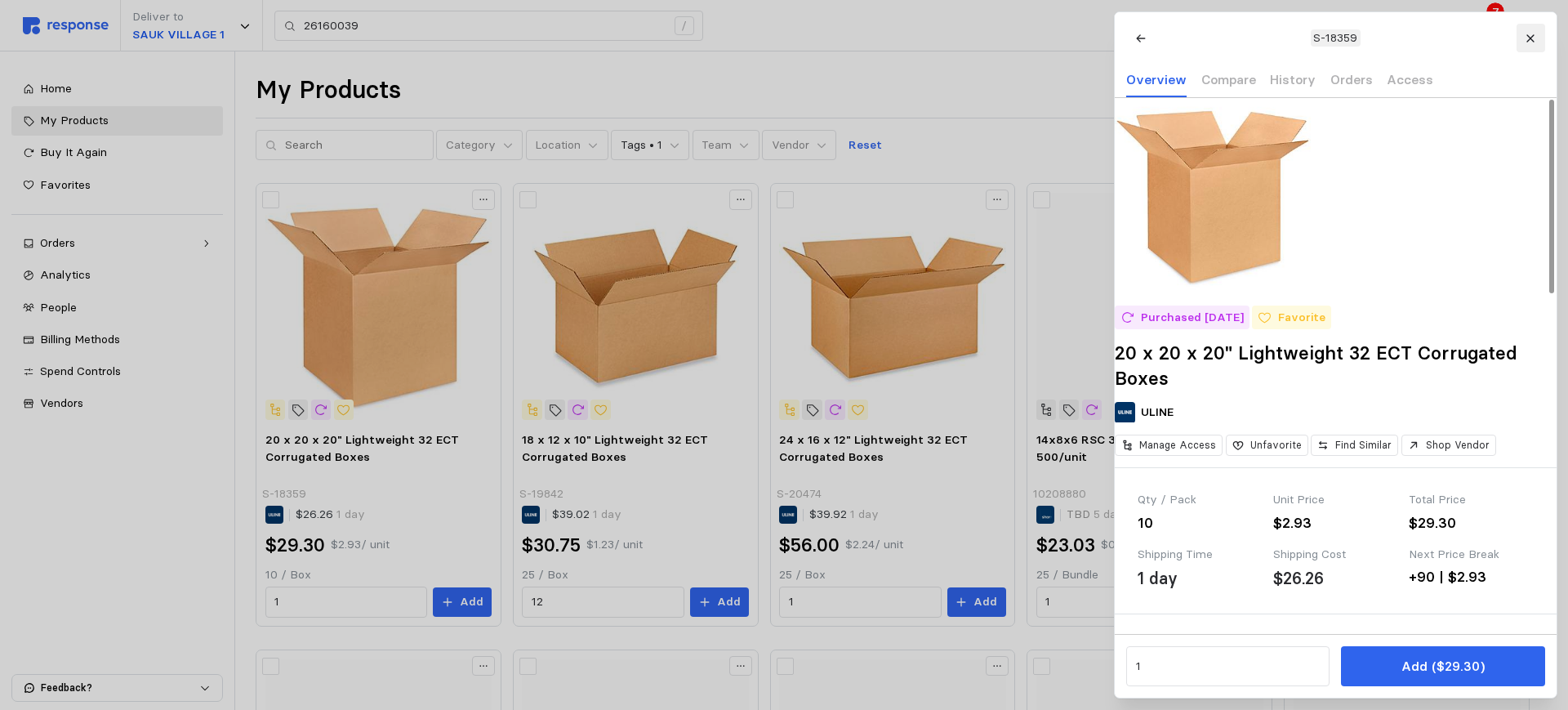
click at [1536, 33] on button at bounding box center [1529, 38] width 29 height 29
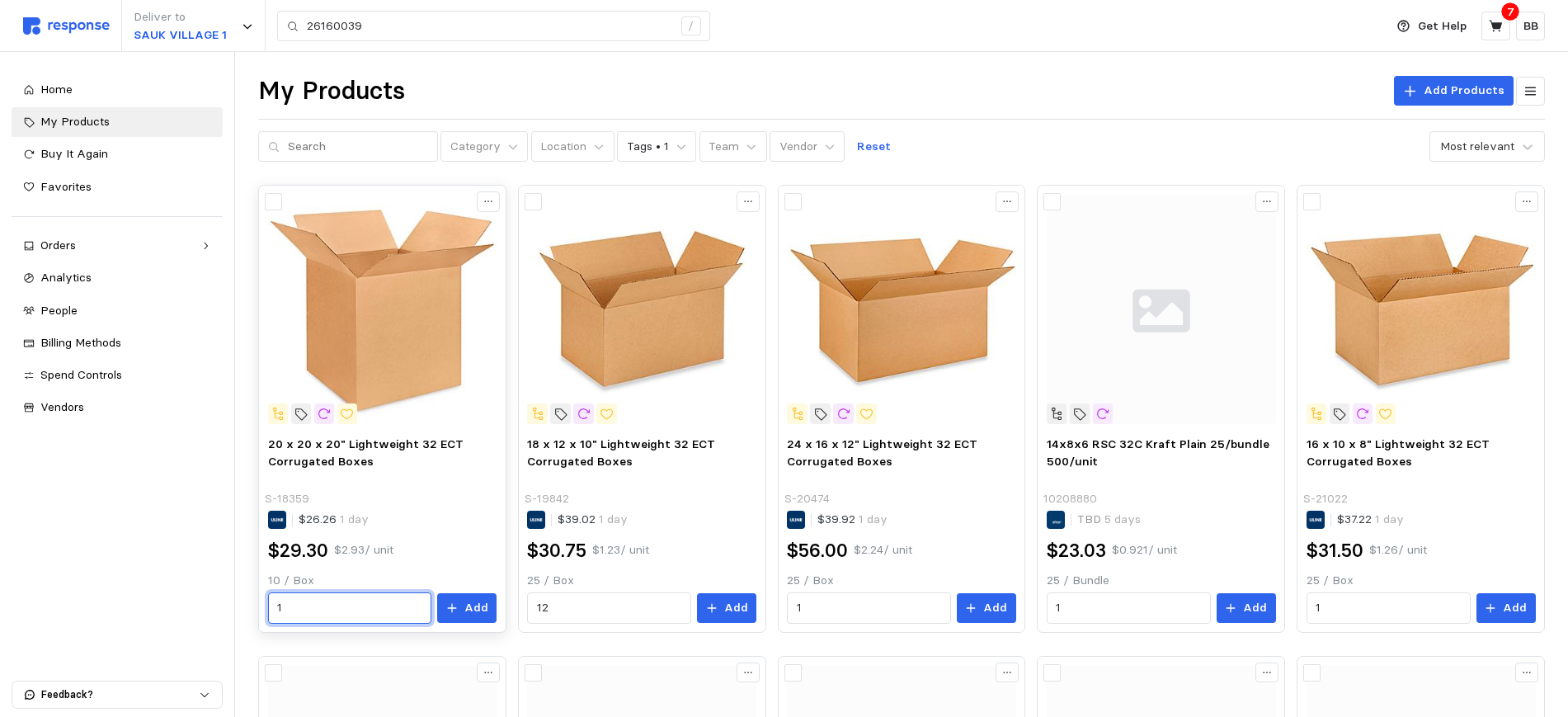
click at [353, 607] on input "1" at bounding box center [350, 607] width 146 height 29
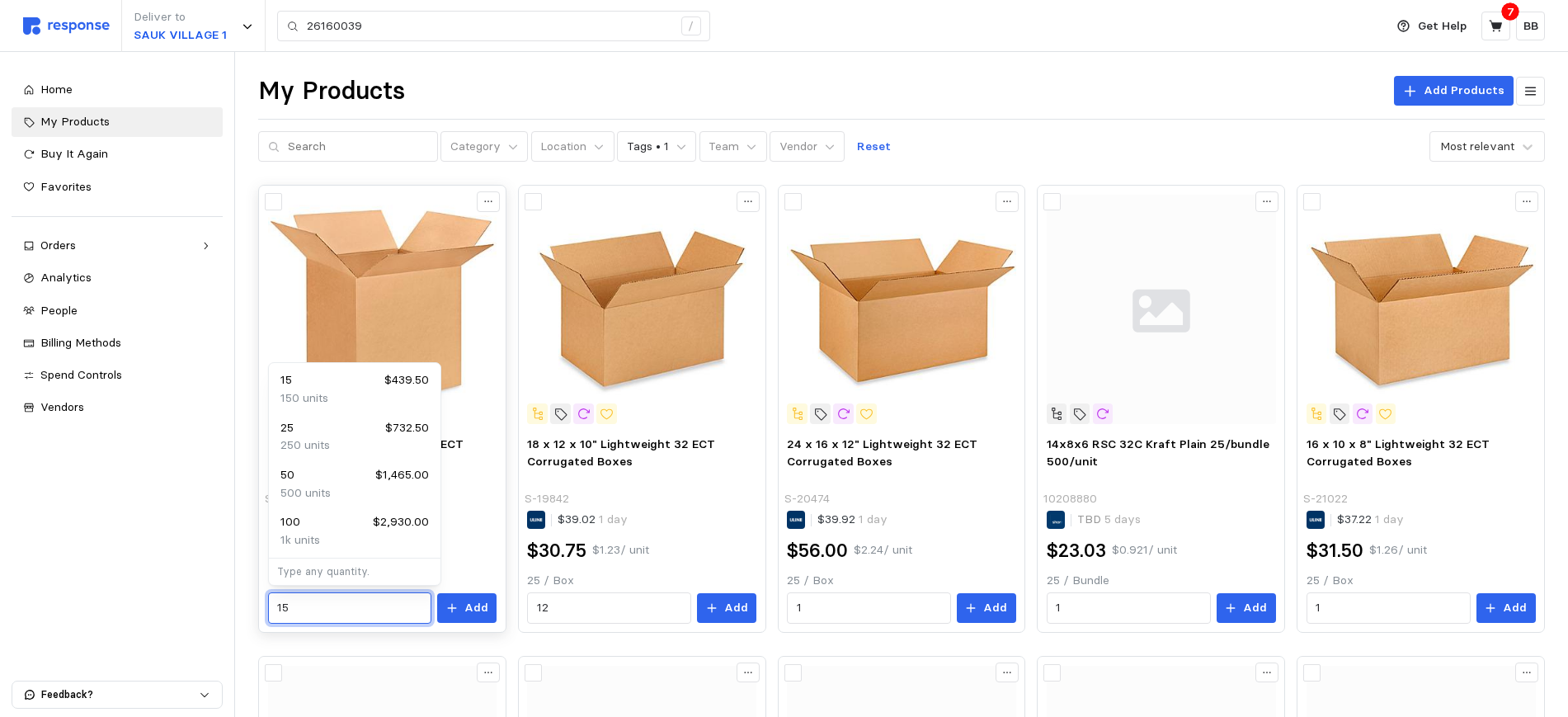
type input "15"
click at [474, 626] on div "20 x 20 x 20" Lightweight 32 ECT Corrugated Boxes S-18359 $26.26 1 day $29.30 $…" at bounding box center [382, 529] width 240 height 200
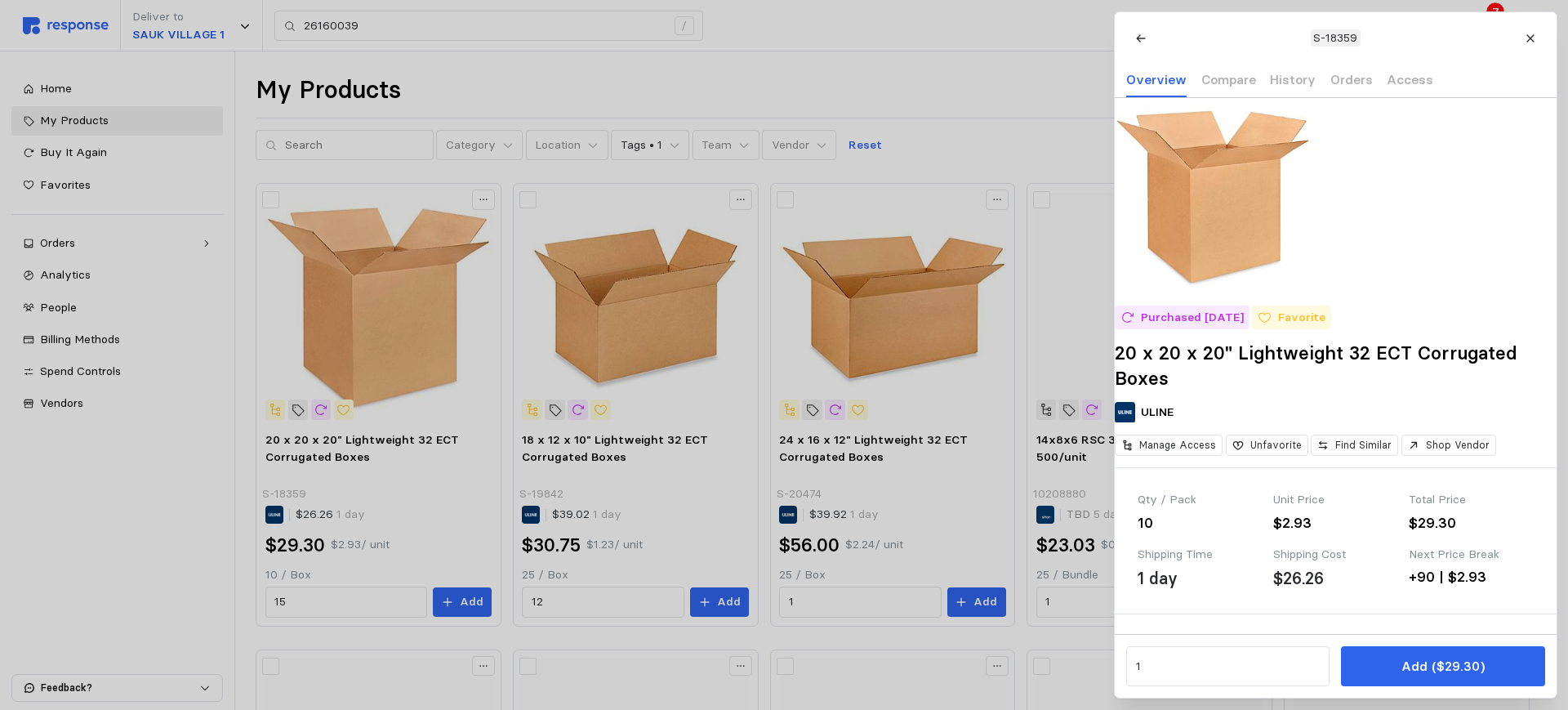
click at [458, 605] on div at bounding box center [784, 355] width 1568 height 710
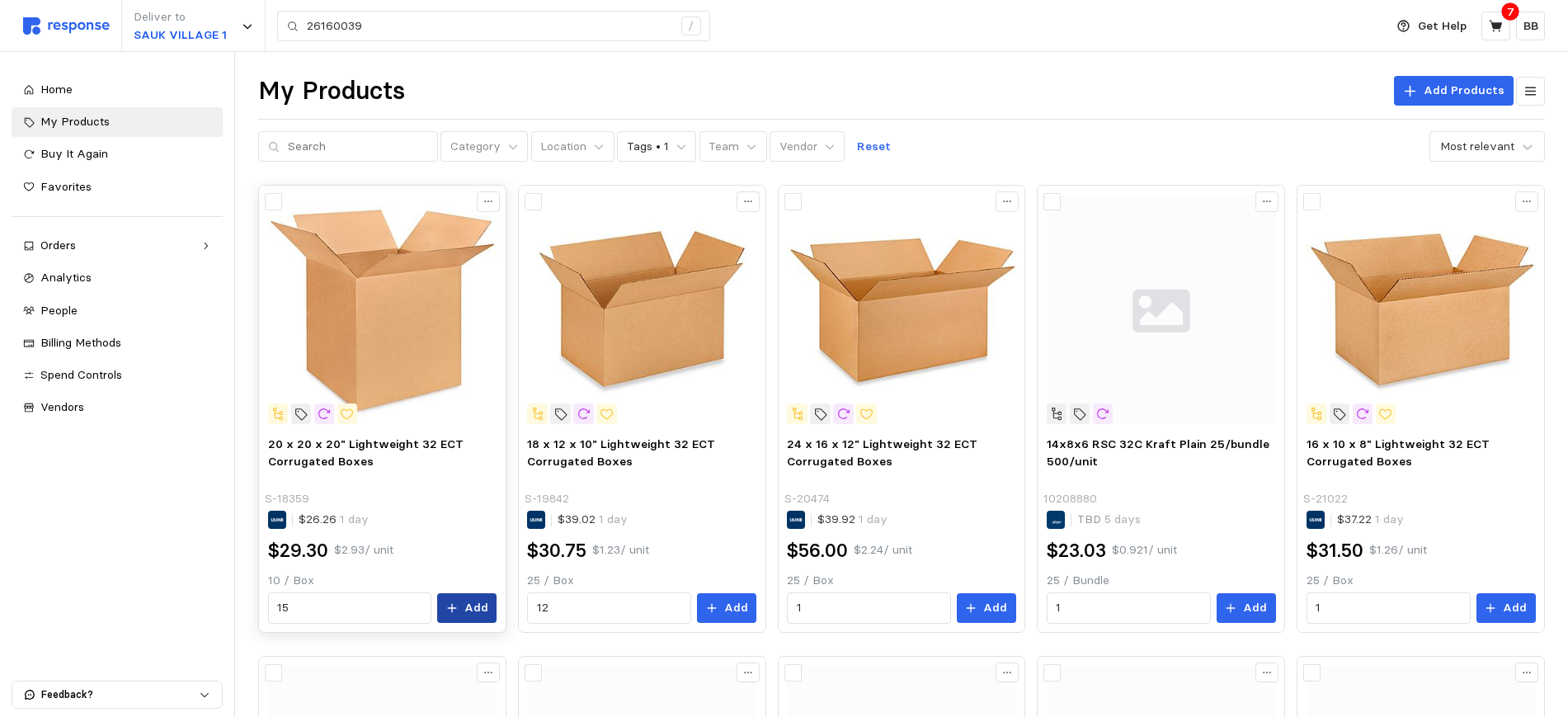
click at [462, 611] on button "Add" at bounding box center [467, 607] width 59 height 29
click at [1109, 75] on div "My Products Add Products" at bounding box center [902, 91] width 1287 height 32
click at [1497, 27] on icon at bounding box center [1495, 25] width 13 height 12
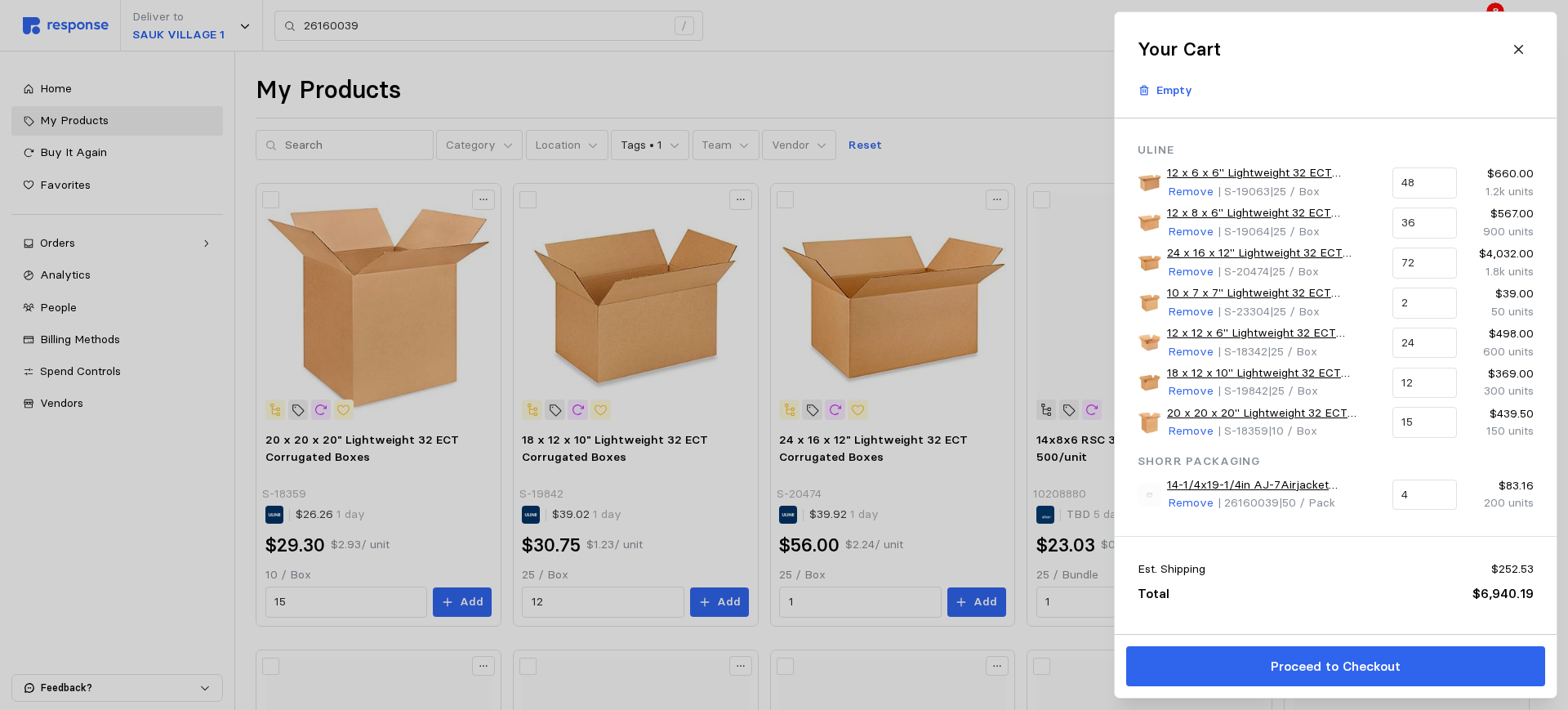
click at [690, 37] on div at bounding box center [784, 355] width 1568 height 710
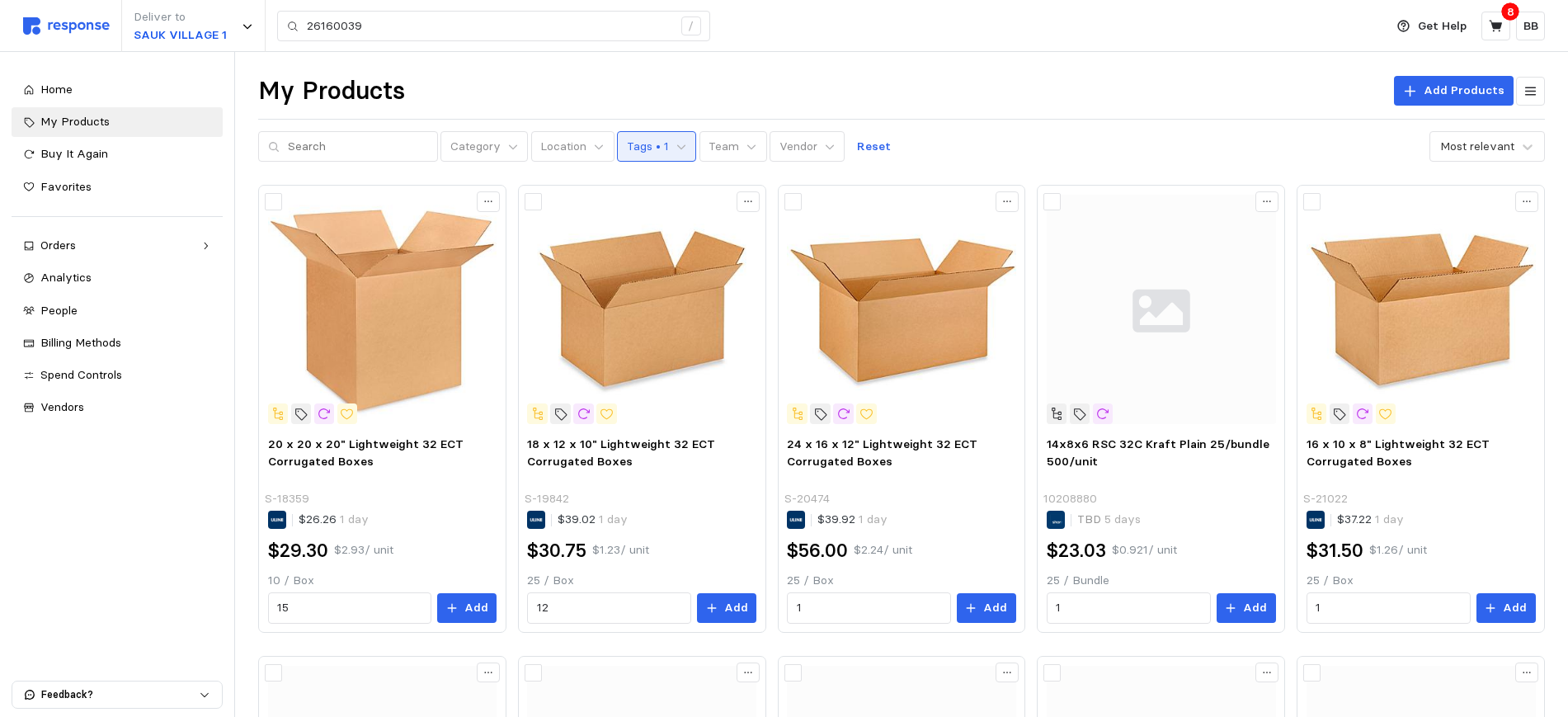
click at [650, 146] on button "Tags • 1" at bounding box center [656, 146] width 79 height 31
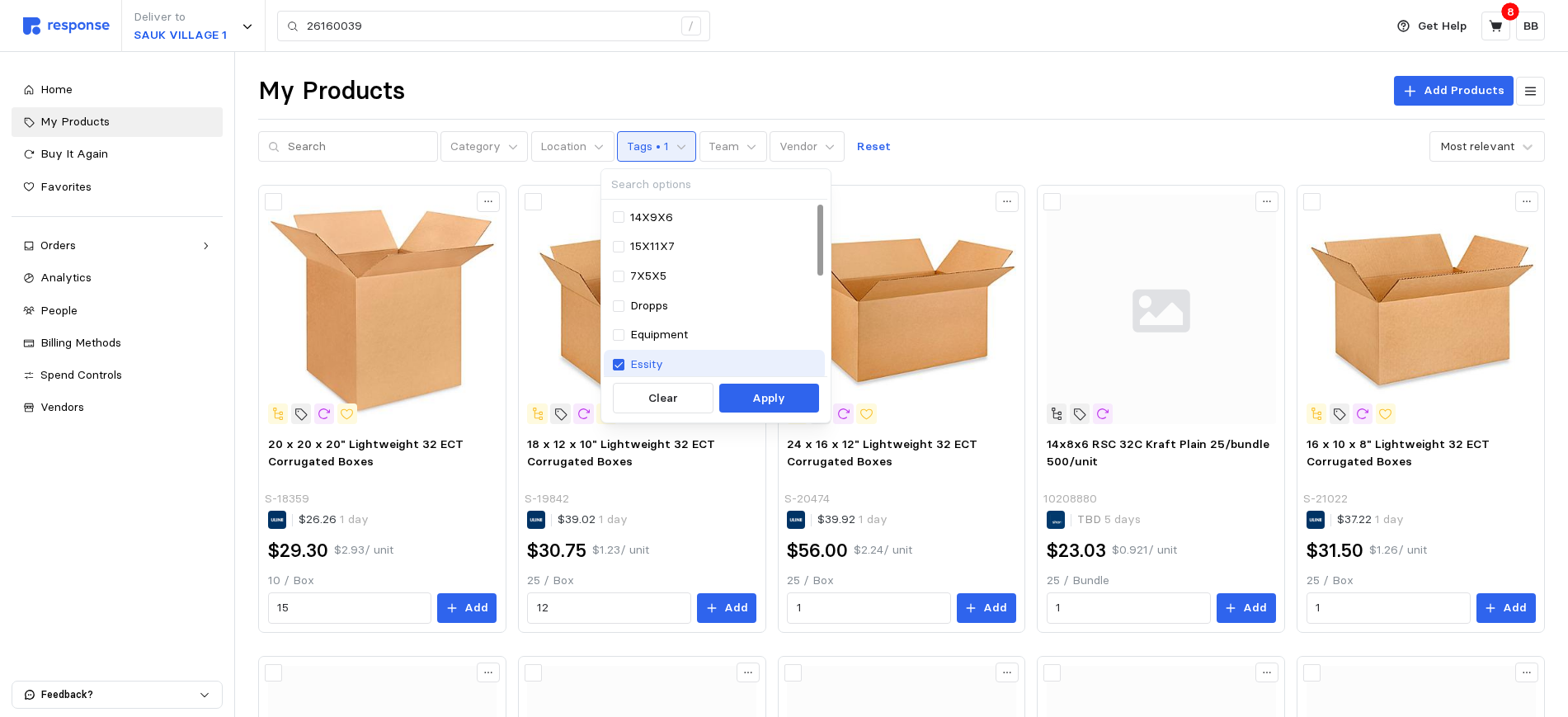
click at [649, 361] on p "Essity" at bounding box center [646, 365] width 33 height 18
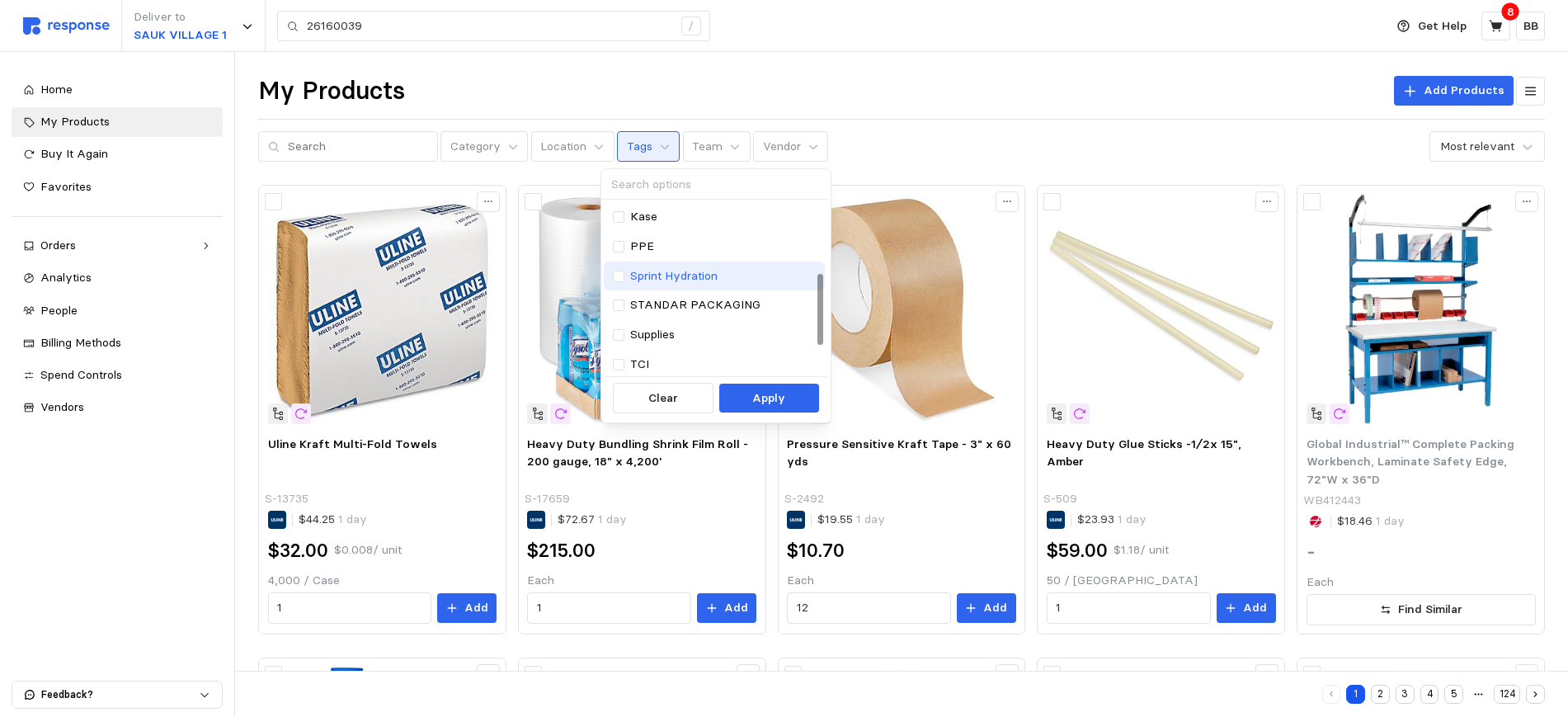
scroll to position [103, 0]
click at [673, 295] on p "Hug Sleep" at bounding box center [657, 291] width 54 height 18
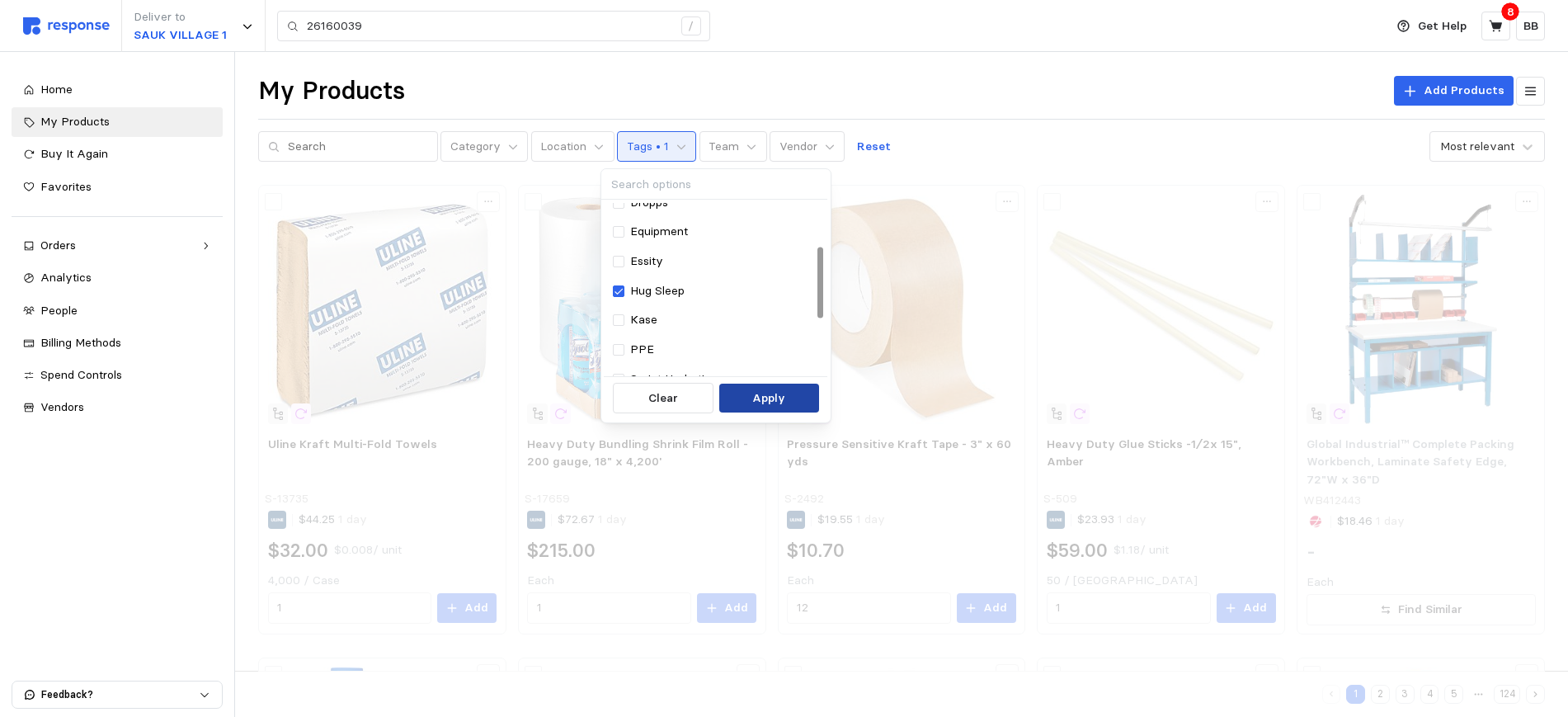
click at [750, 398] on button "Apply" at bounding box center [769, 398] width 99 height 29
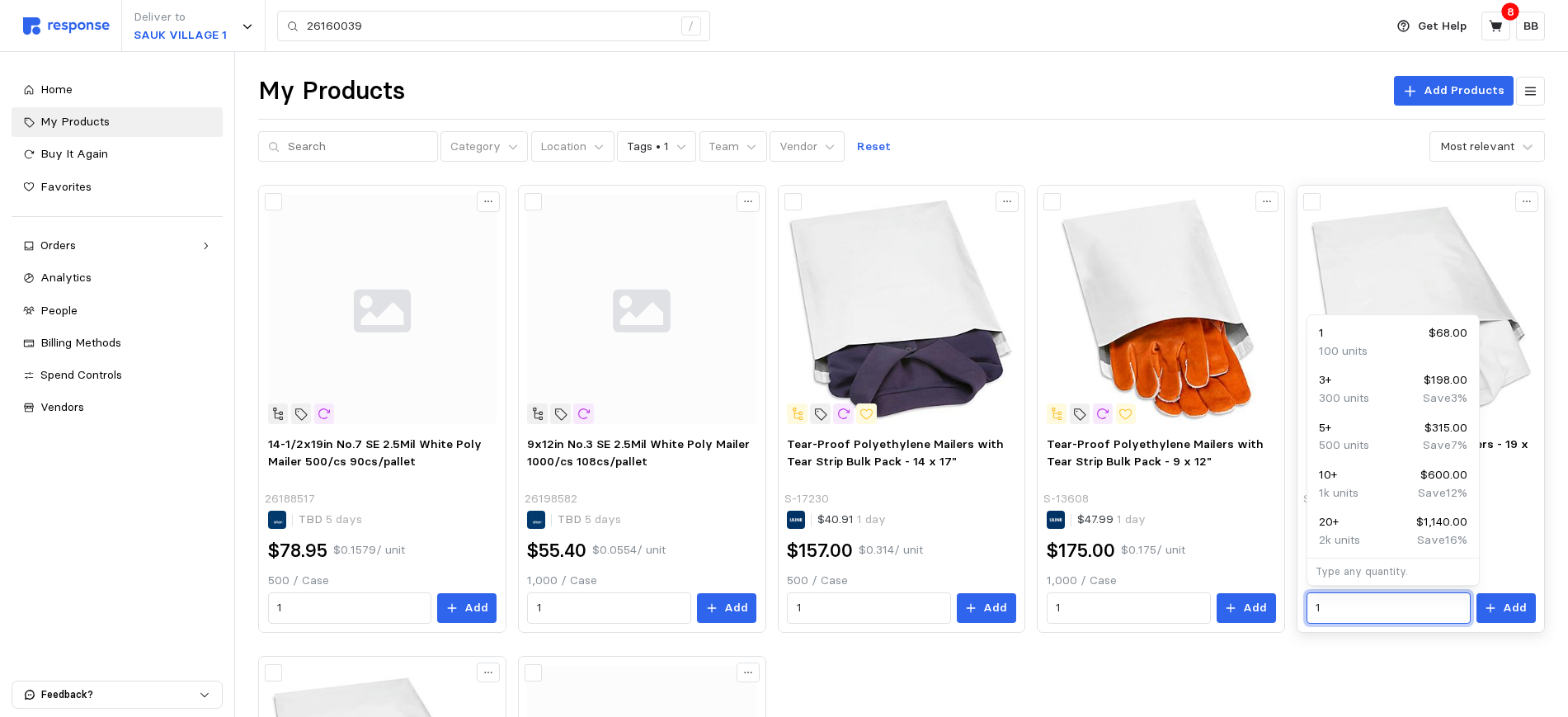
drag, startPoint x: 1353, startPoint y: 602, endPoint x: 1299, endPoint y: 599, distance: 54.1
click at [1299, 599] on div "Tear-Proof Polyethylene Mailers - 19 x 24" S-3401 $22.62 1 day $68.00 $0.68 / u…" at bounding box center [1421, 408] width 248 height 448
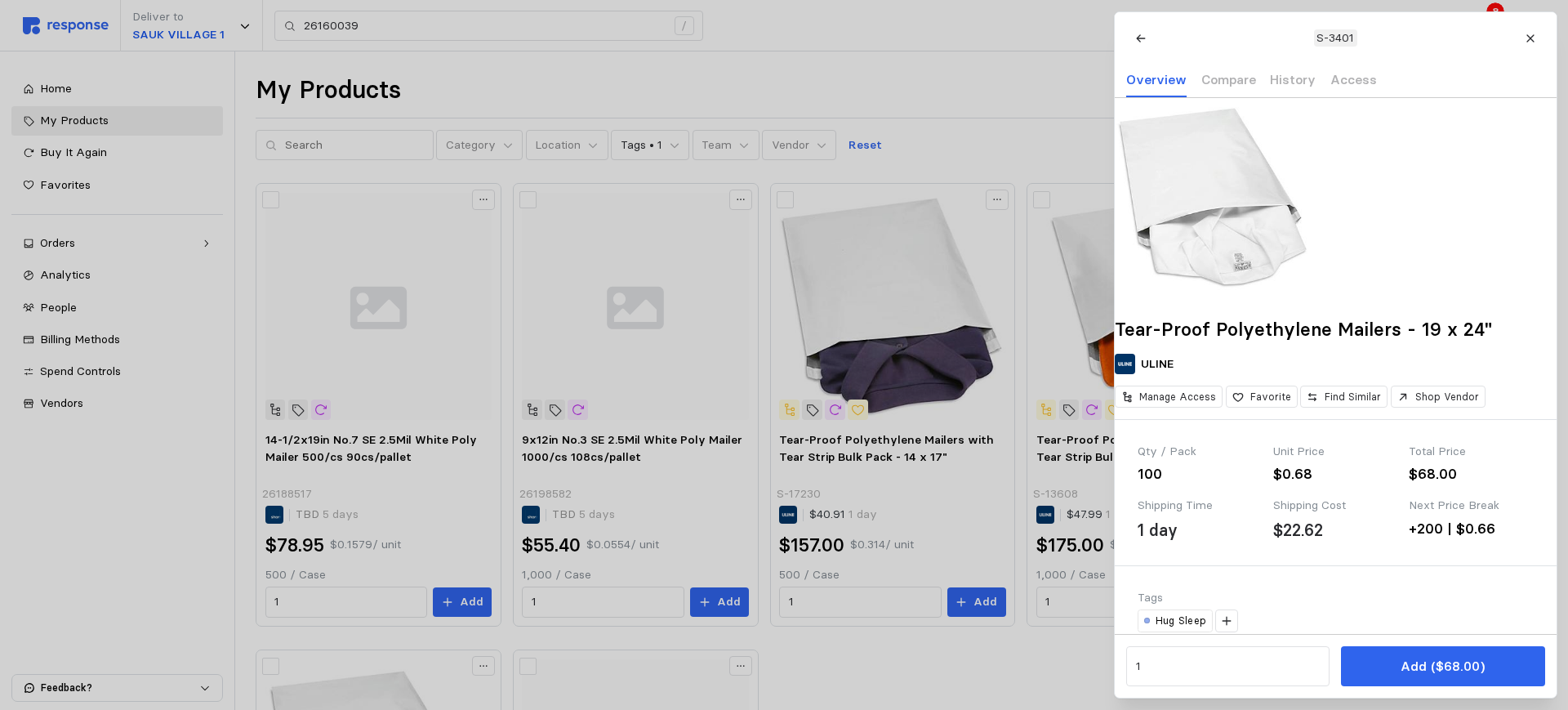
click at [979, 655] on div at bounding box center [784, 355] width 1568 height 710
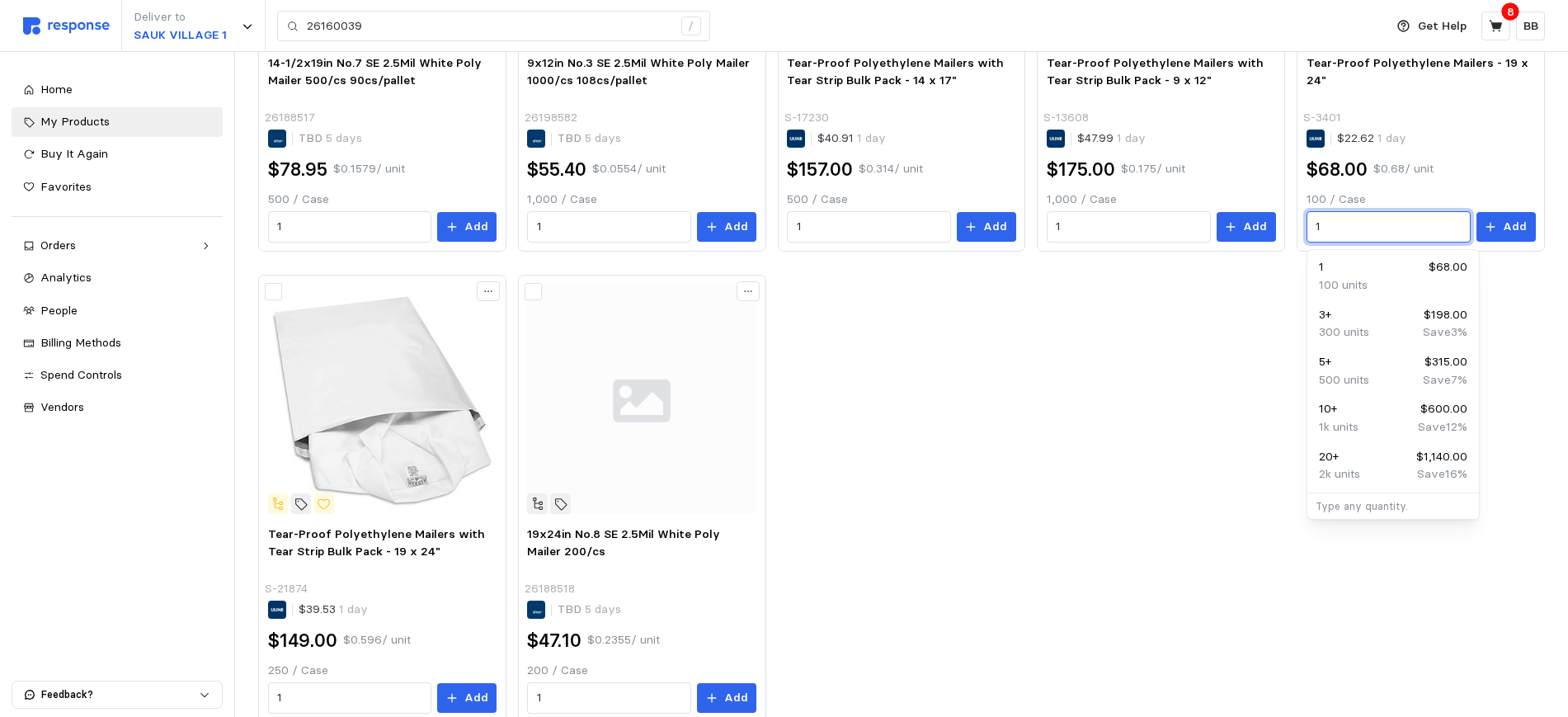
scroll to position [413, 0]
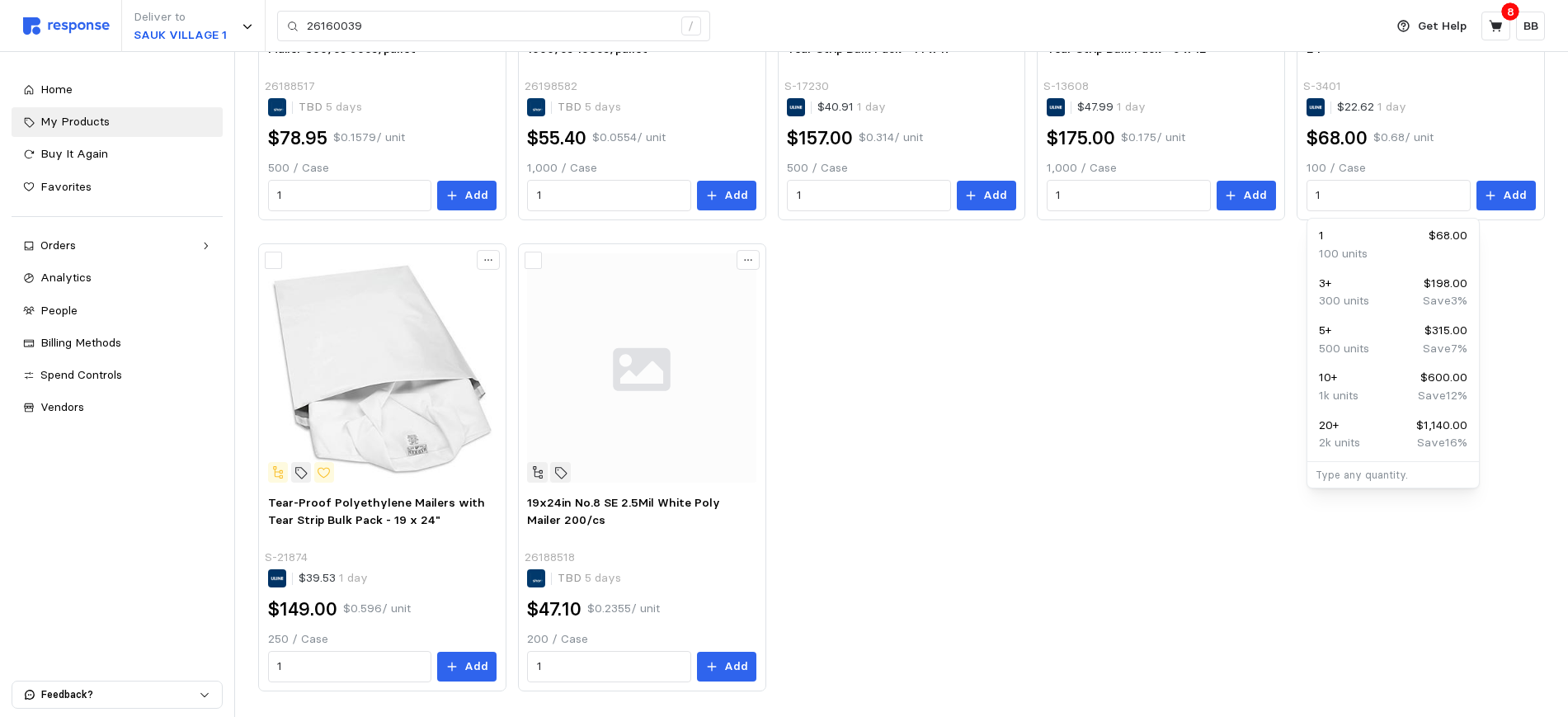
click at [1105, 567] on div "14-1/2x19in No.7 SE 2.5Mil White Poly Mailer 500/cs 90cs/pallet 26188517 TBD 5 …" at bounding box center [902, 231] width 1287 height 918
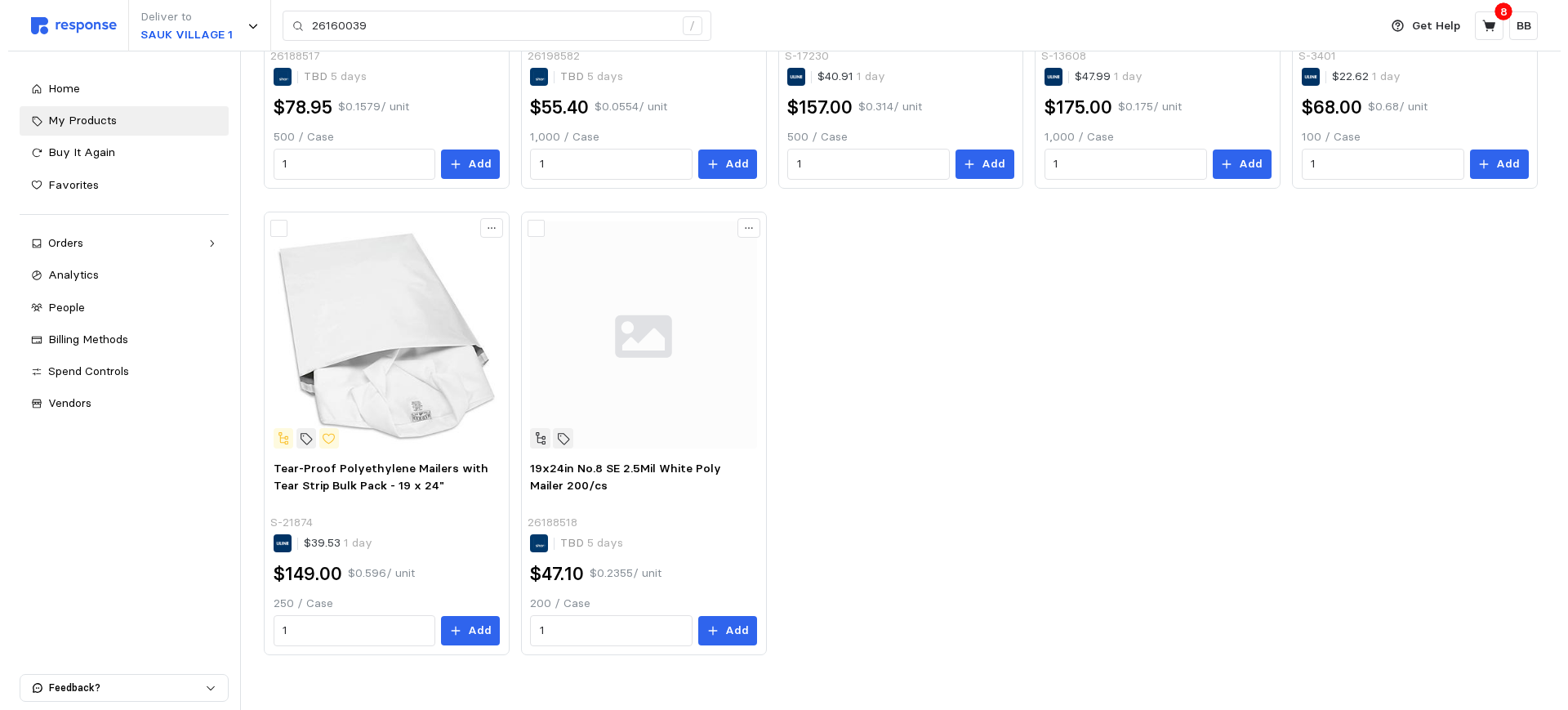
scroll to position [452, 0]
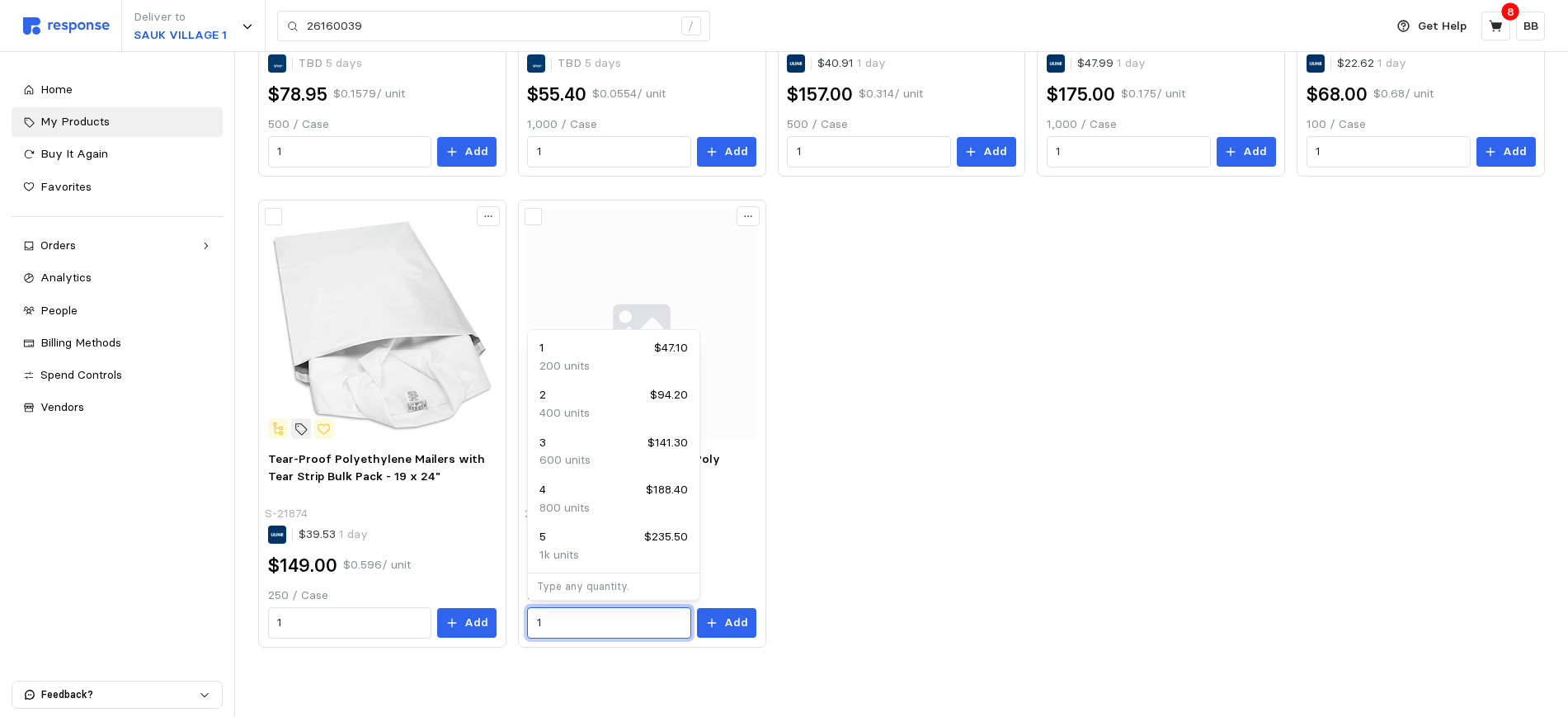
drag, startPoint x: 563, startPoint y: 626, endPoint x: 516, endPoint y: 622, distance: 47.2
click at [516, 622] on div "14-1/2x19in No.7 SE 2.5Mil White Poly Mailer 500/cs 90cs/pallet 26188517 TBD 5 …" at bounding box center [902, 187] width 1287 height 918
click at [729, 626] on p "Add" at bounding box center [736, 623] width 24 height 18
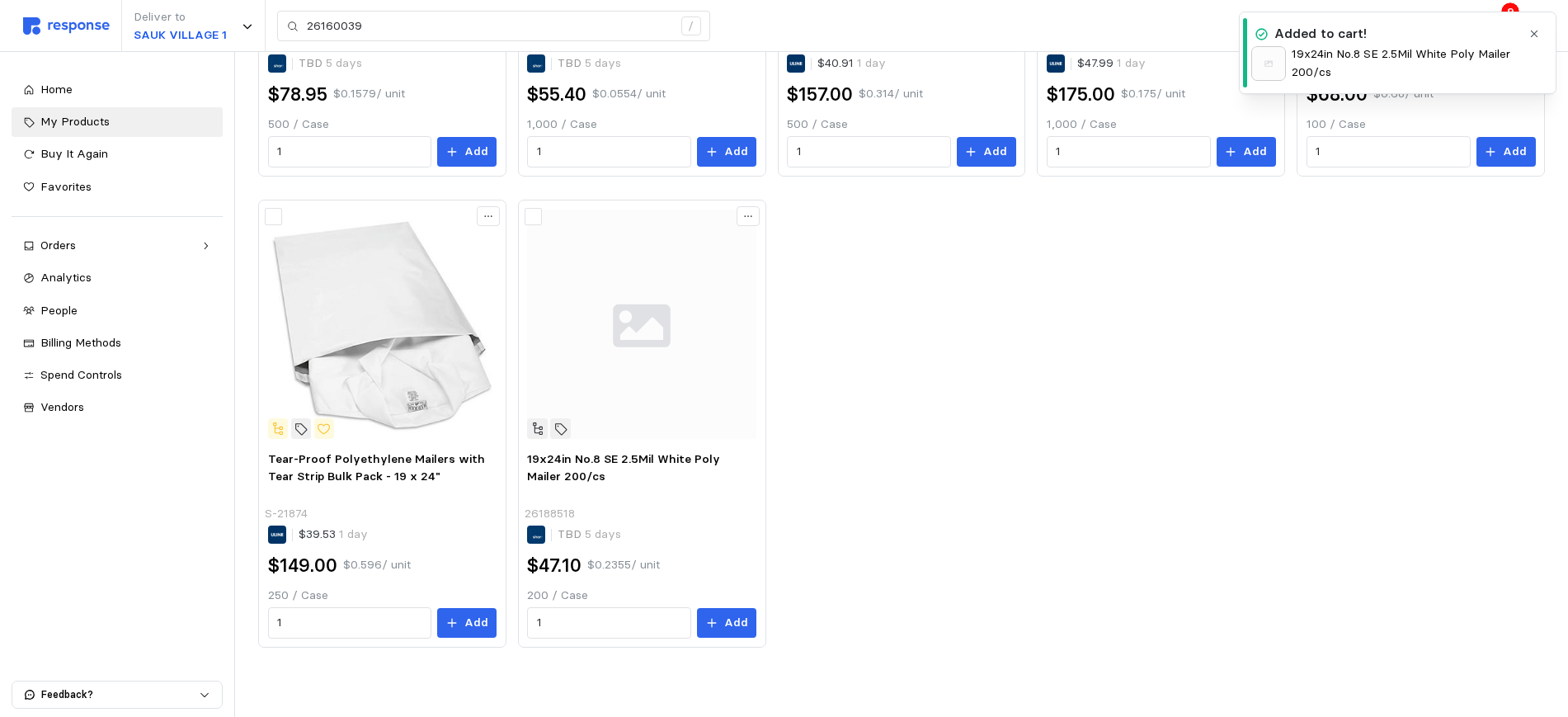
click at [1080, 485] on div "14-1/2x19in No.7 SE 2.5Mil White Poly Mailer 500/cs 90cs/pallet 26188517 TBD 5 …" at bounding box center [902, 187] width 1287 height 918
click at [1493, 28] on icon at bounding box center [1495, 25] width 13 height 12
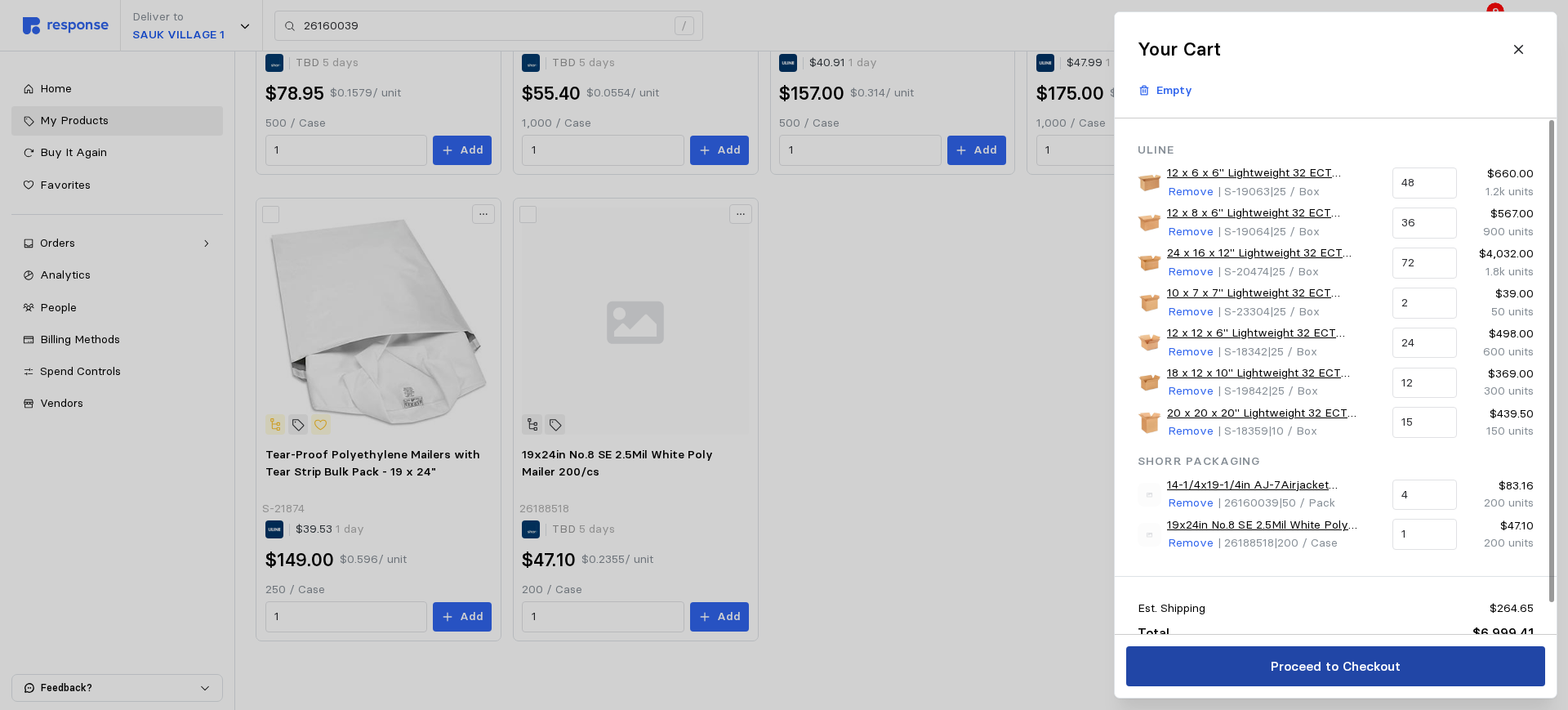
click at [1275, 664] on p "Proceed to Checkout" at bounding box center [1334, 665] width 130 height 20
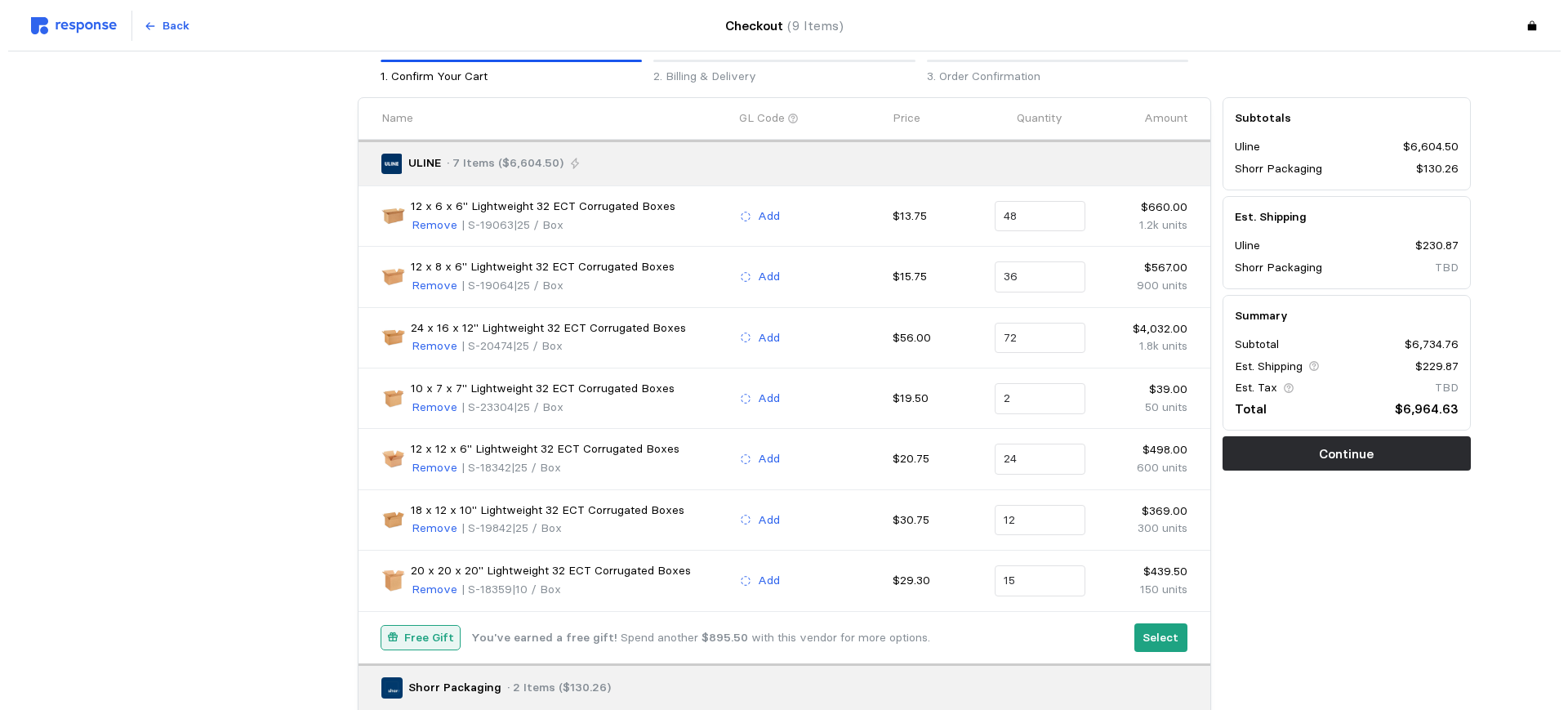
scroll to position [204, 0]
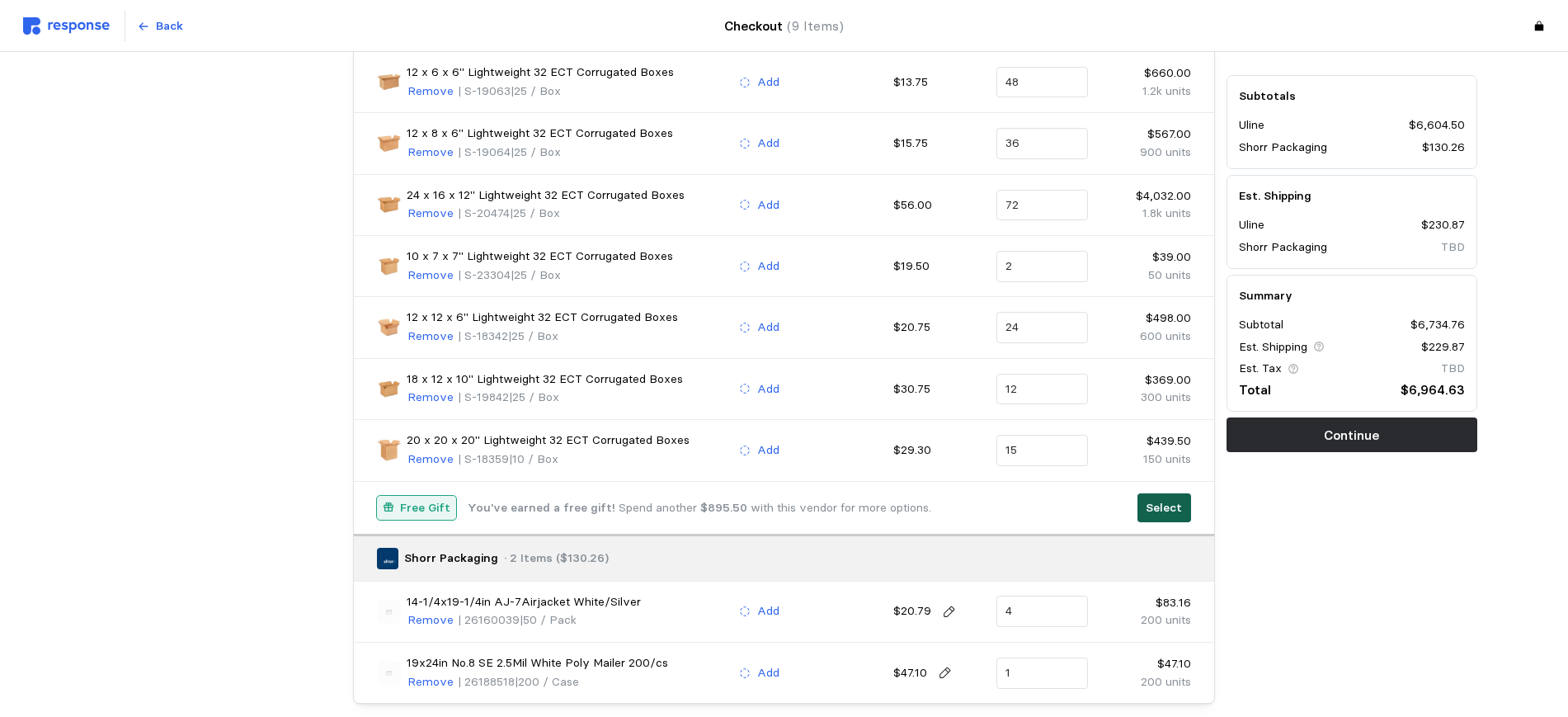
click at [1158, 505] on p "Select" at bounding box center [1163, 508] width 36 height 18
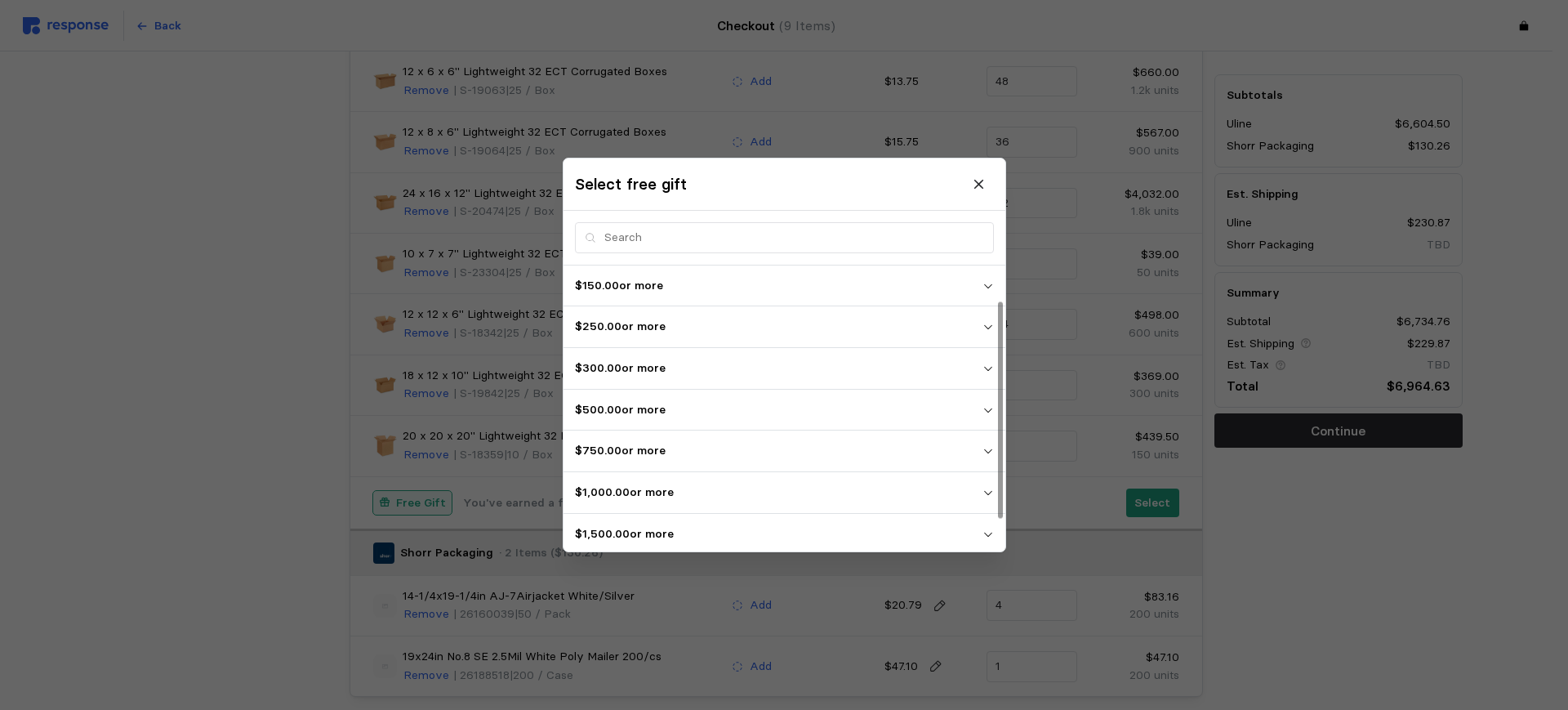
scroll to position [87, 0]
click at [658, 530] on p "$5,000.00 or more" at bounding box center [778, 530] width 408 height 18
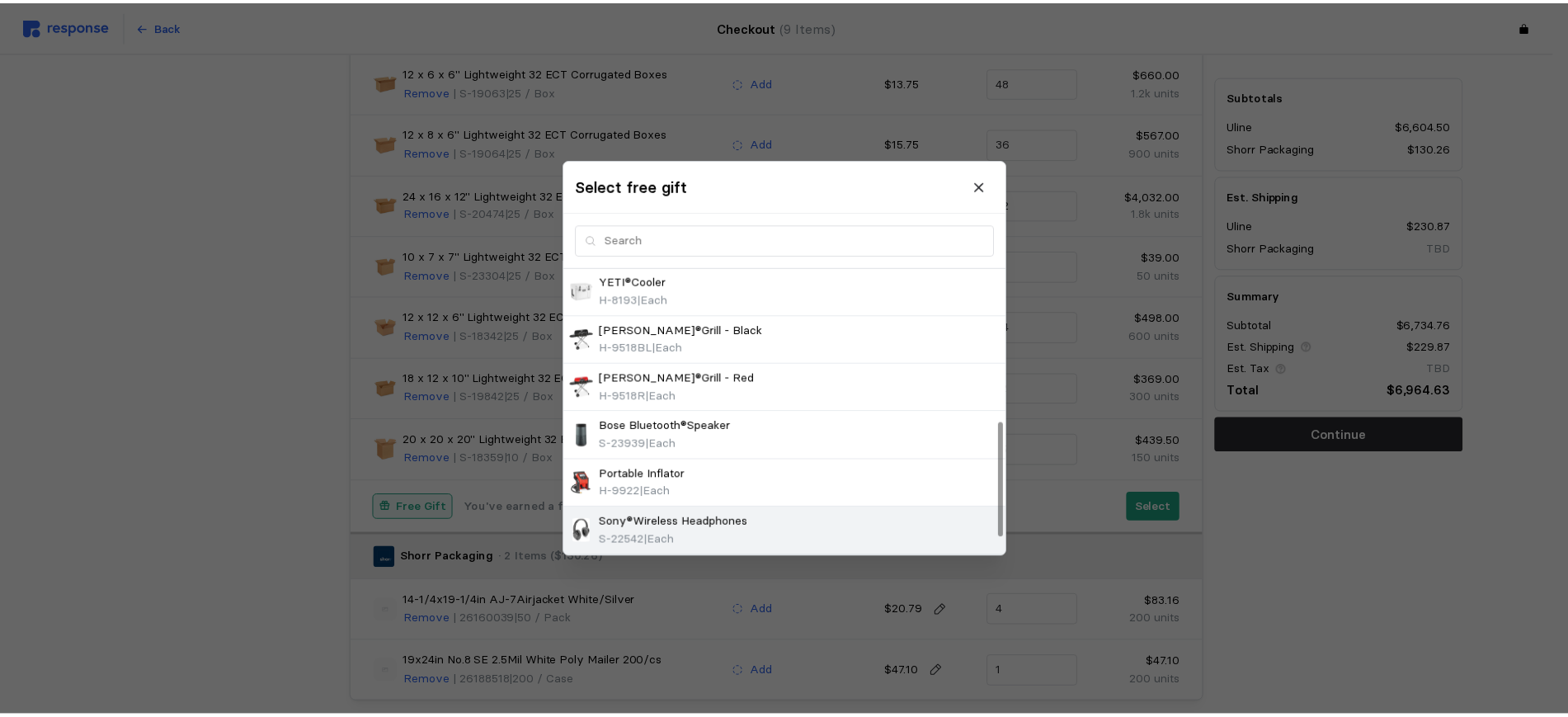
scroll to position [322, 0]
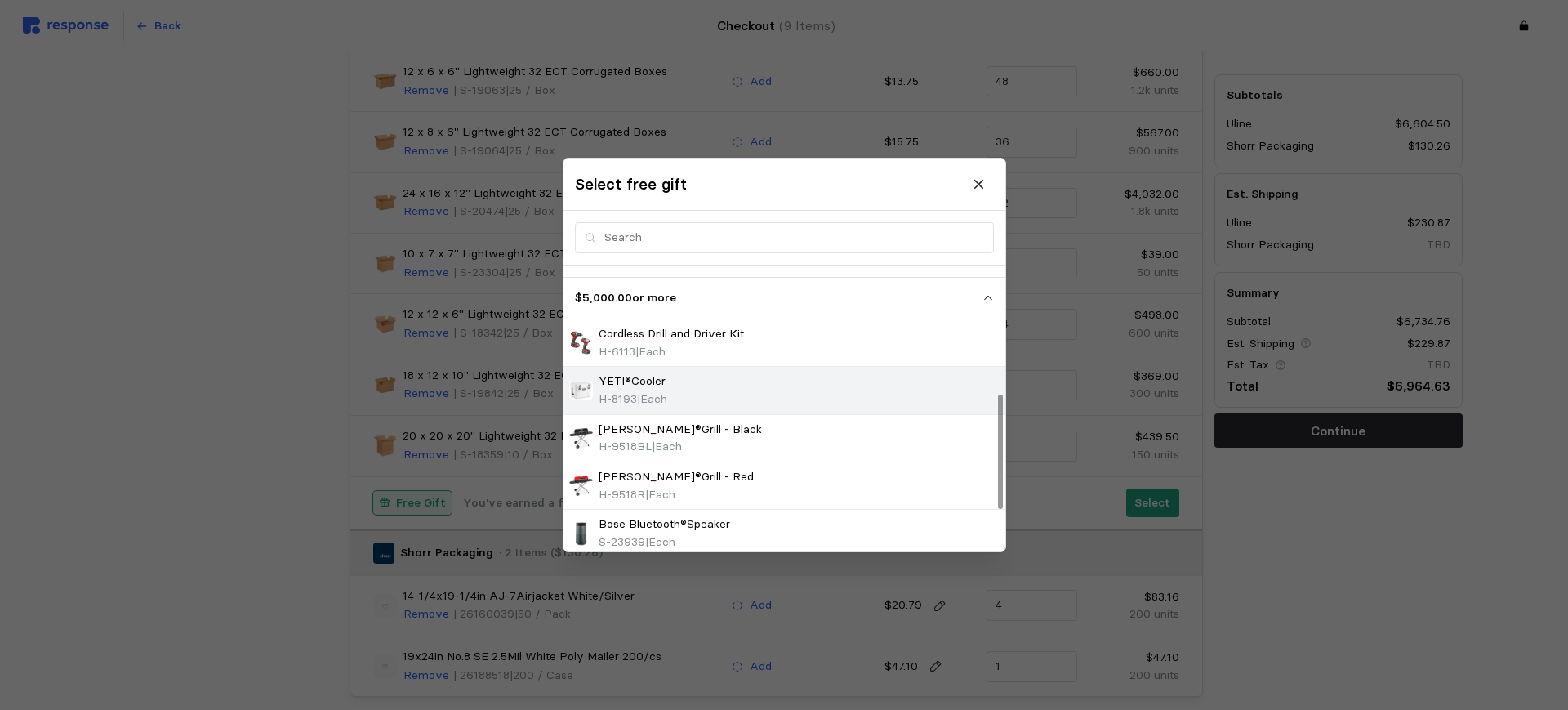
click at [639, 392] on span "| Each" at bounding box center [652, 398] width 30 height 15
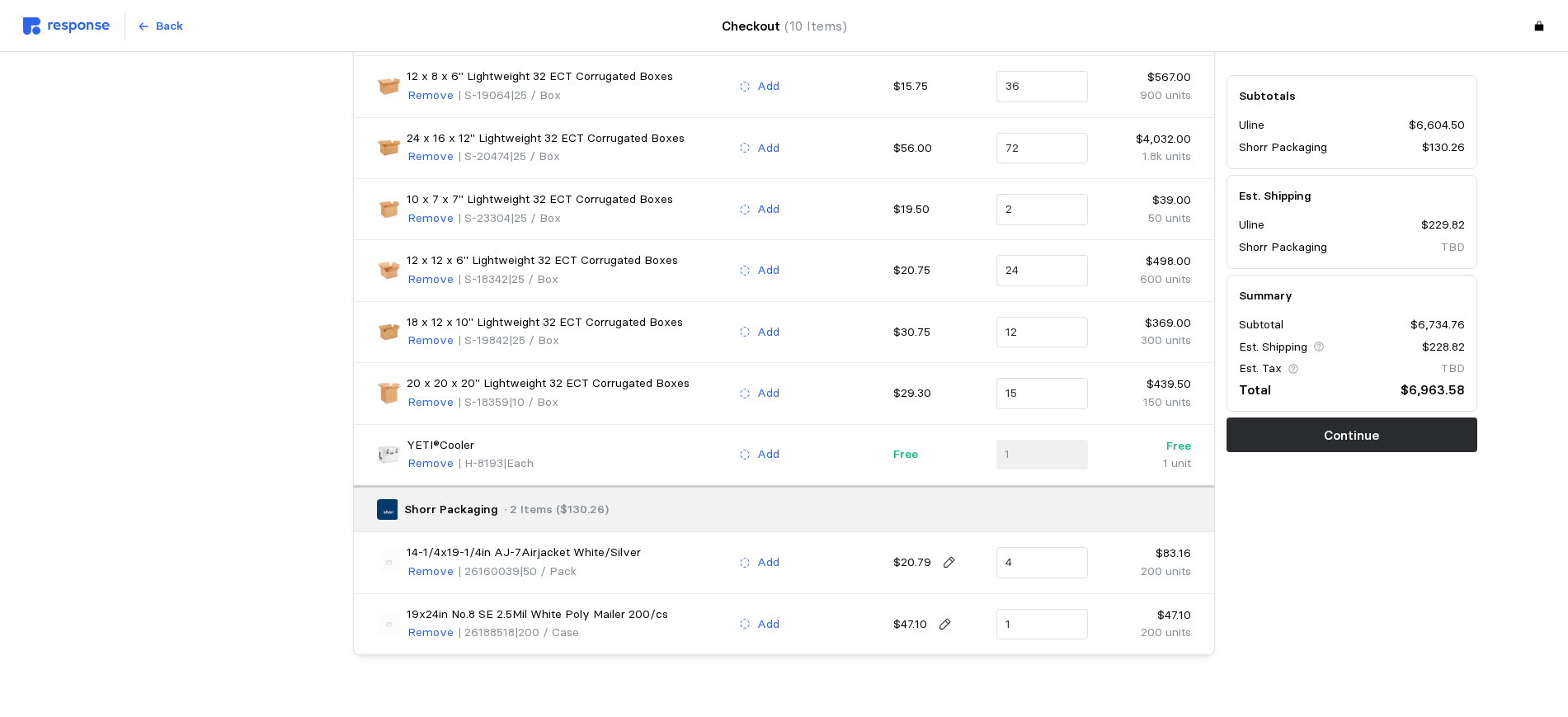
scroll to position [294, 0]
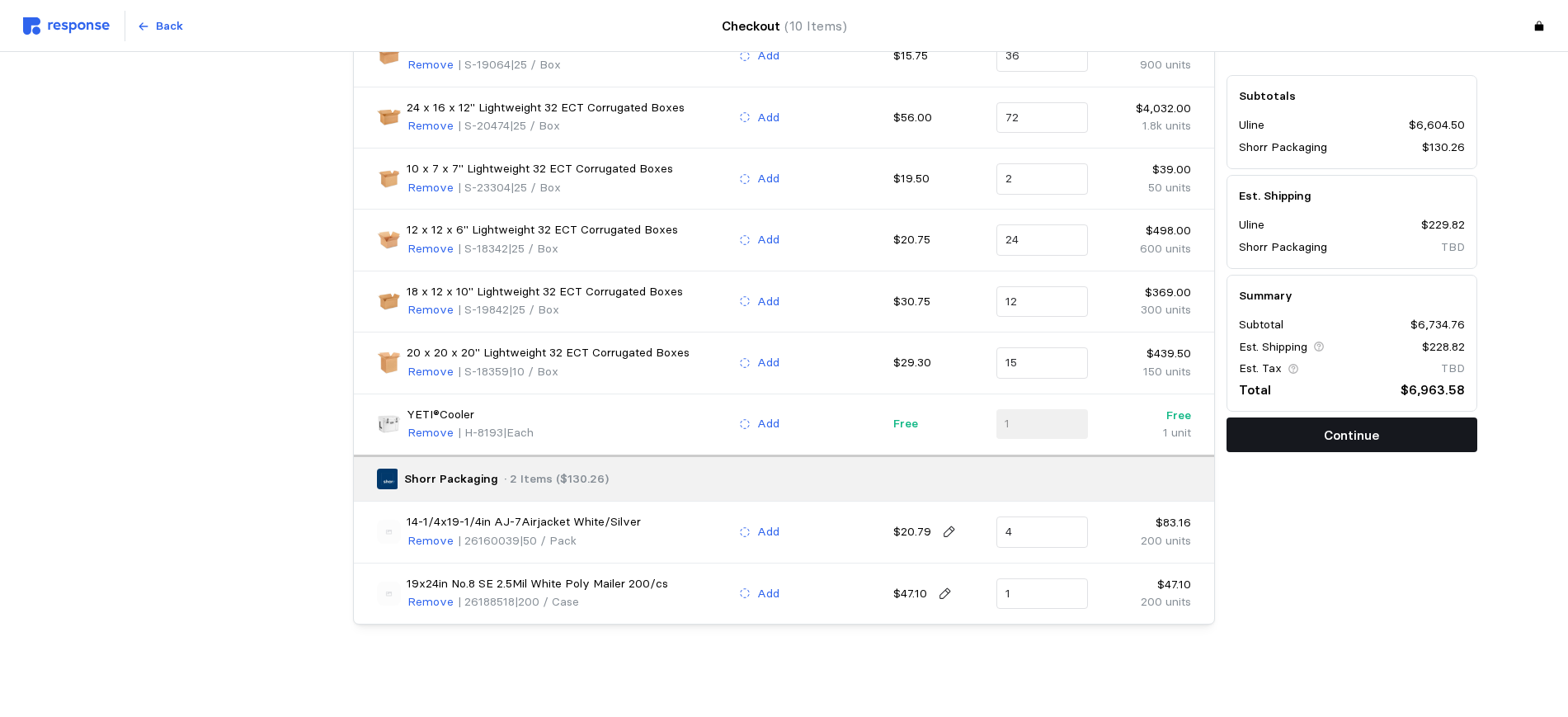
click at [1328, 438] on p "Continue" at bounding box center [1351, 435] width 55 height 20
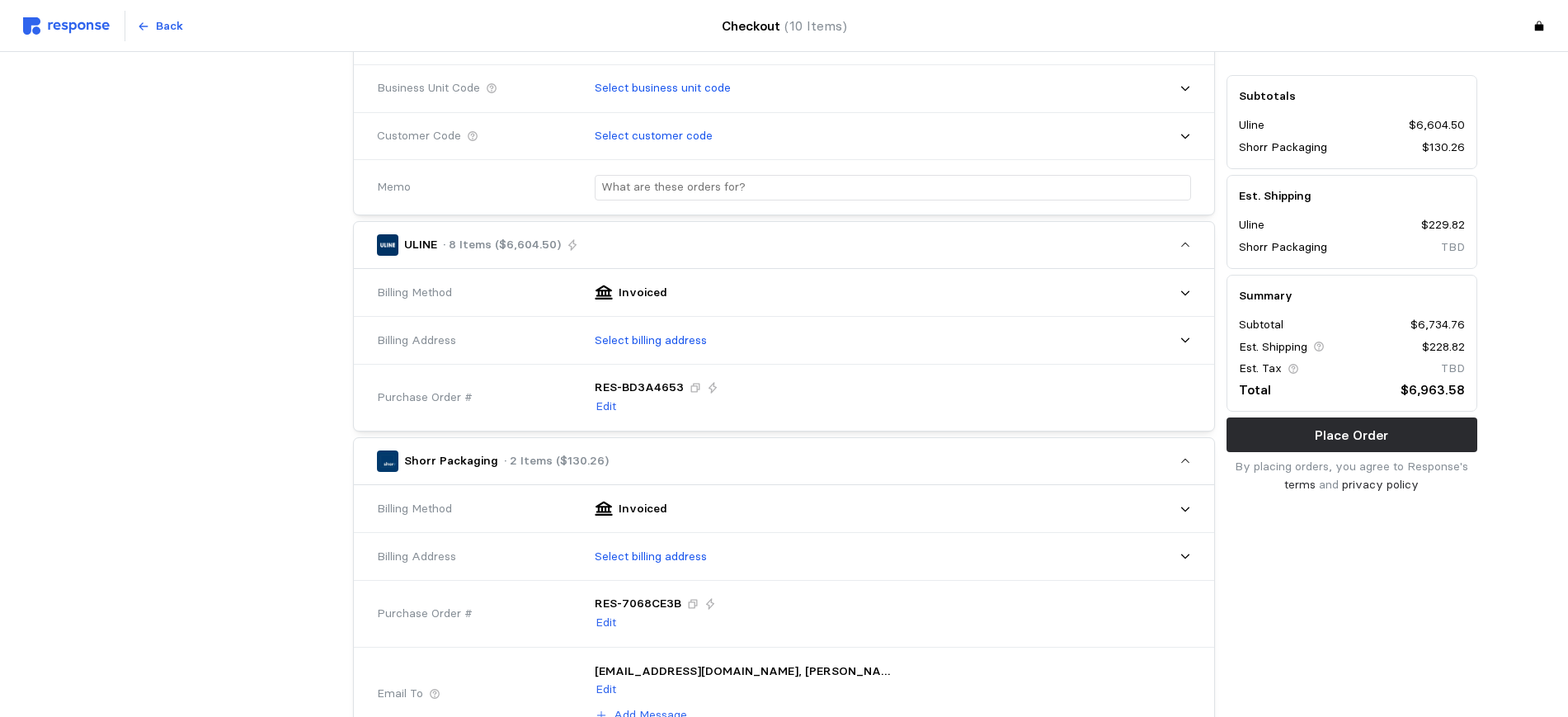
scroll to position [206, 0]
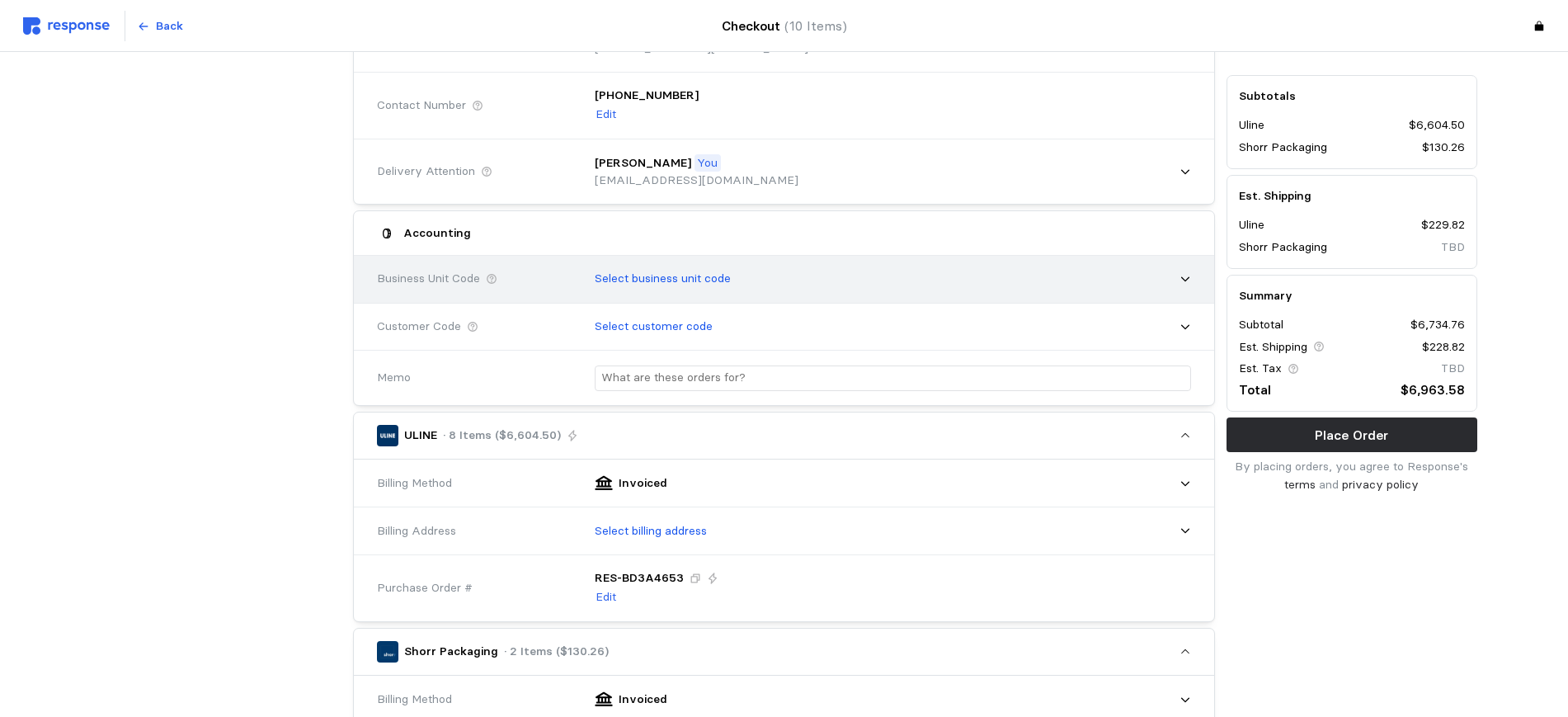
click at [657, 275] on p "Select business unit code" at bounding box center [662, 279] width 136 height 18
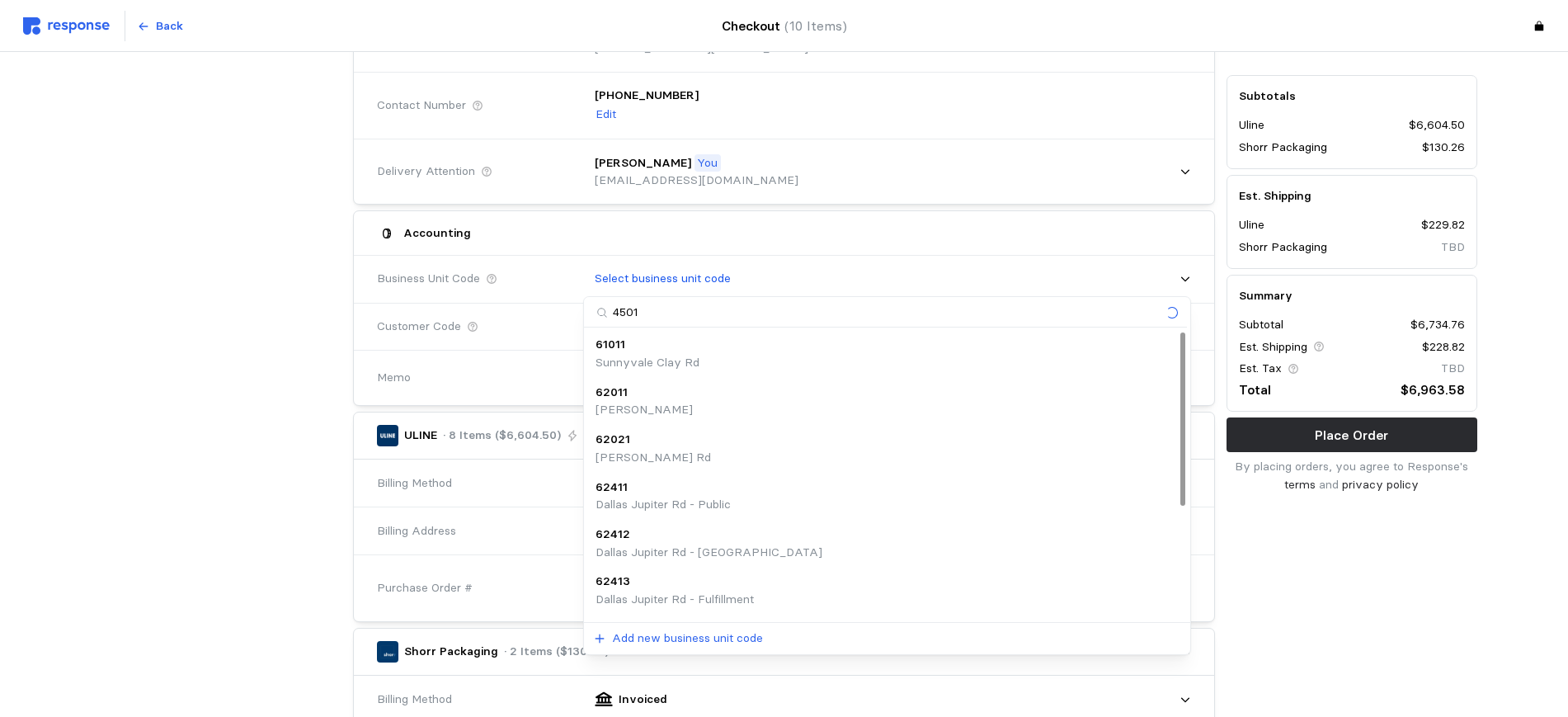
type input "45012"
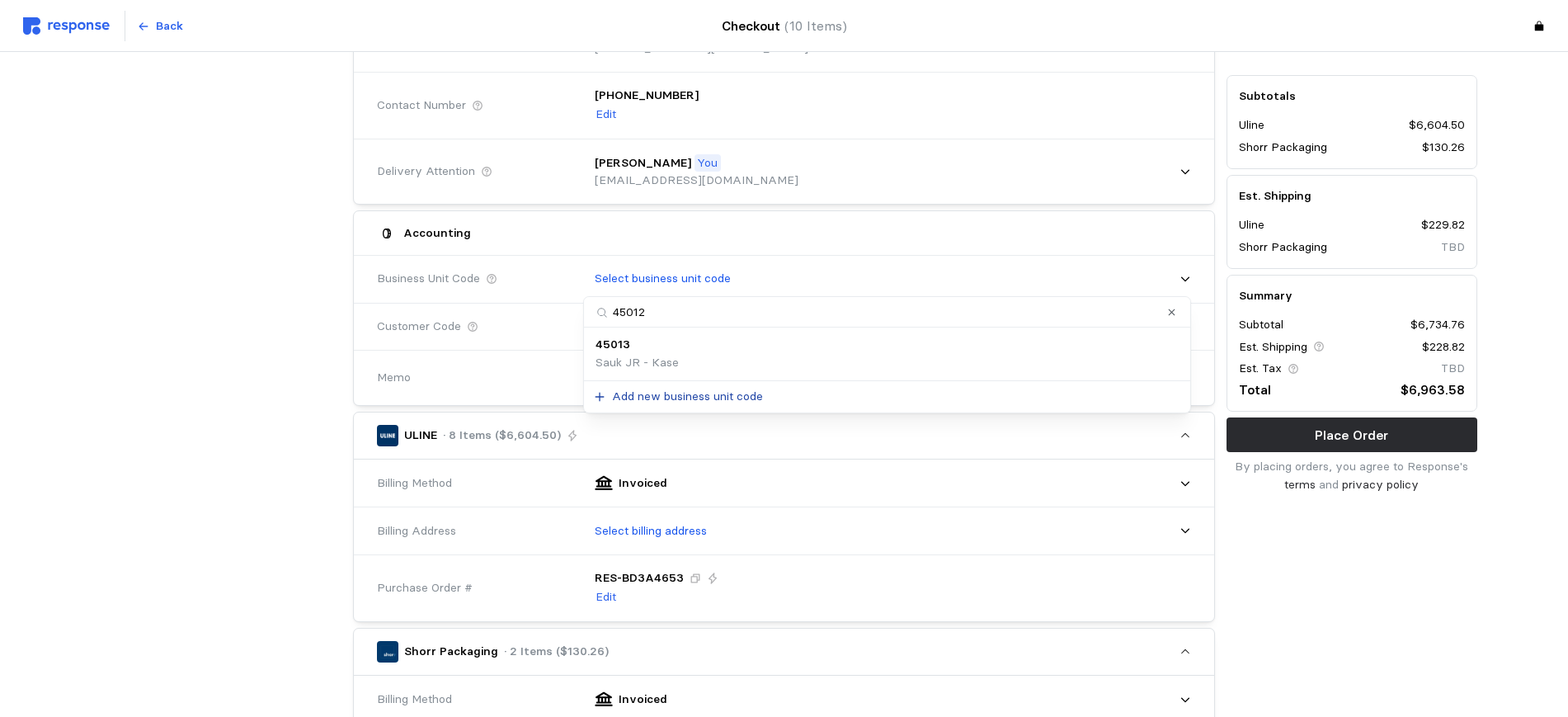
click at [682, 397] on p "Add new business unit code" at bounding box center [688, 397] width 151 height 18
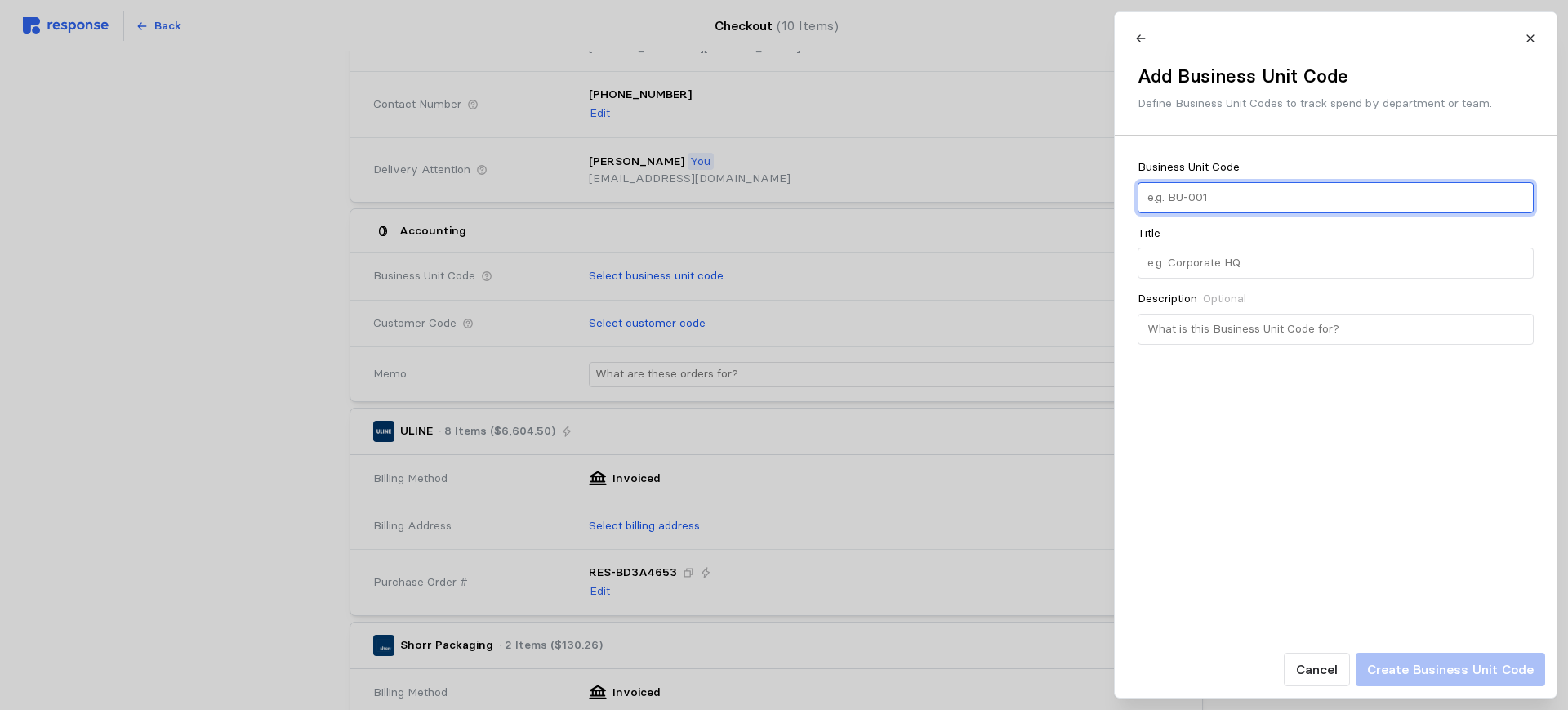
click at [1197, 198] on input "text" at bounding box center [1334, 197] width 377 height 29
type input "45012"
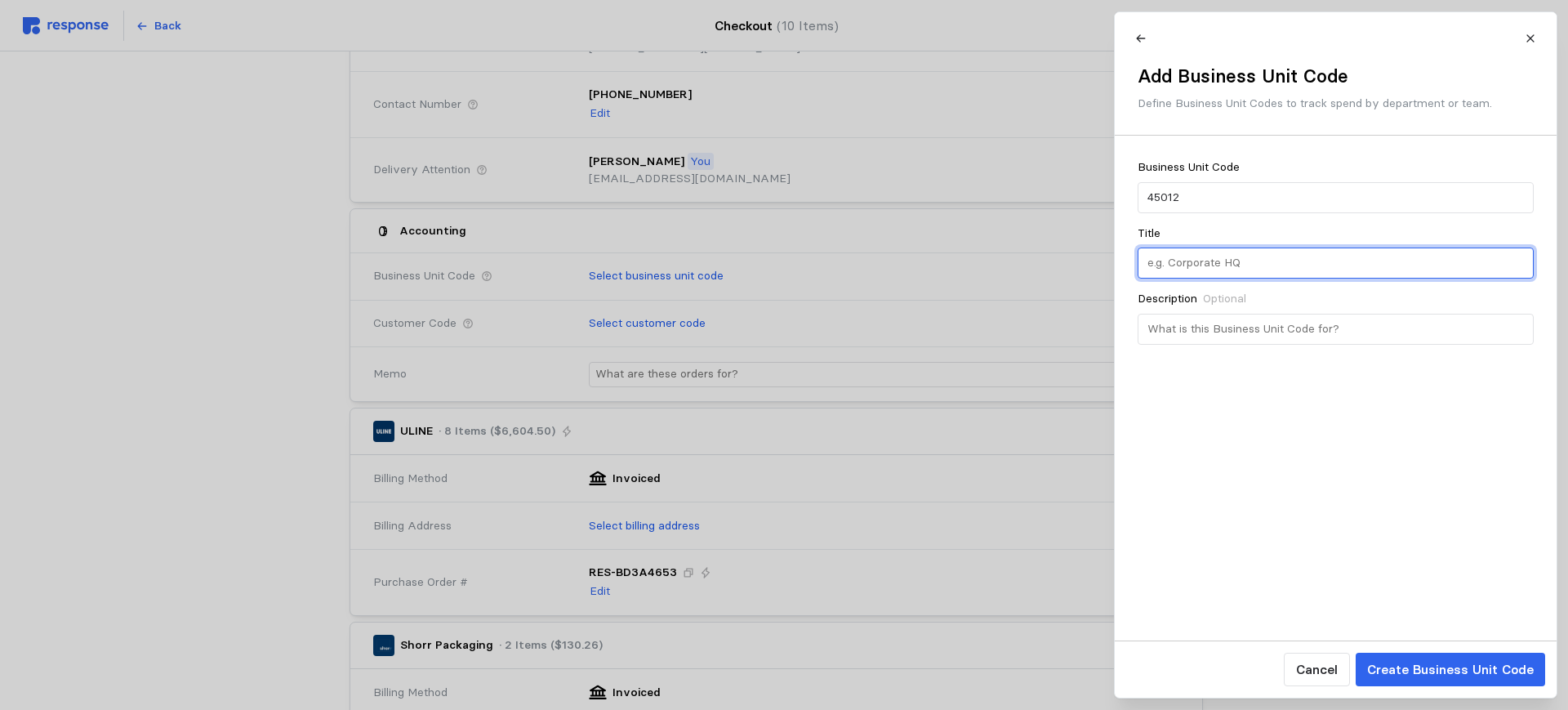
drag, startPoint x: 1191, startPoint y: 269, endPoint x: 1214, endPoint y: 269, distance: 23.0
click at [1191, 267] on input "text" at bounding box center [1334, 263] width 377 height 29
type input "Sauk JR - [PERSON_NAME]"
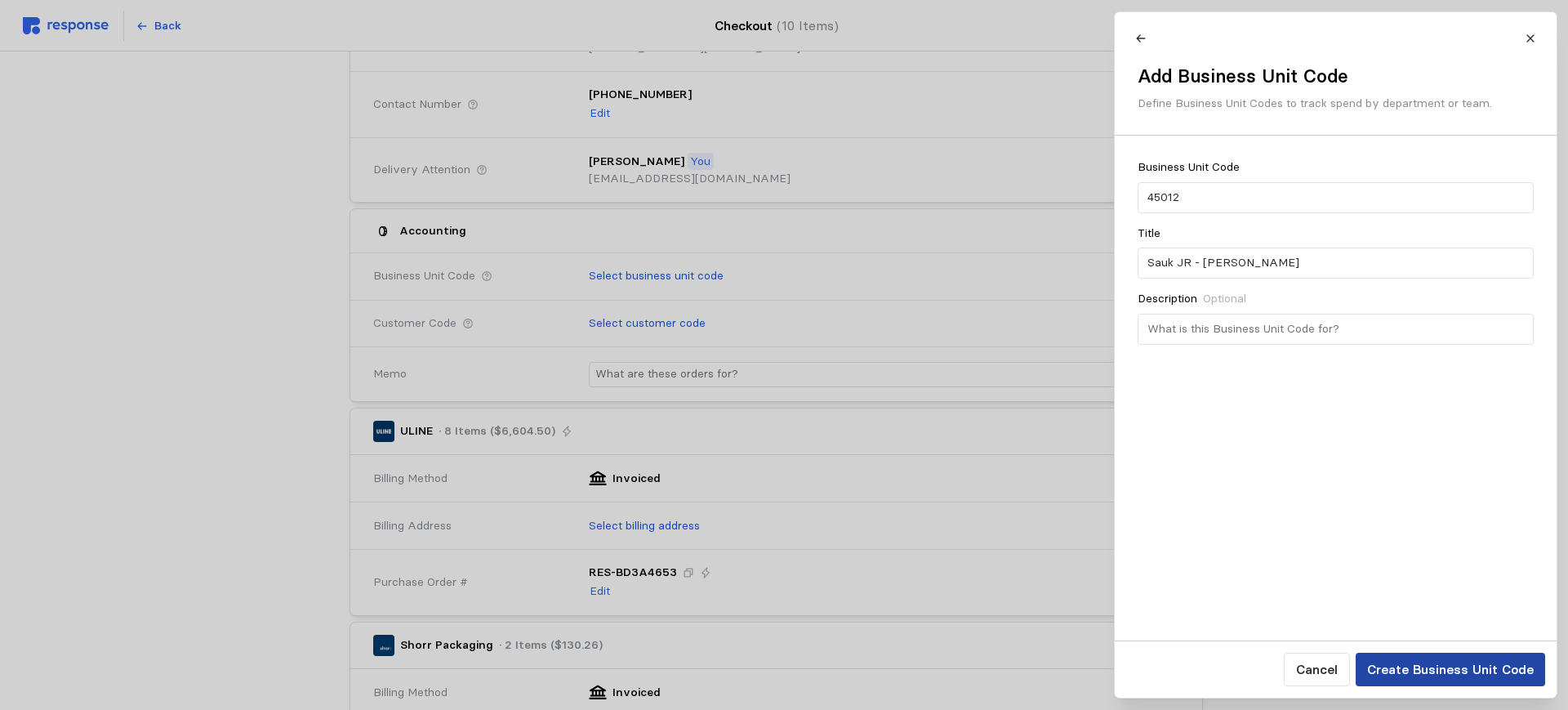
click at [1436, 679] on button "Create Business Unit Code" at bounding box center [1449, 670] width 190 height 33
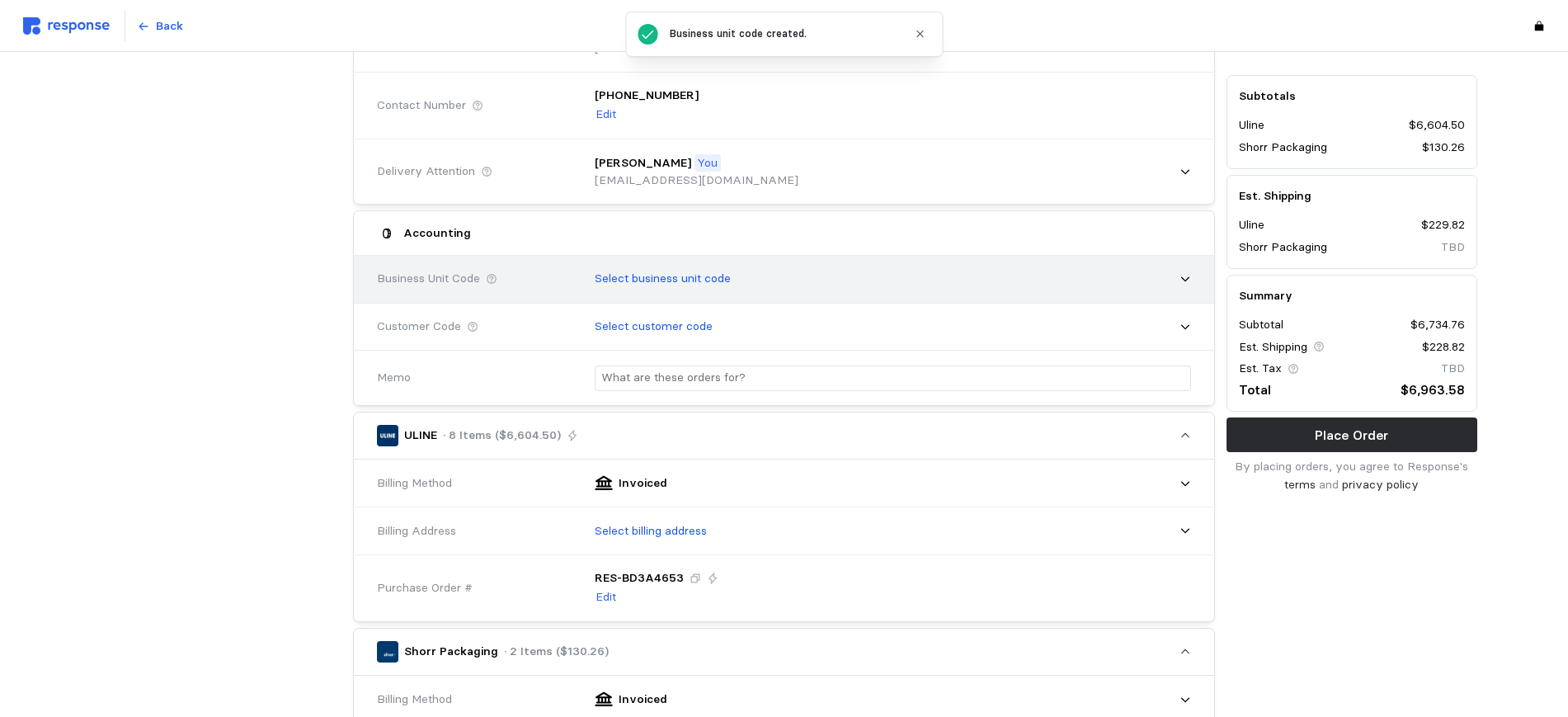
click at [673, 282] on p "Select business unit code" at bounding box center [662, 279] width 136 height 18
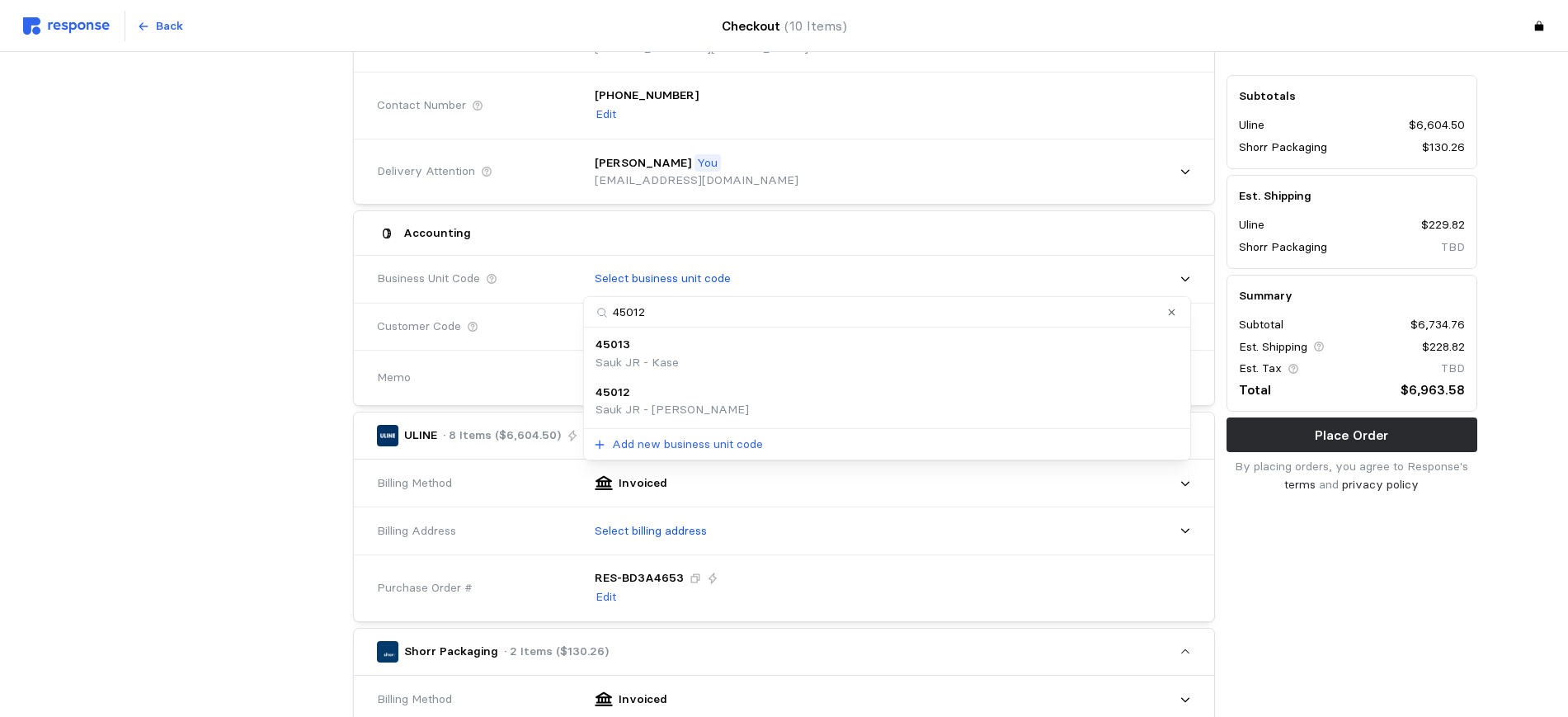
click at [703, 397] on div "45012 Sauk JR - [PERSON_NAME]" at bounding box center [886, 401] width 583 height 35
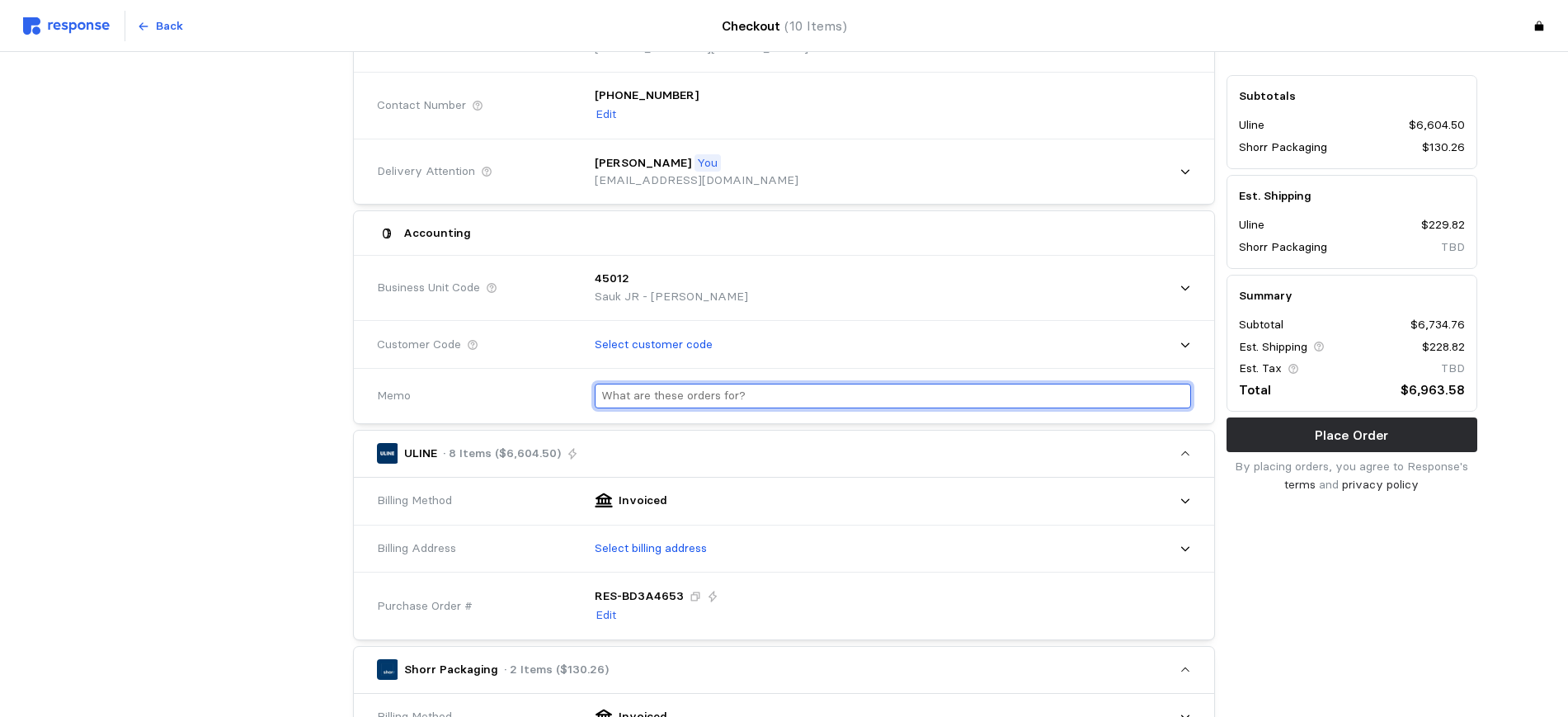
click at [668, 398] on input "text" at bounding box center [893, 396] width 583 height 24
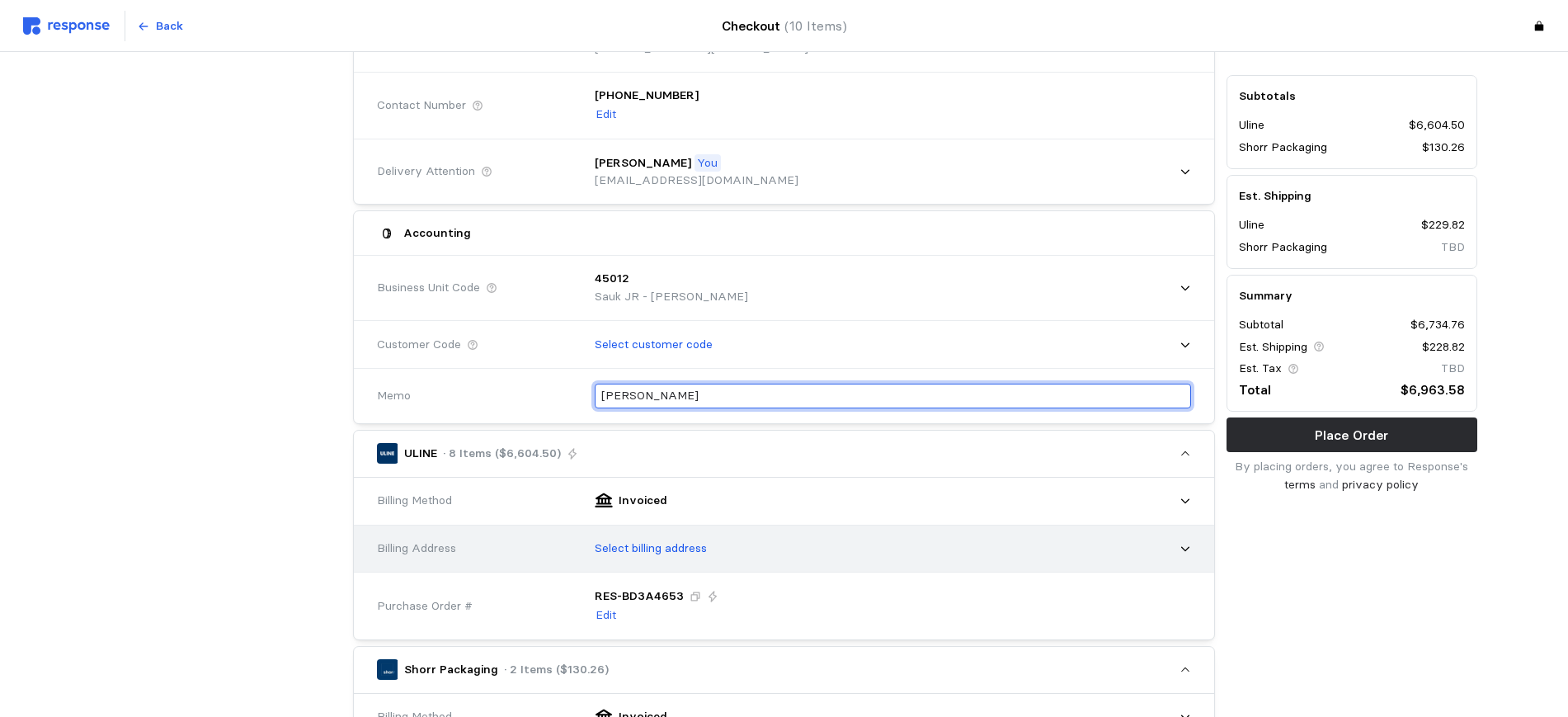
type input "[PERSON_NAME]"
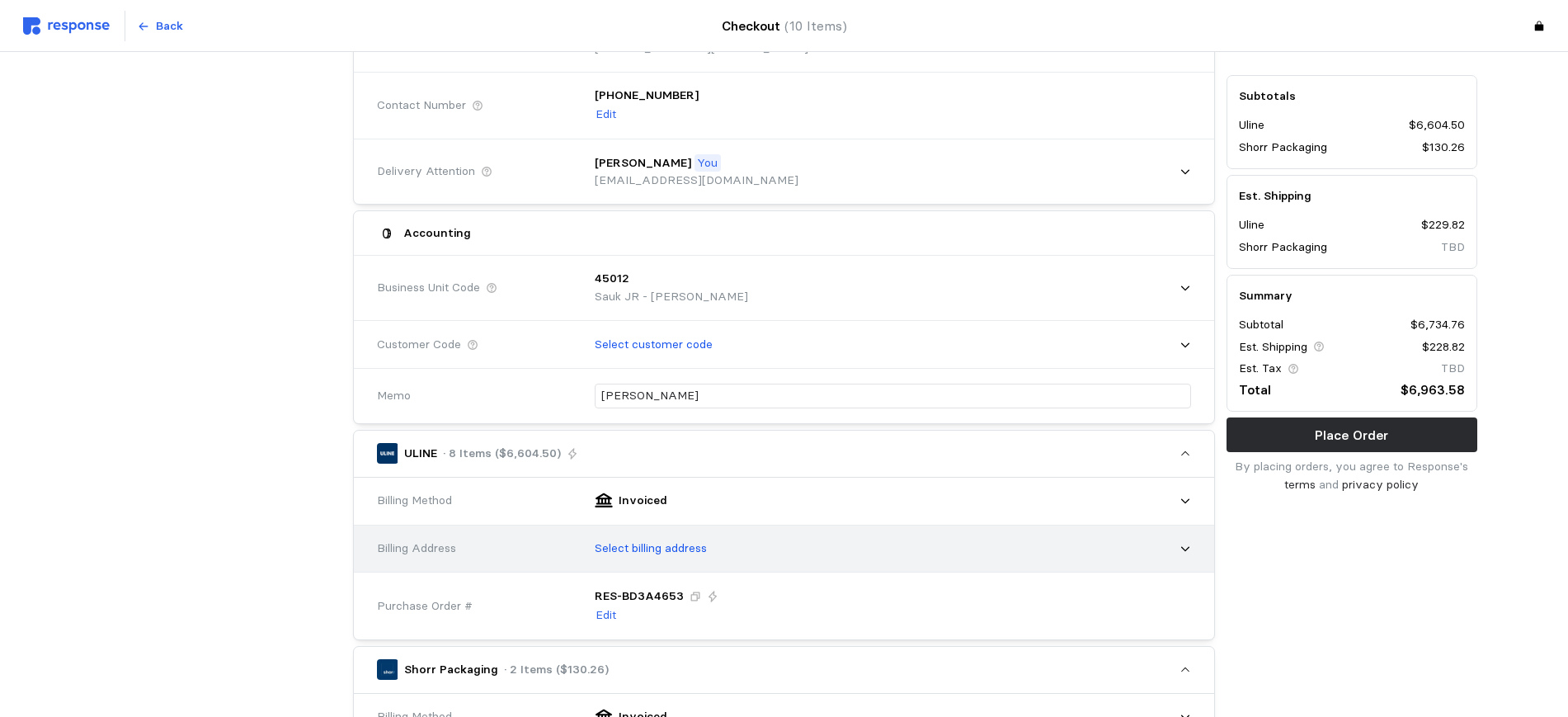
click at [657, 556] on div "Select billing address" at bounding box center [886, 548] width 608 height 41
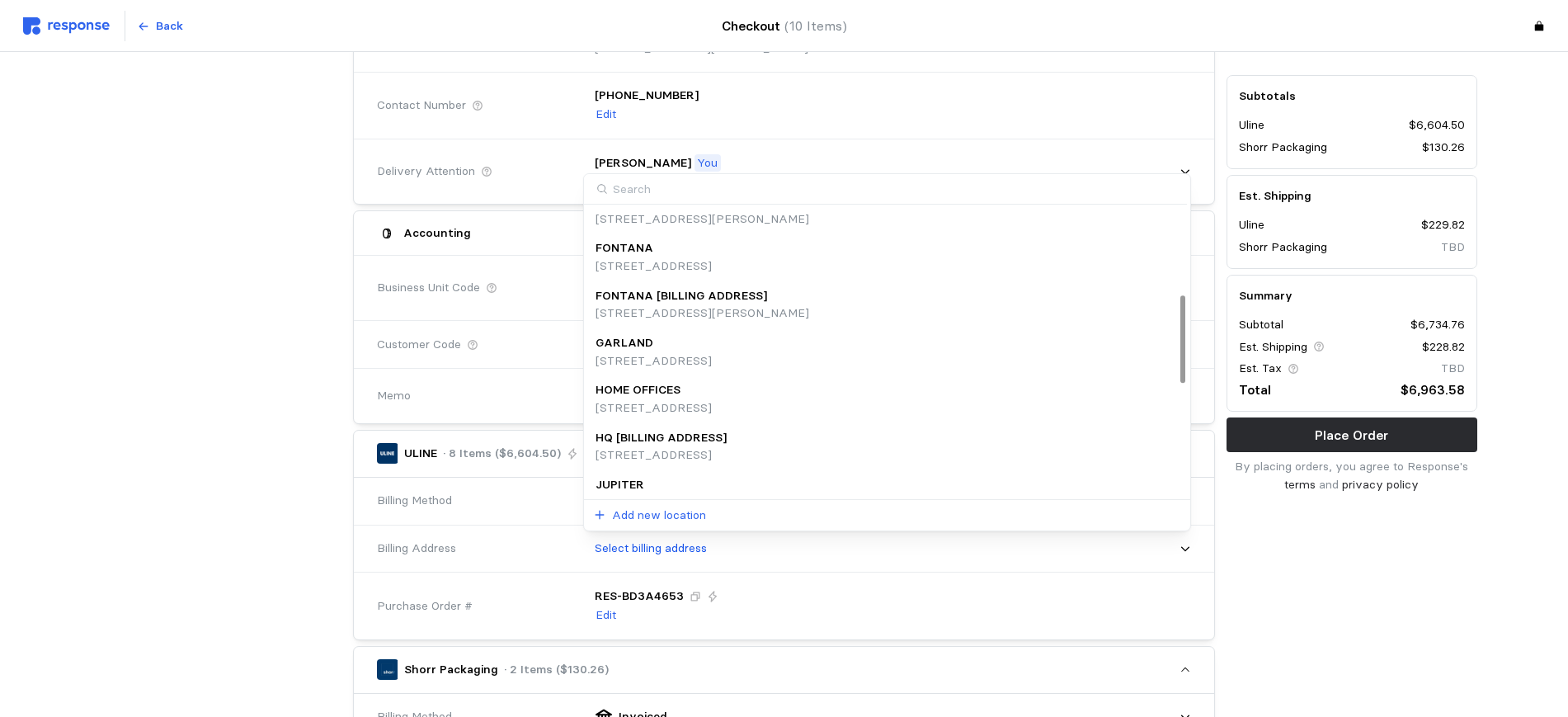
scroll to position [288, 0]
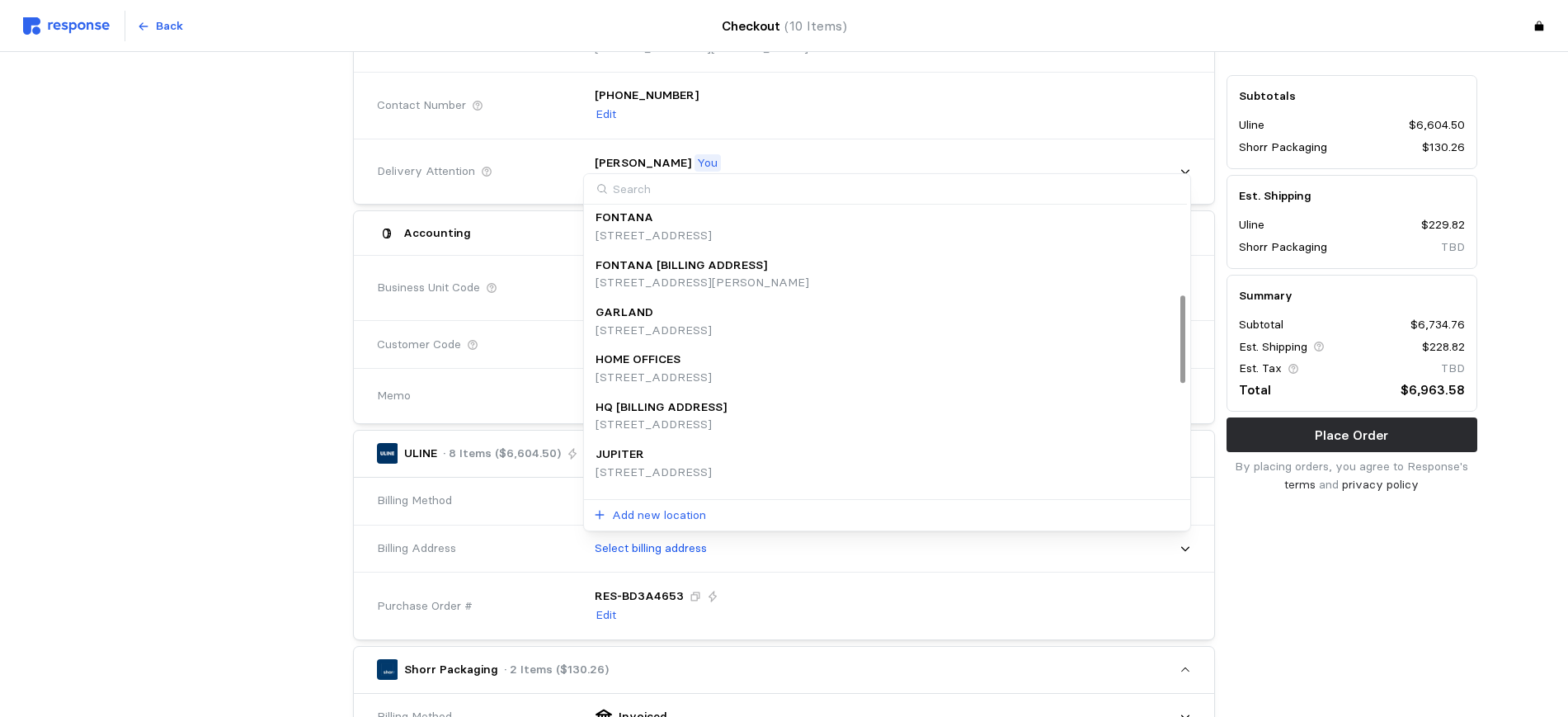
click at [727, 408] on div "HQ [BILLING ADDRESS]" at bounding box center [661, 407] width 131 height 18
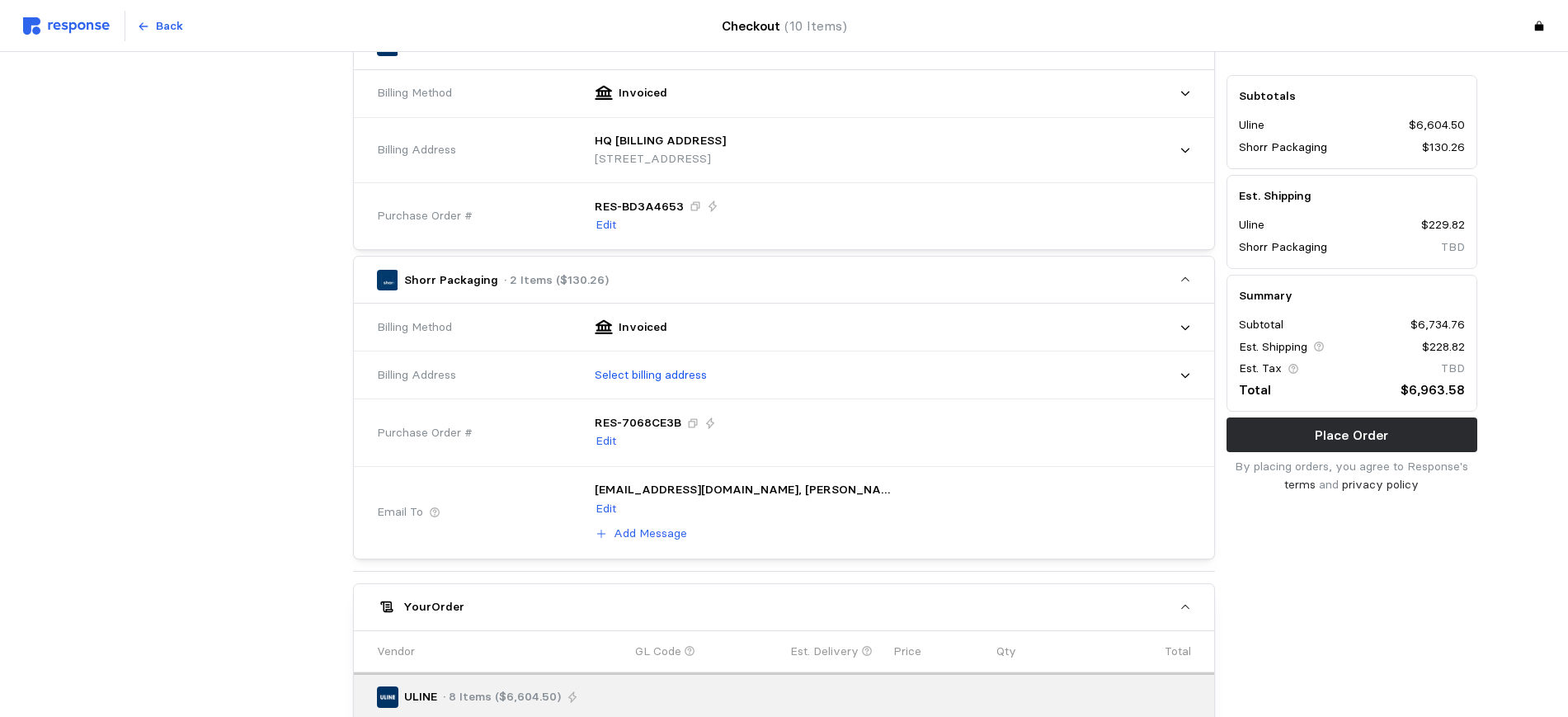
scroll to position [619, 0]
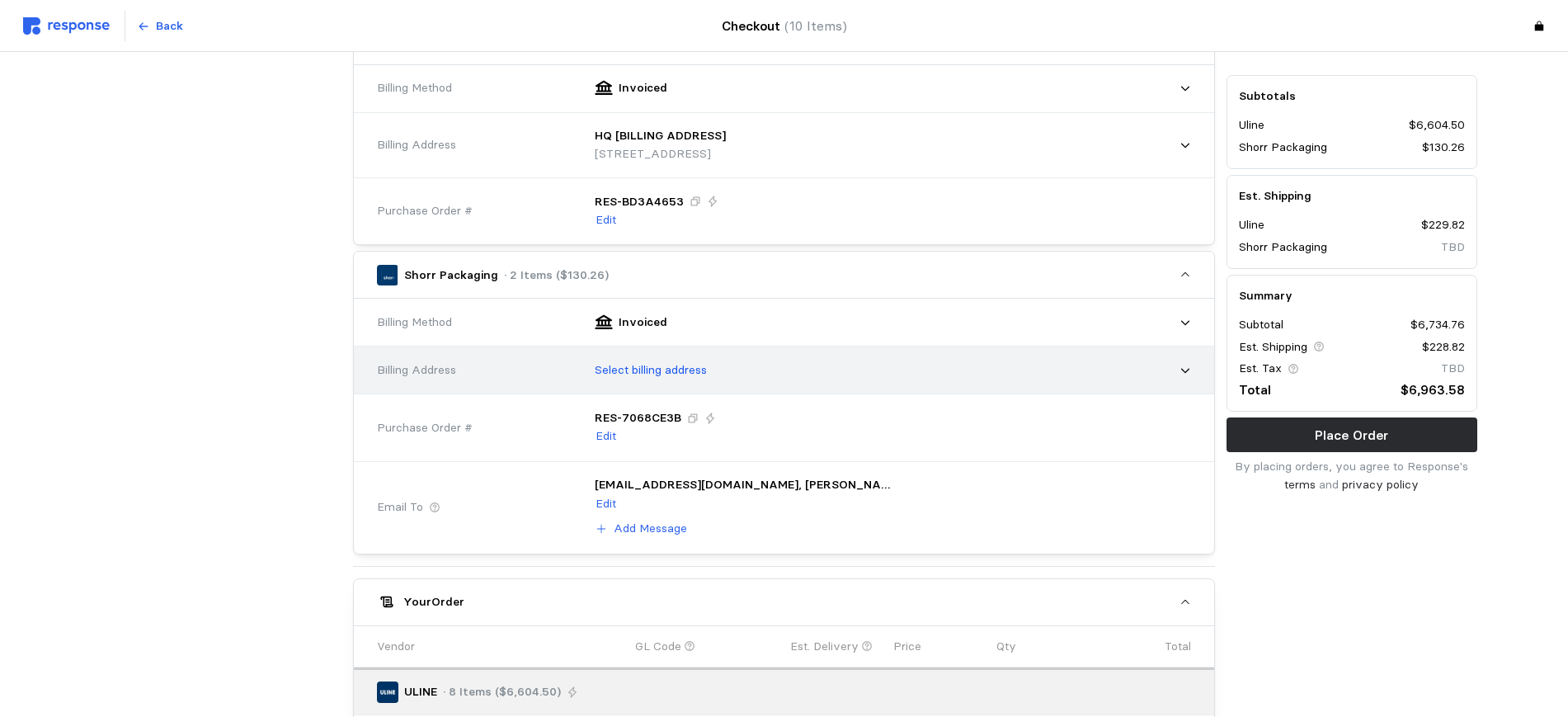
click at [658, 365] on p "Select billing address" at bounding box center [650, 370] width 112 height 18
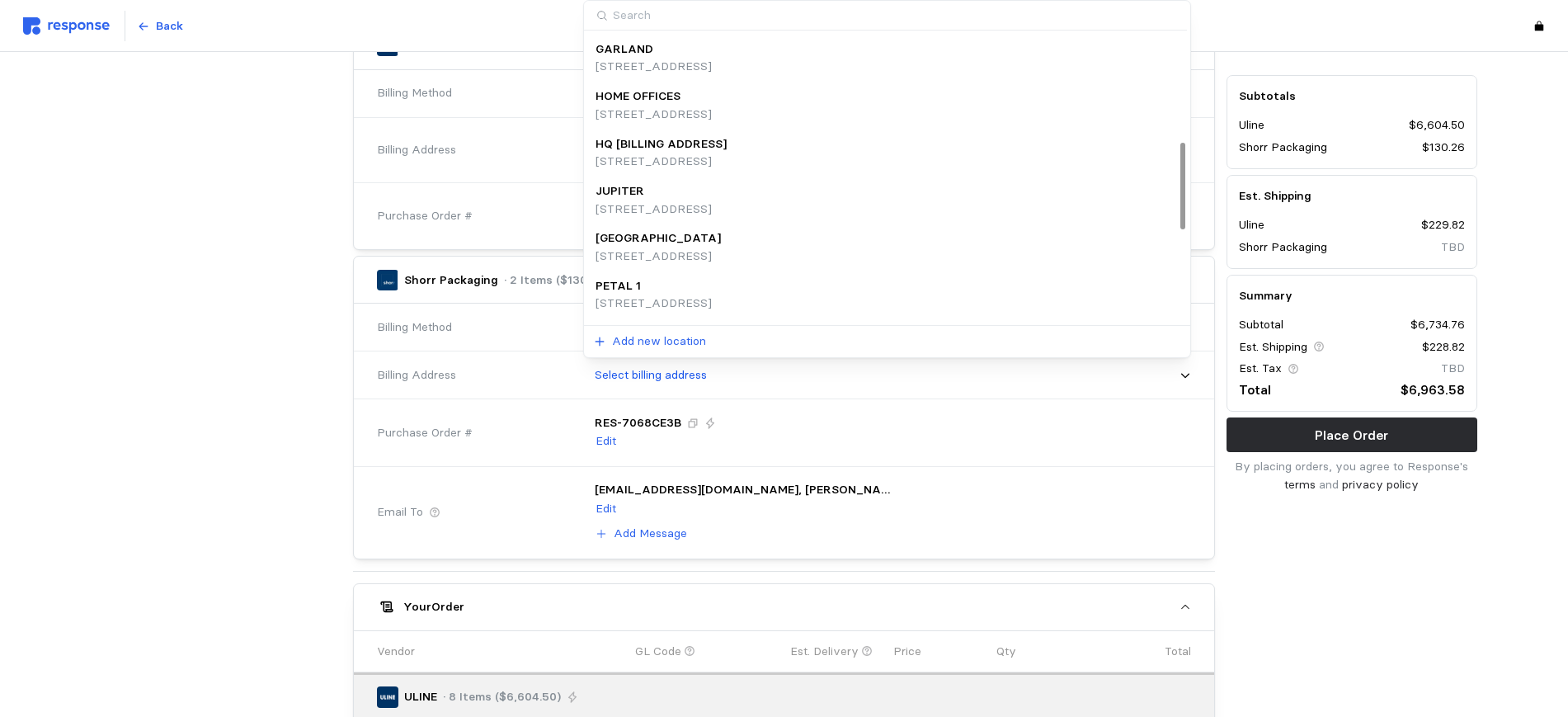
scroll to position [348, 0]
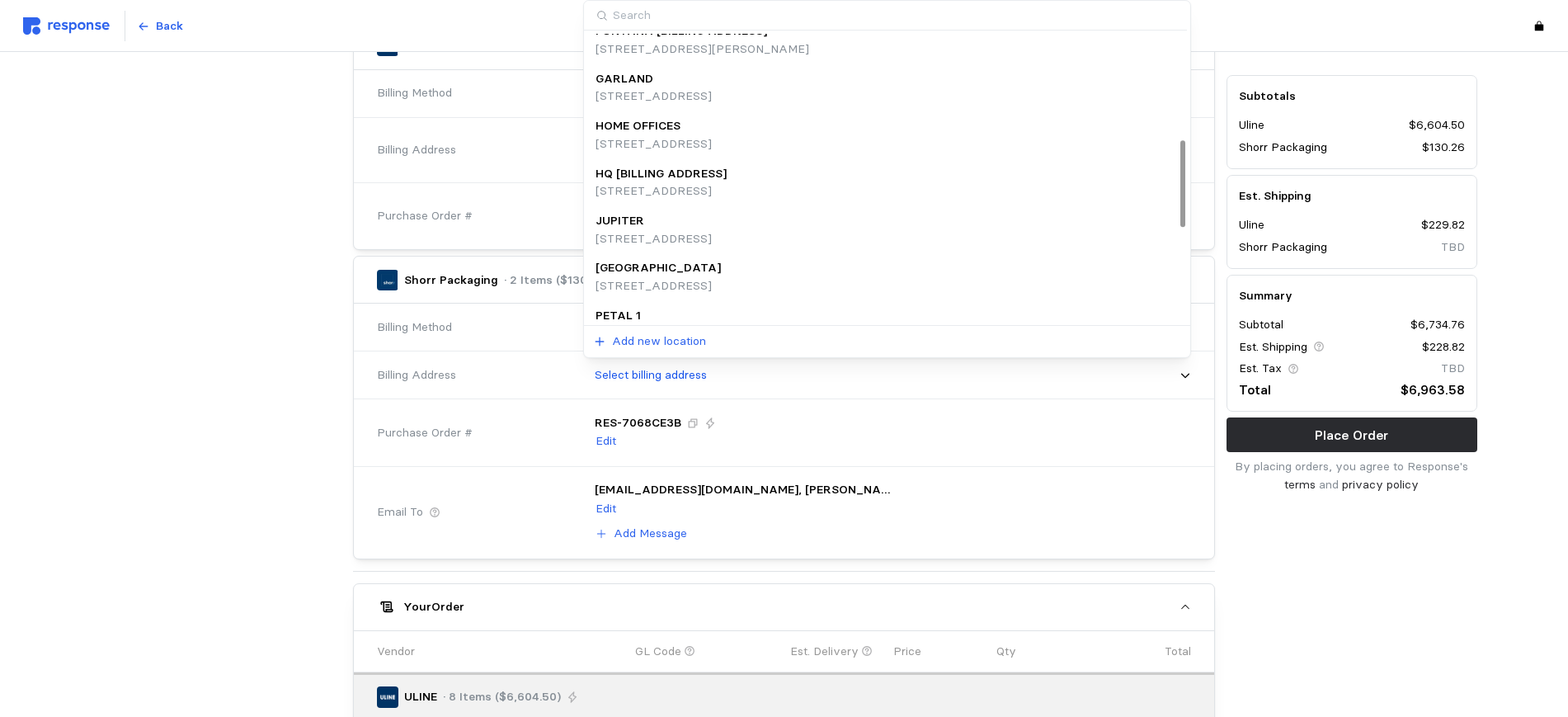
click at [718, 183] on p "[STREET_ADDRESS]" at bounding box center [661, 191] width 131 height 18
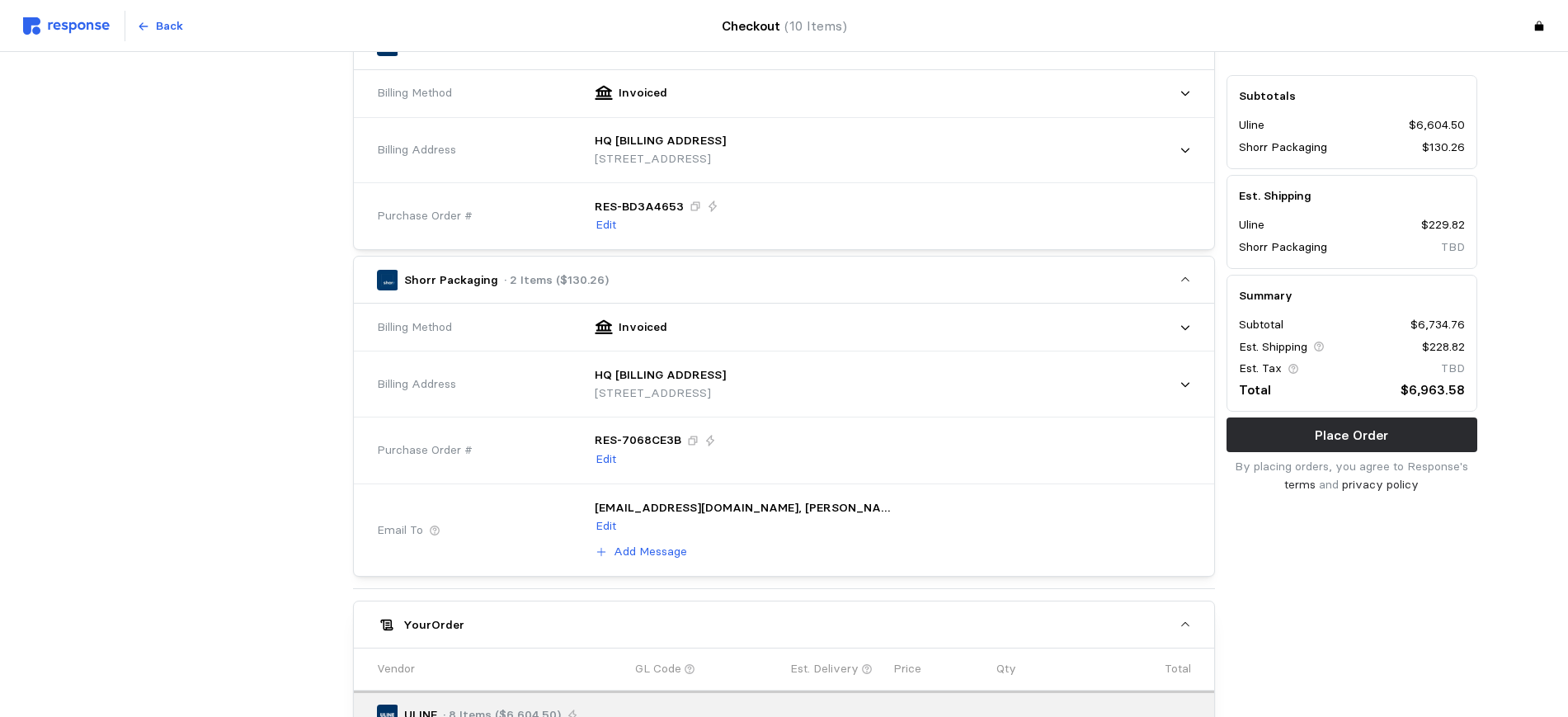
click at [1314, 603] on div "Subtotals Uline $6,604.50 Shorr Packaging $130.26 Est. Shipping Uline $229.82 S…" at bounding box center [1352, 582] width 263 height 2066
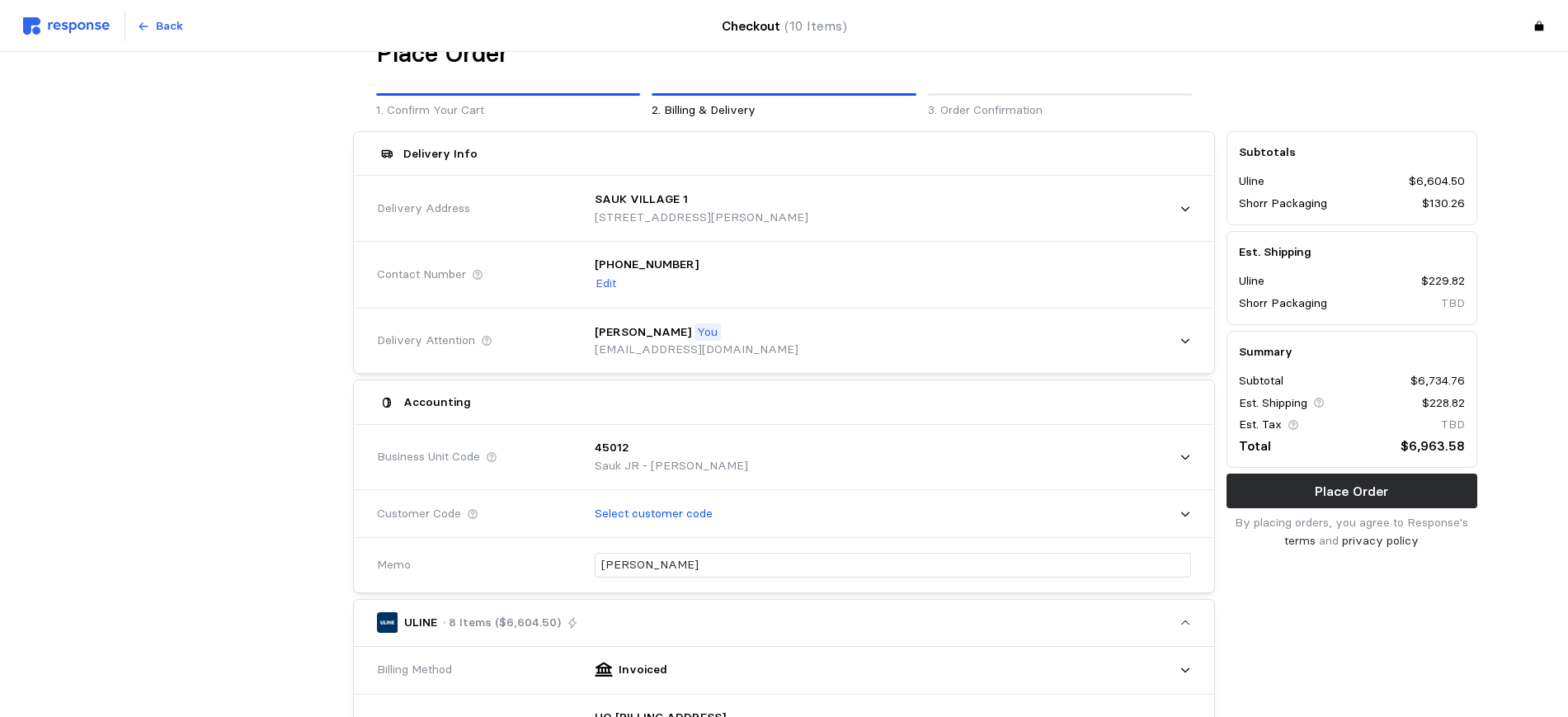
scroll to position [0, 0]
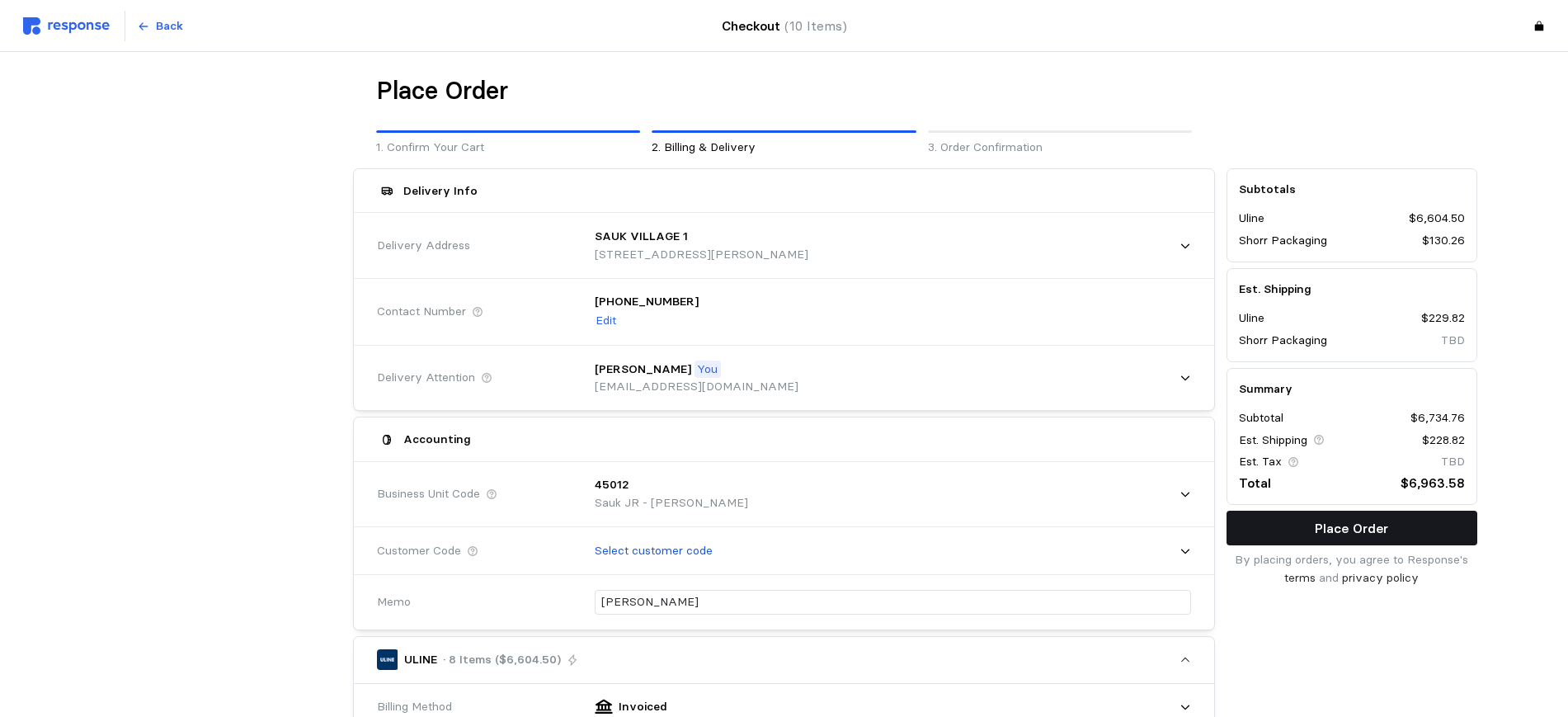
click at [1352, 528] on p "Place Order" at bounding box center [1351, 528] width 74 height 20
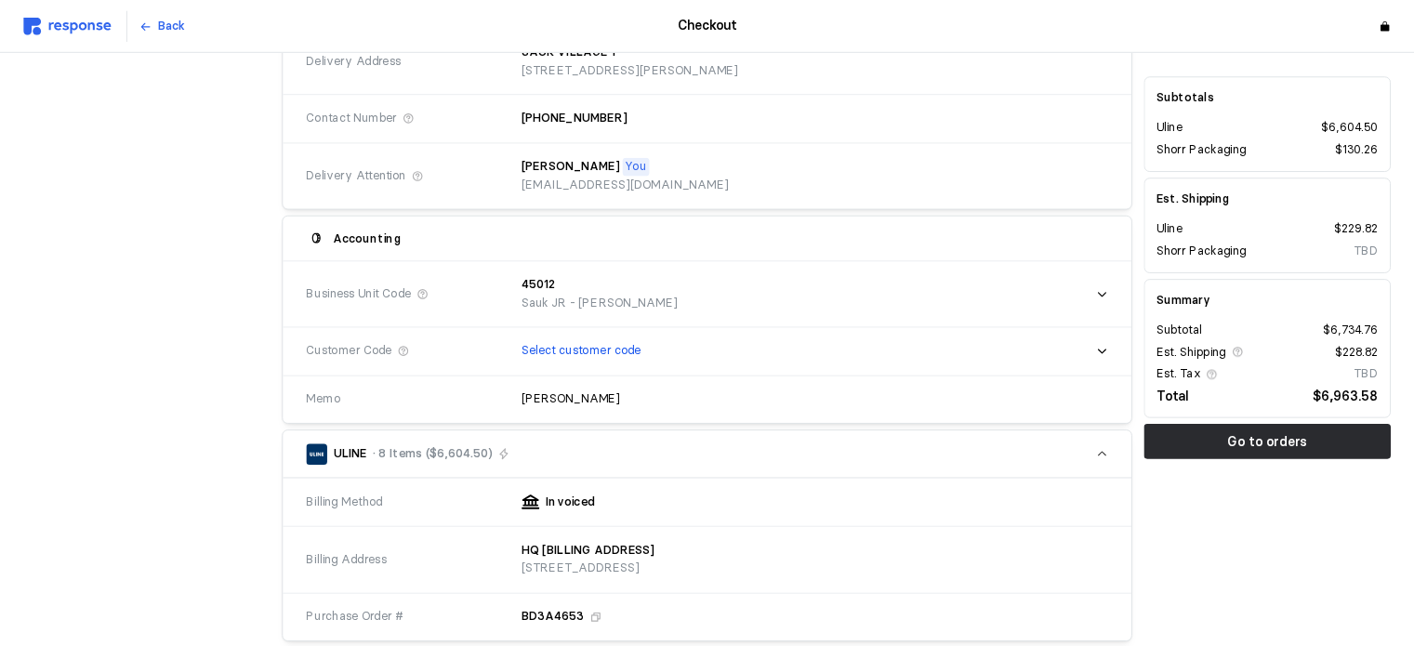
scroll to position [330, 0]
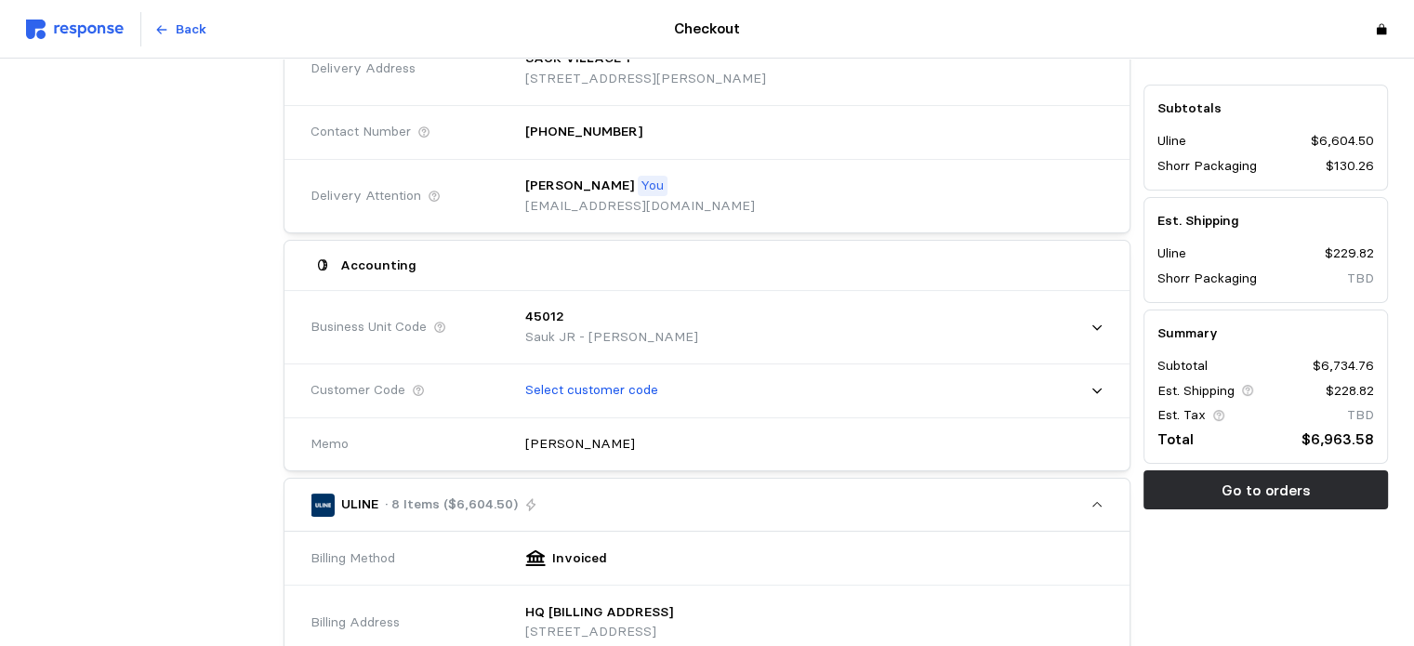
drag, startPoint x: 2100, startPoint y: 3, endPoint x: 190, endPoint y: 302, distance: 1933.5
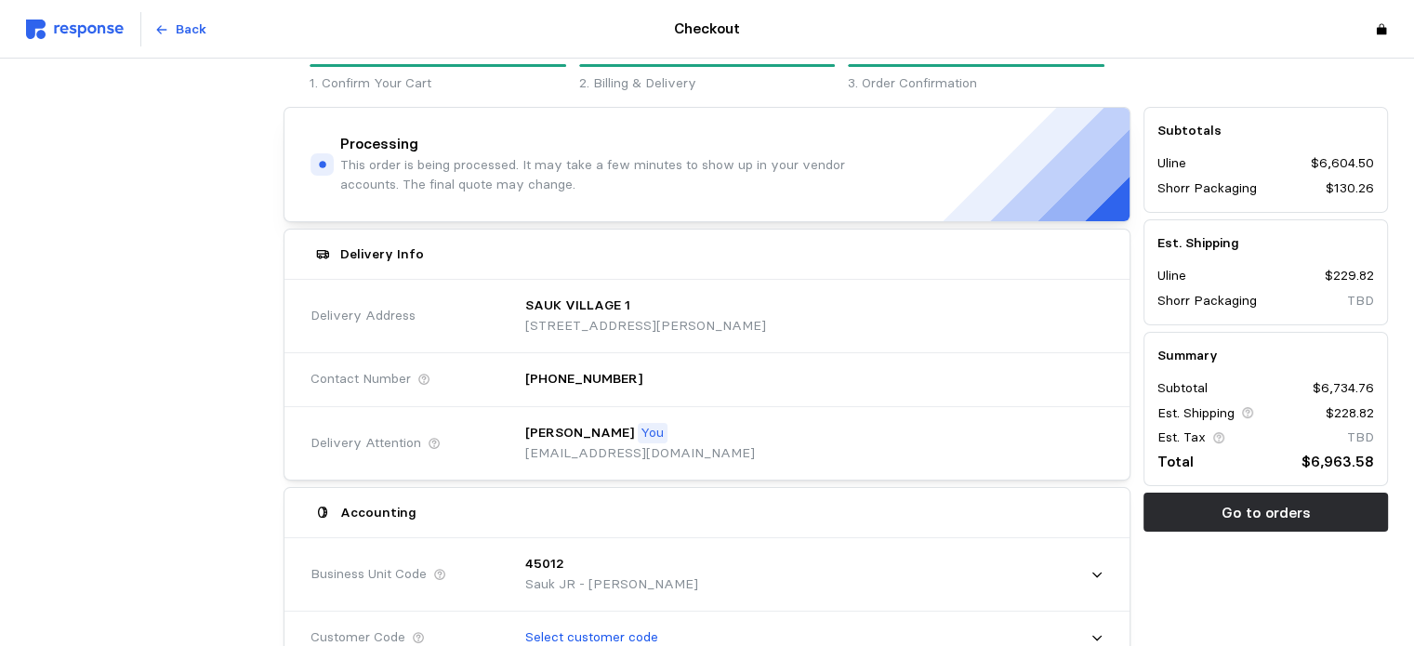
scroll to position [0, 0]
